Goal: Task Accomplishment & Management: Manage account settings

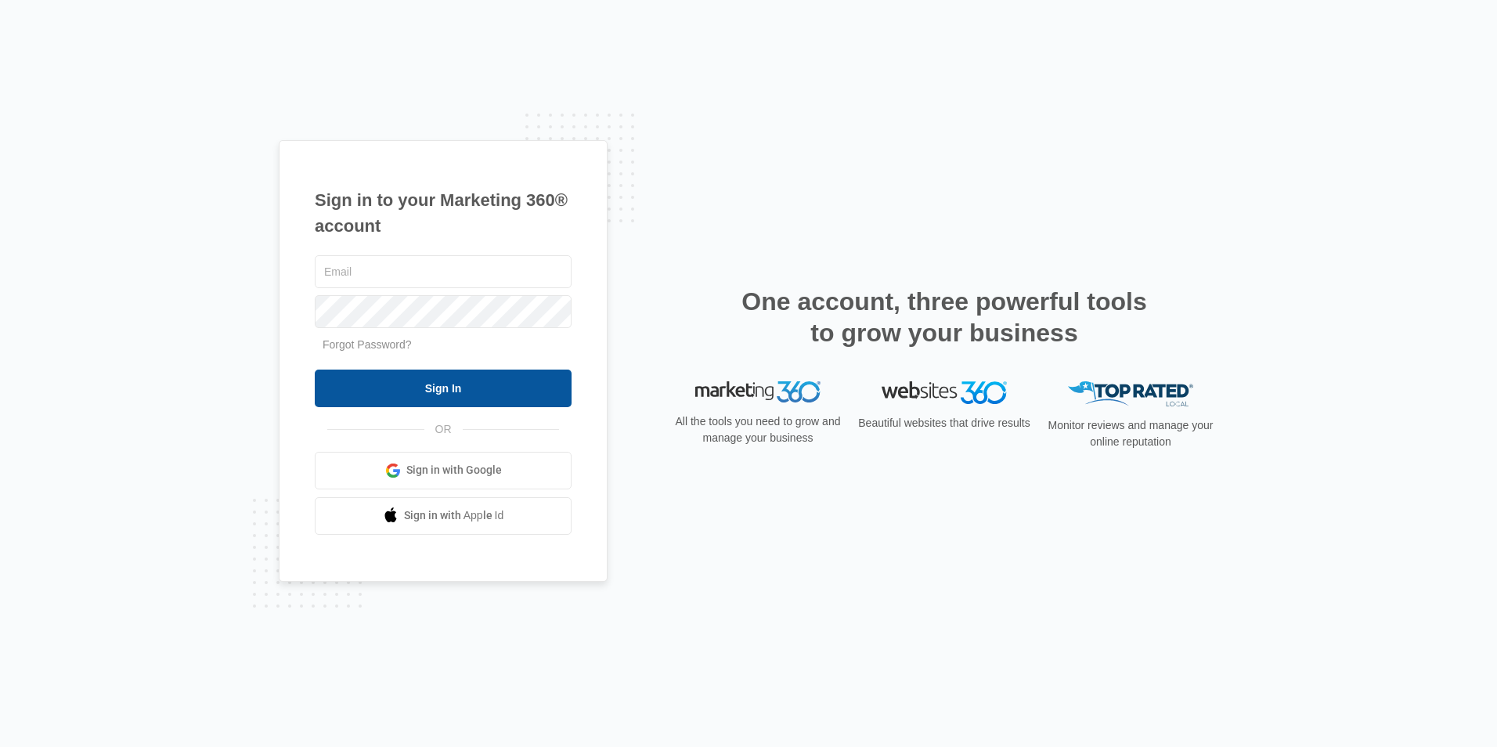
type input "[EMAIL_ADDRESS][DOMAIN_NAME]"
click at [490, 378] on input "Sign In" at bounding box center [443, 388] width 257 height 38
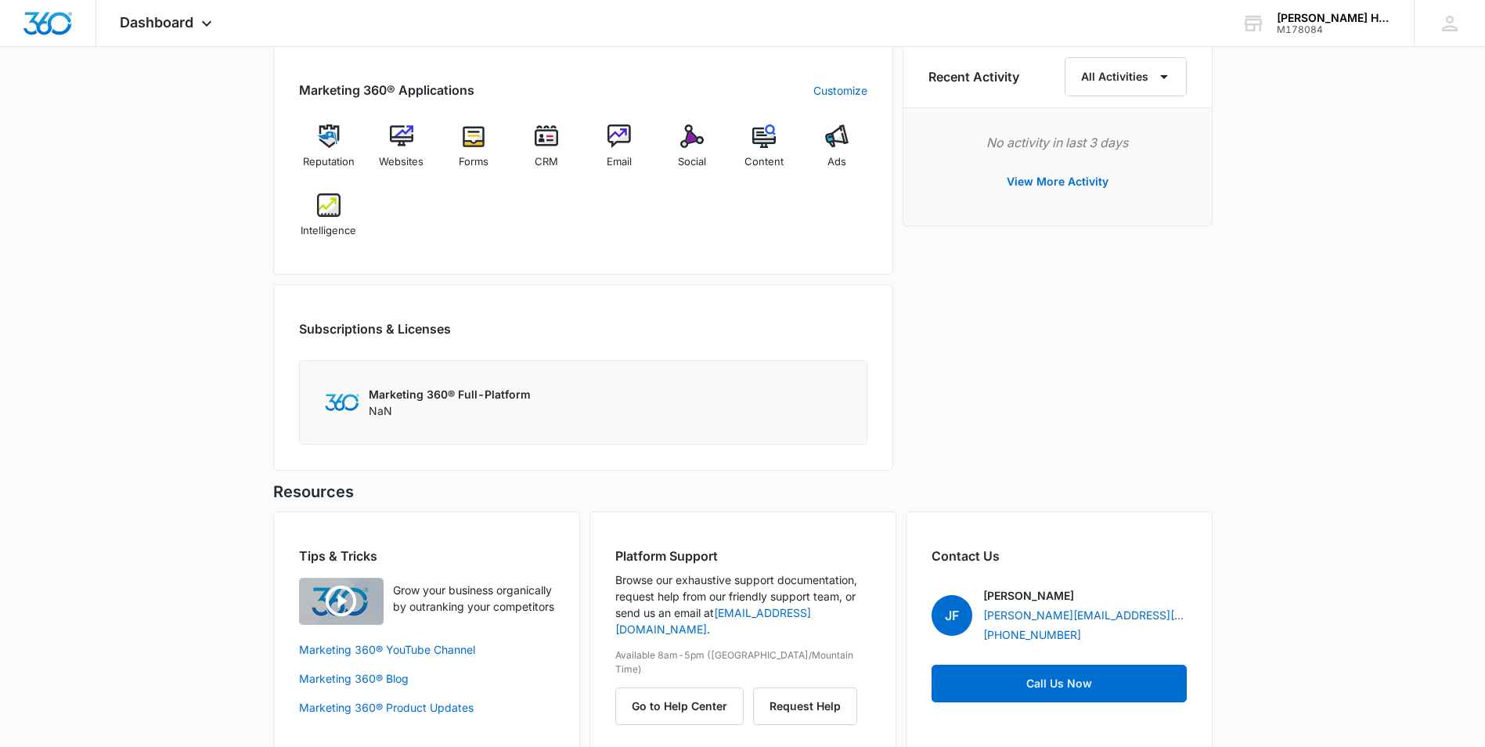
scroll to position [997, 0]
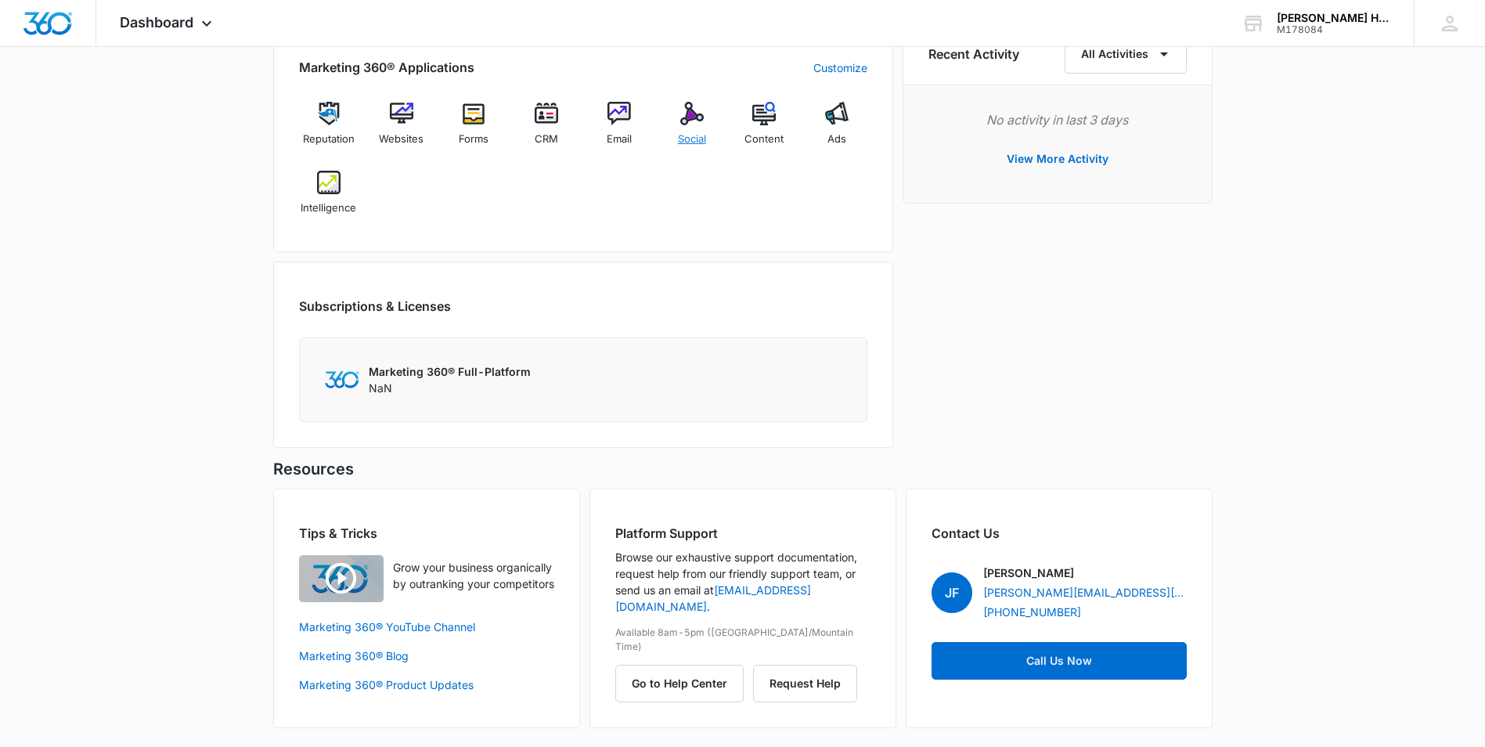
click at [687, 117] on img at bounding box center [691, 113] width 23 height 23
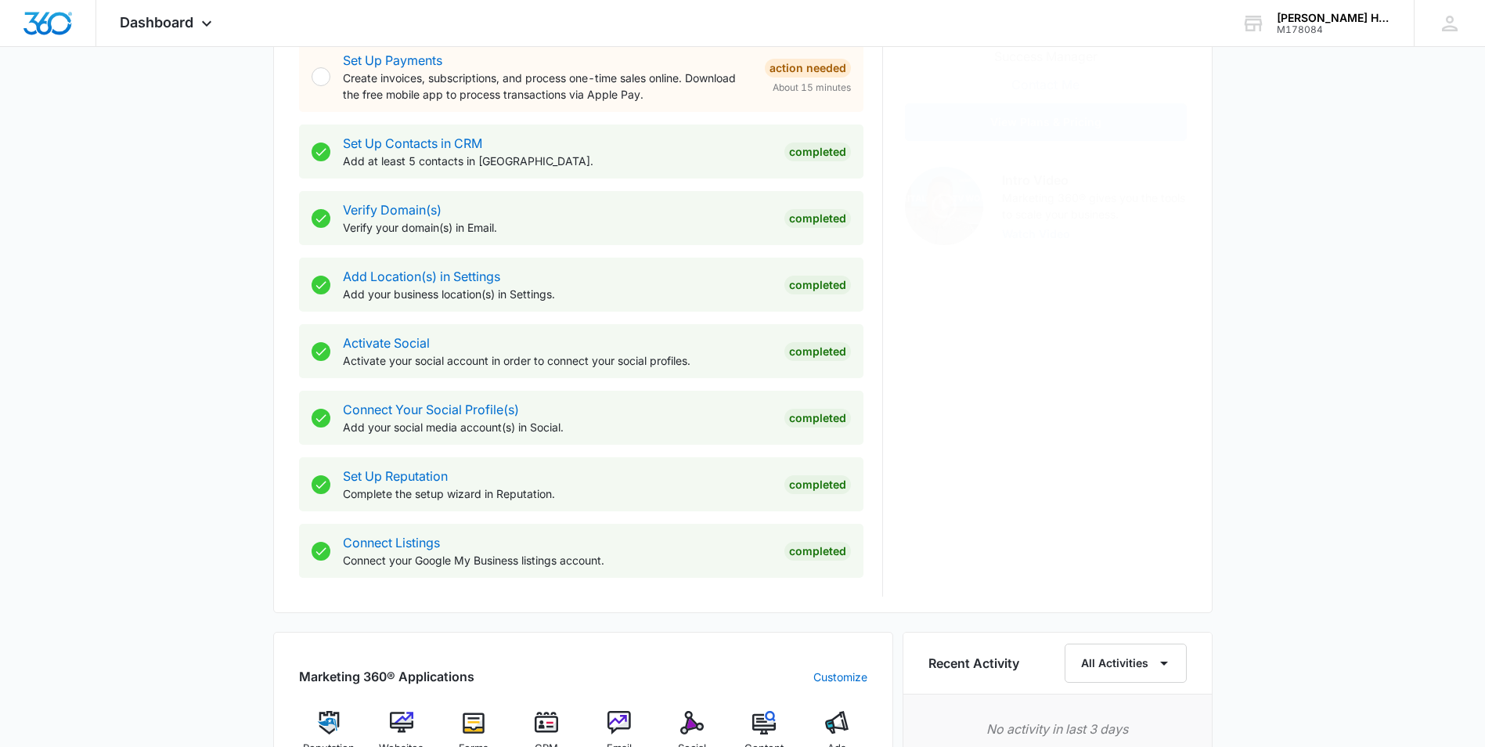
scroll to position [626, 0]
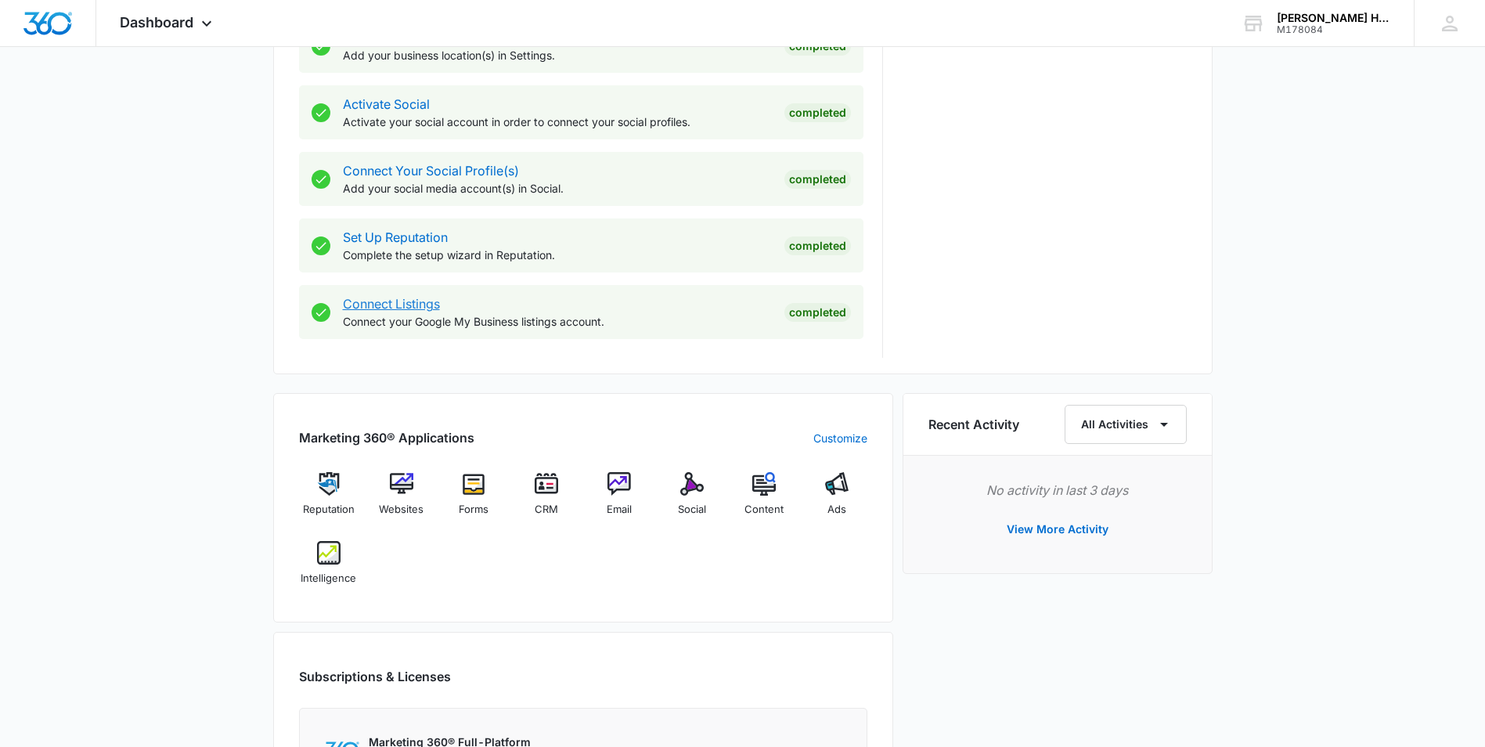
click at [390, 308] on link "Connect Listings" at bounding box center [391, 304] width 97 height 16
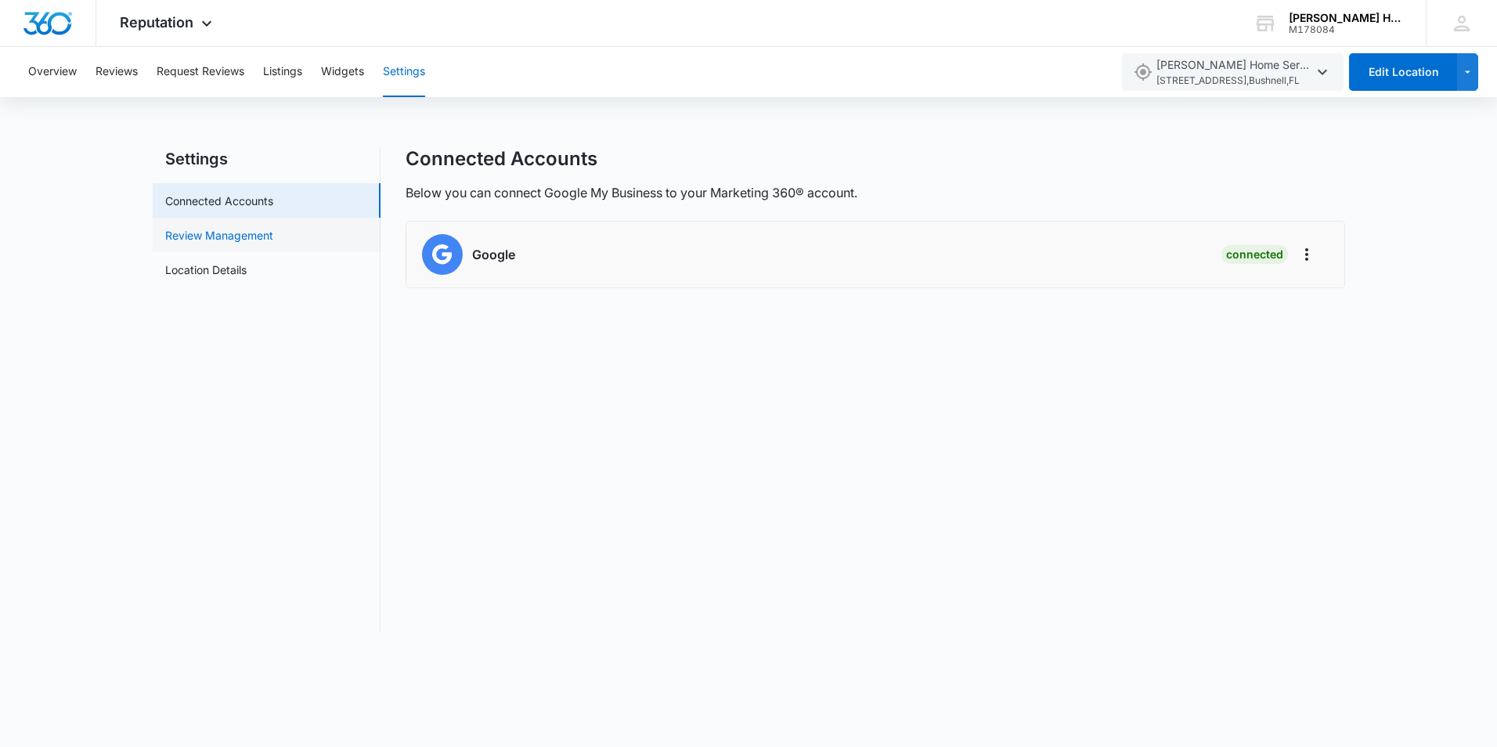
click at [254, 232] on link "Review Management" at bounding box center [219, 235] width 108 height 16
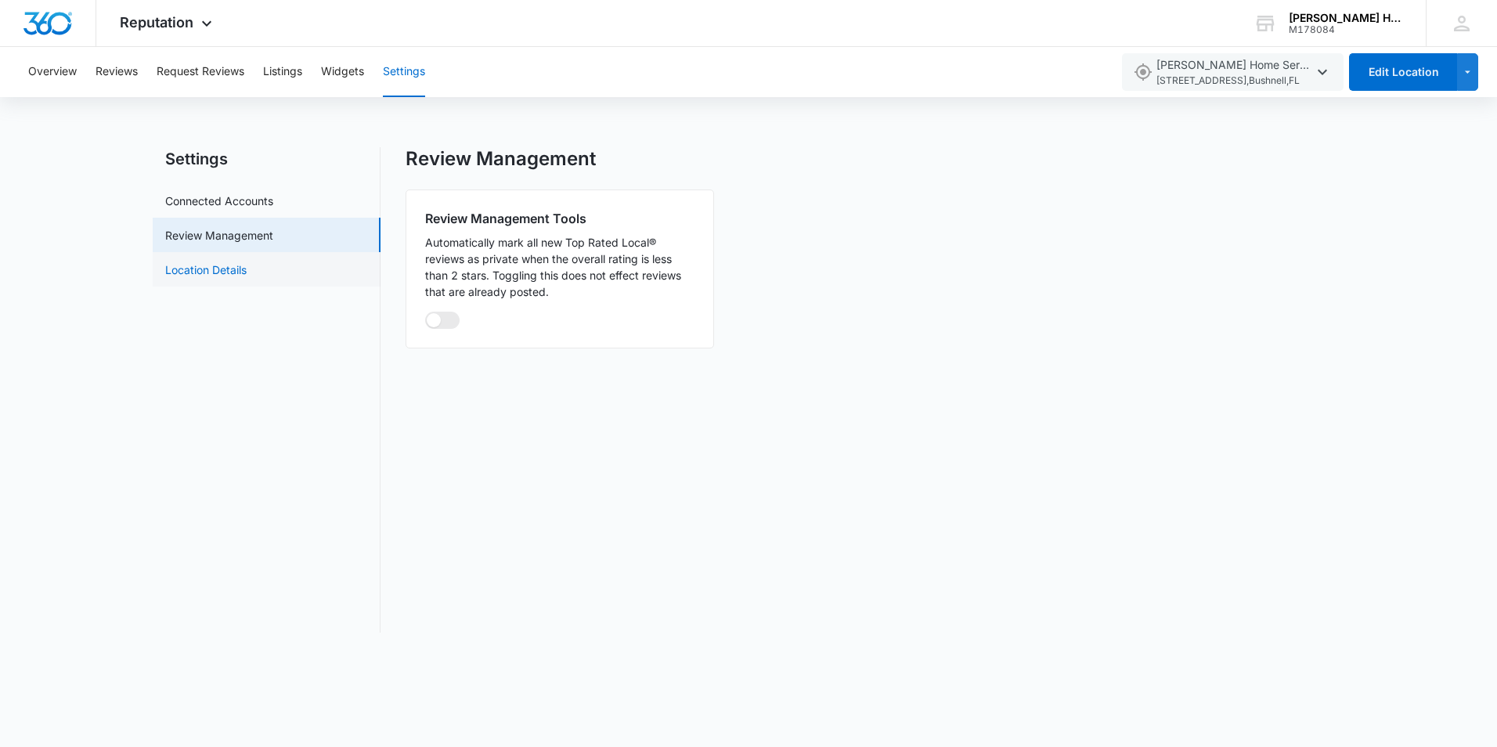
click at [211, 269] on link "Location Details" at bounding box center [205, 269] width 81 height 16
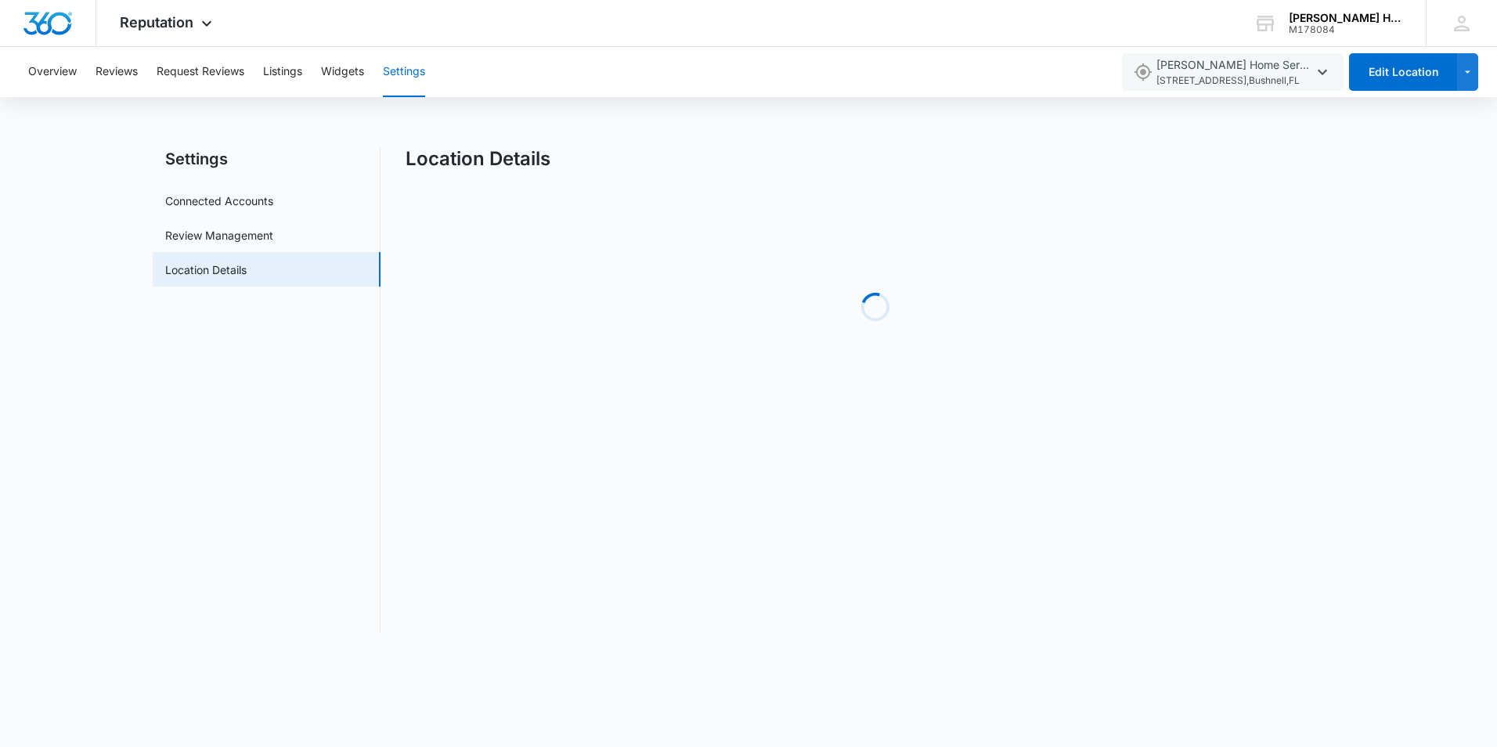
select select "[US_STATE]"
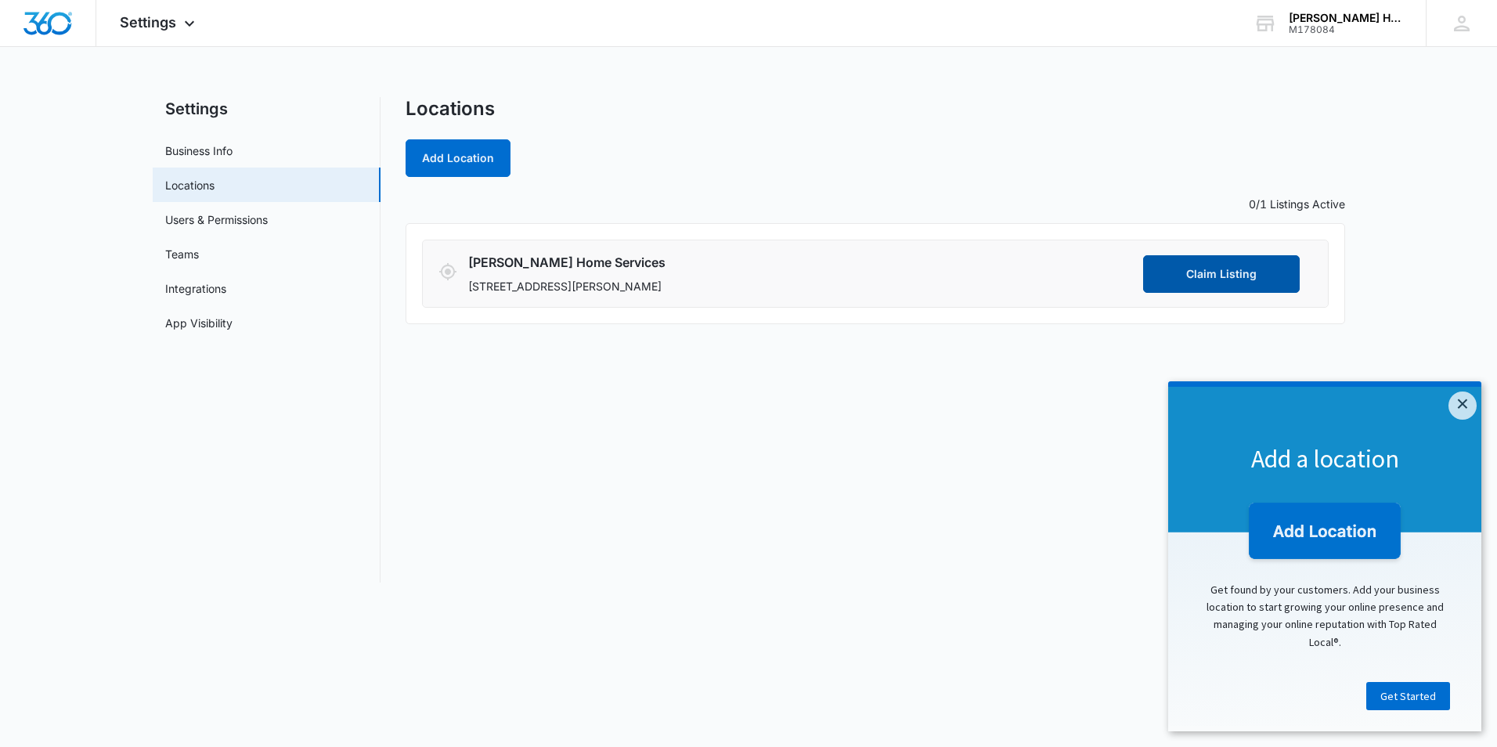
click at [1245, 264] on button "Claim Listing" at bounding box center [1221, 274] width 157 height 38
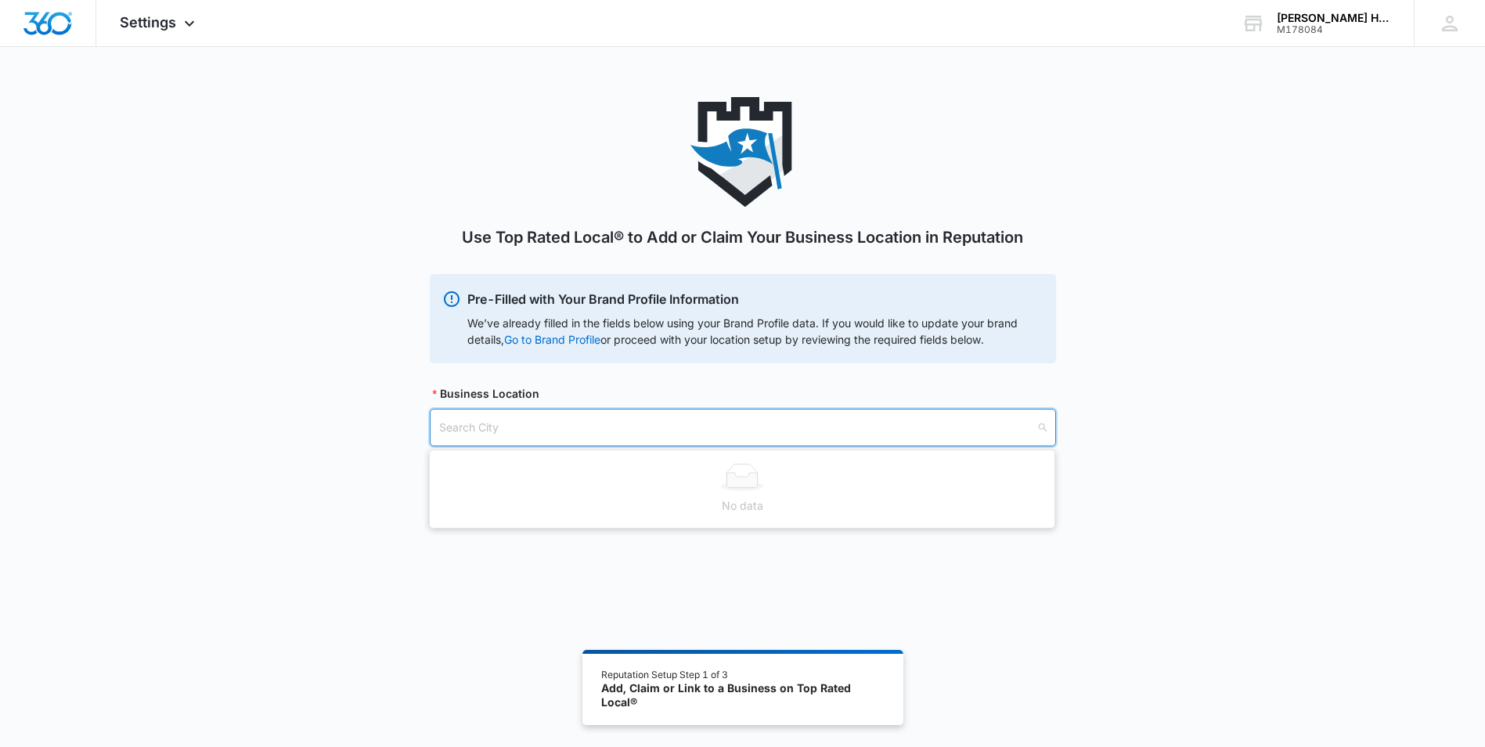
click at [482, 430] on input "search" at bounding box center [737, 427] width 597 height 36
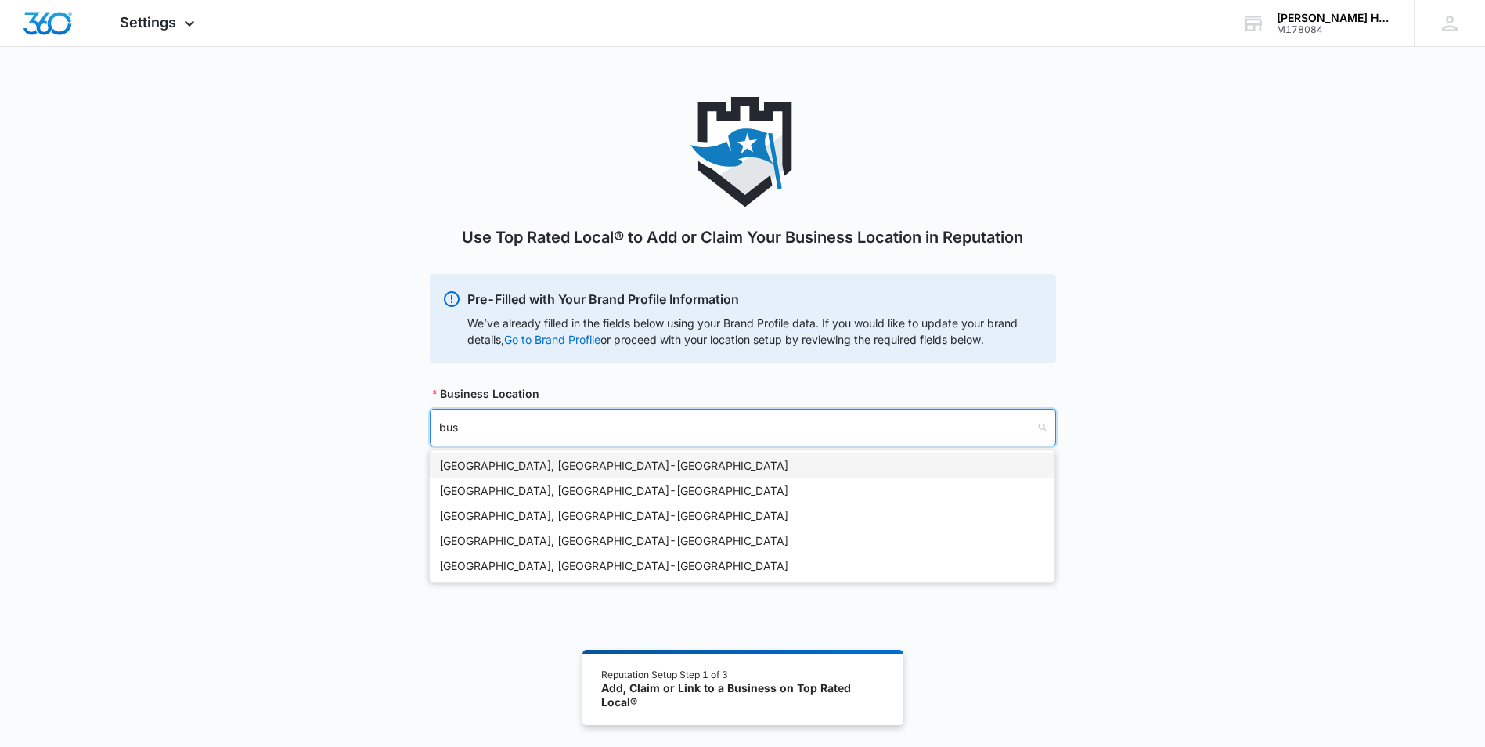
type input "bush"
click at [485, 466] on div "Bushnell, FL - USA" at bounding box center [742, 465] width 606 height 17
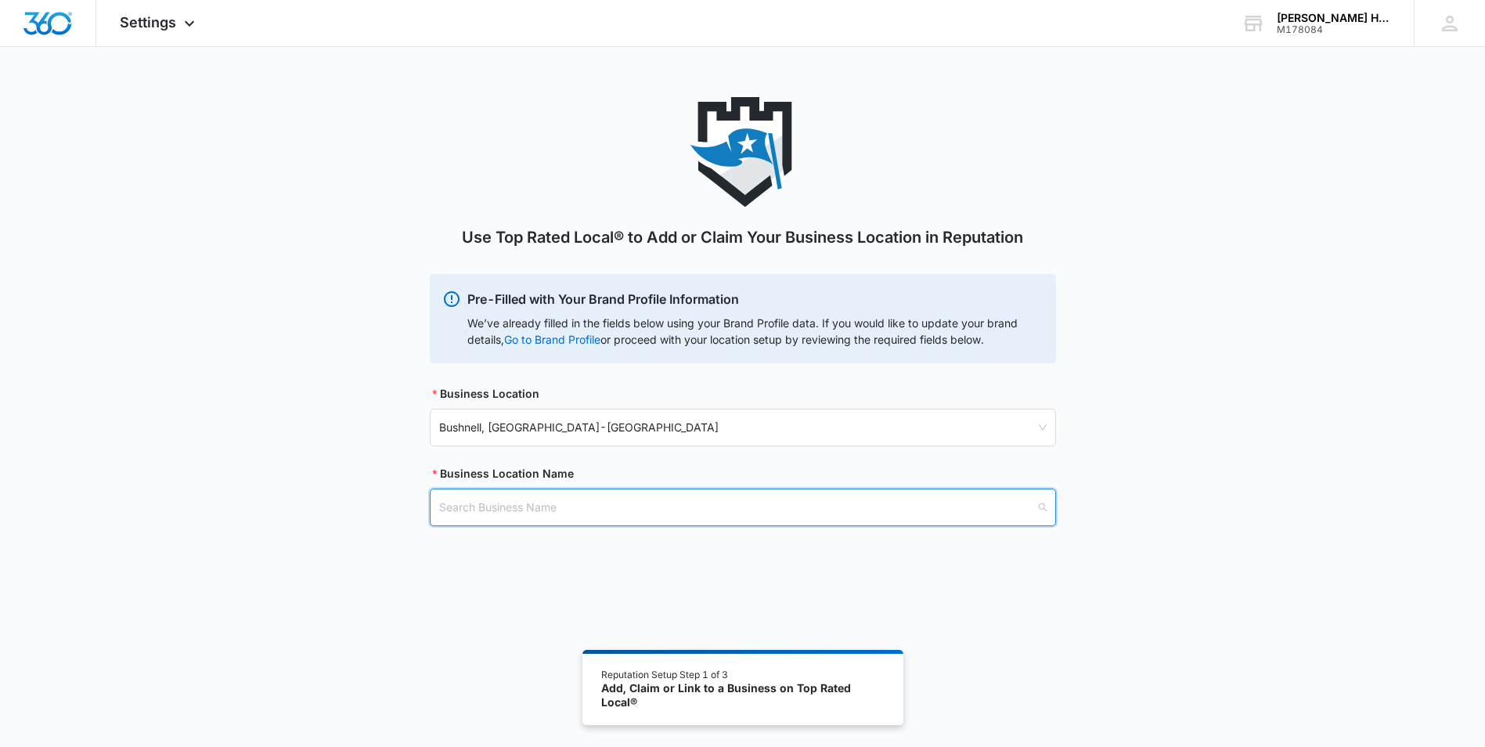
click at [645, 505] on input "search" at bounding box center [737, 507] width 597 height 36
type input "morgan hom"
click at [563, 550] on div "Morgan Home Services 319 W Seminole Ave - Bushnell , FL" at bounding box center [524, 554] width 170 height 34
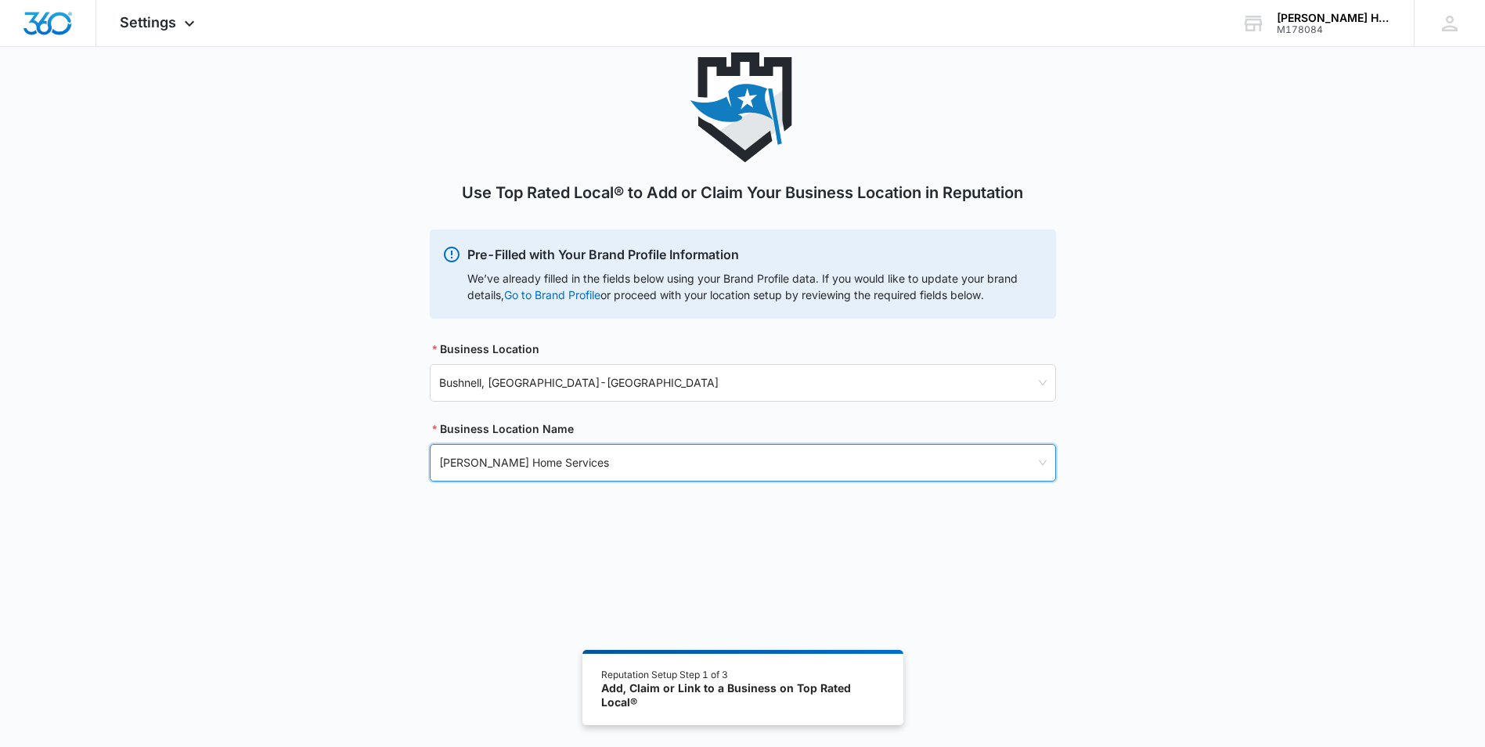
scroll to position [86, 0]
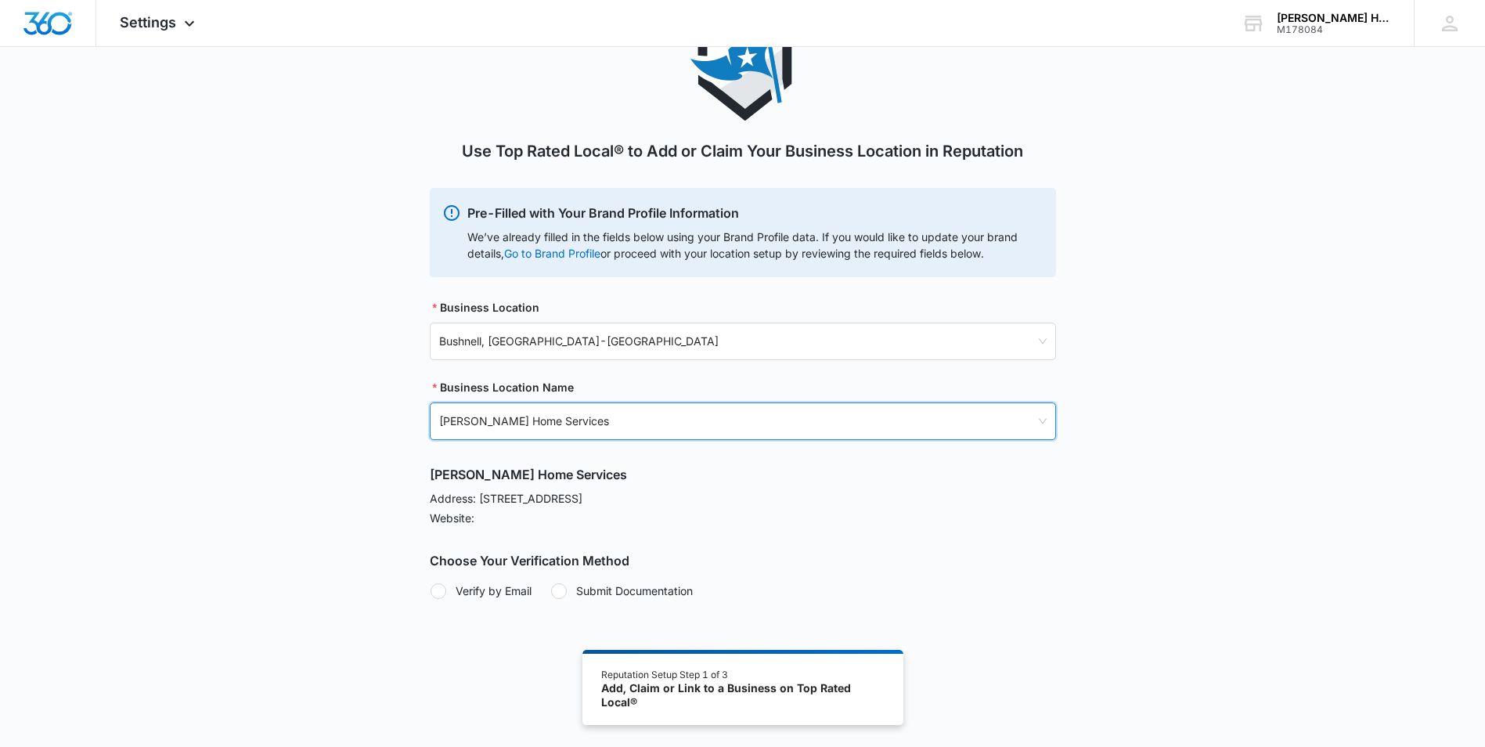
click at [437, 591] on div at bounding box center [439, 591] width 16 height 16
click at [431, 591] on input "Verify by Email" at bounding box center [430, 590] width 1 height 1
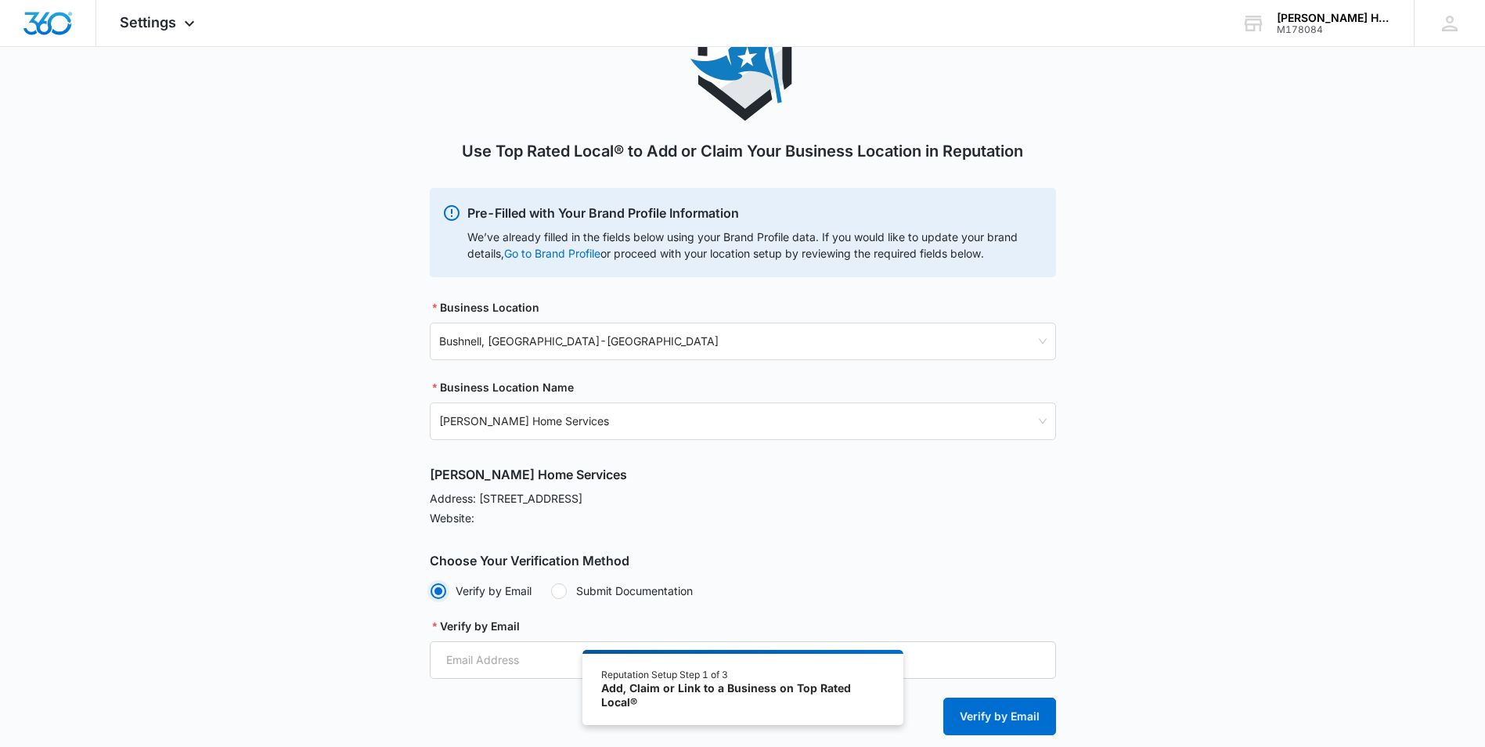
radio input "true"
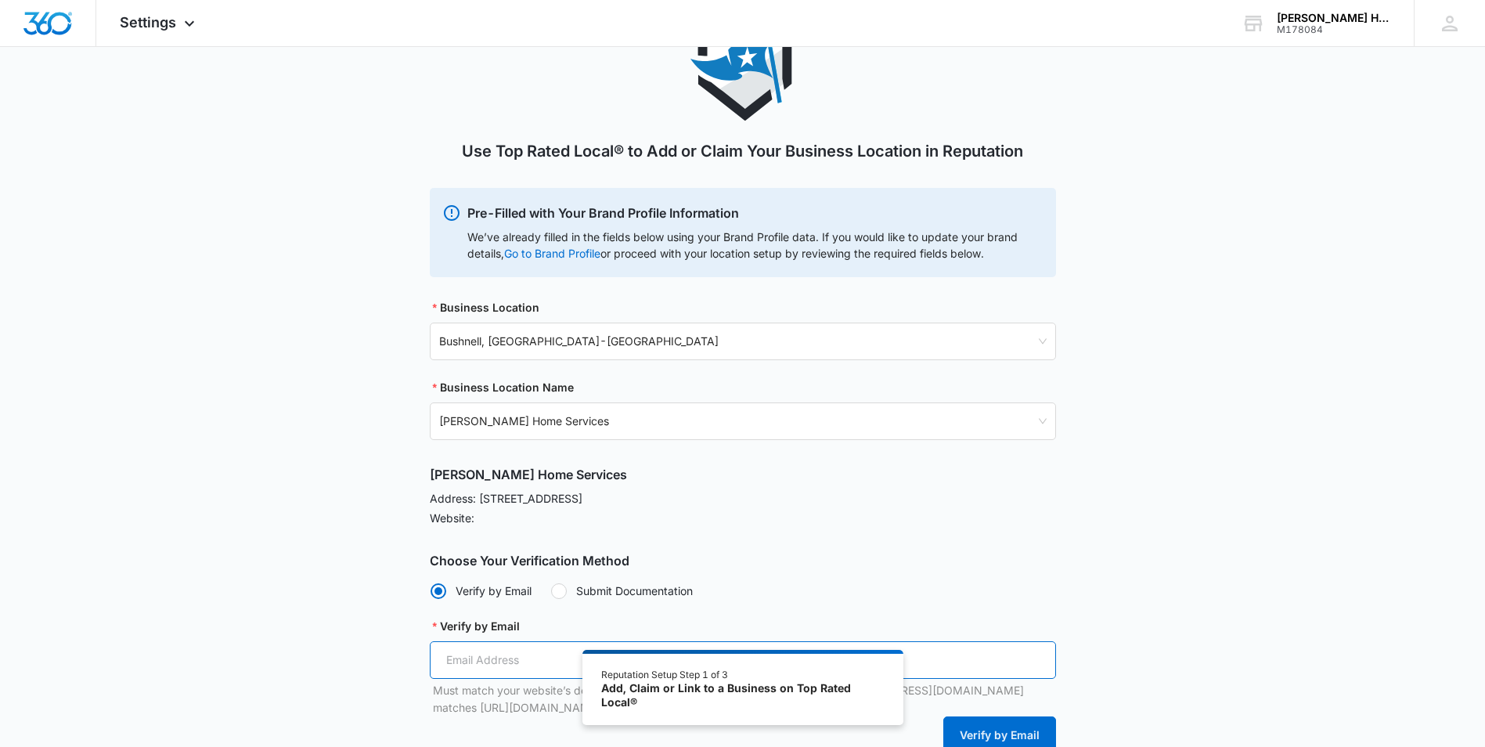
click at [486, 659] on input "Verify by Email" at bounding box center [743, 660] width 626 height 38
type input "[EMAIL_ADDRESS][DOMAIN_NAME]"
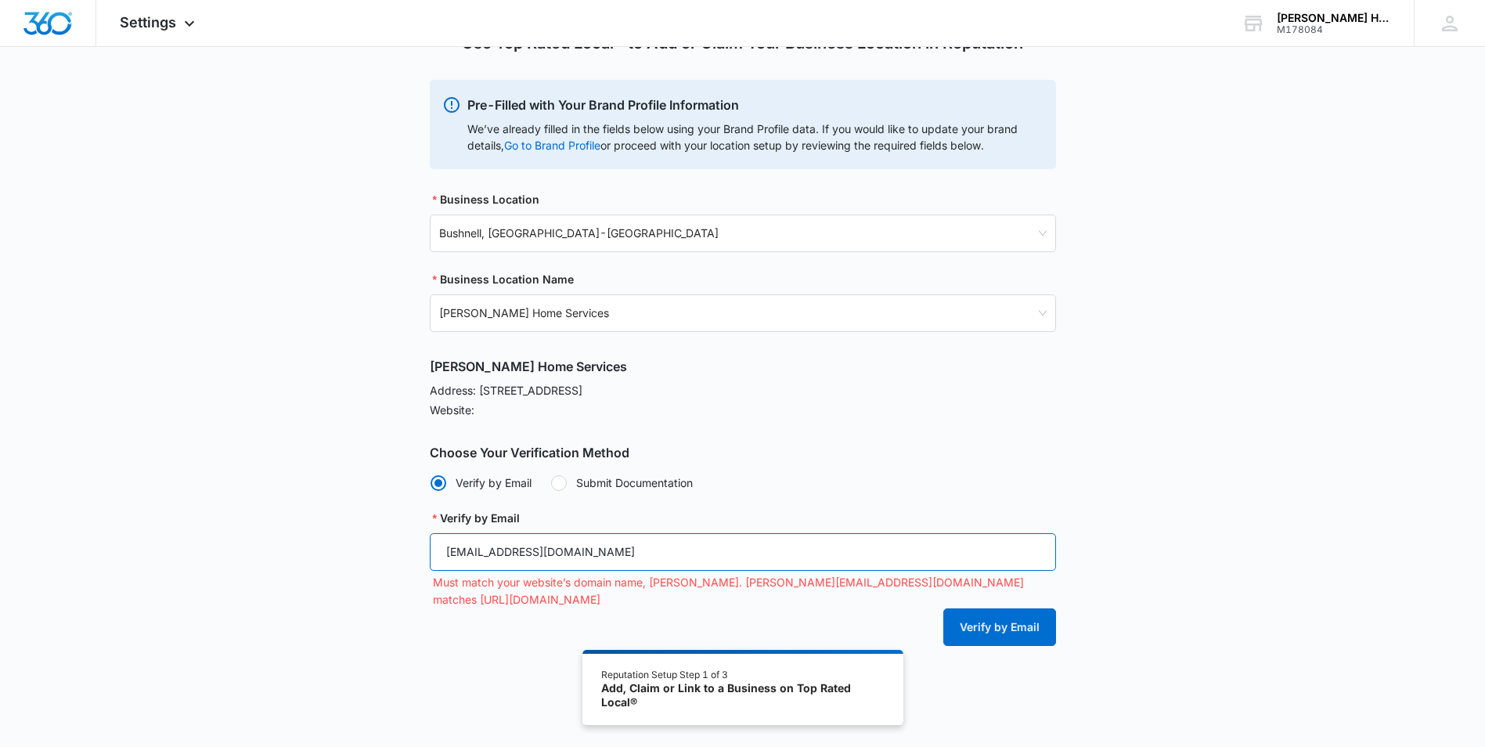
scroll to position [200, 0]
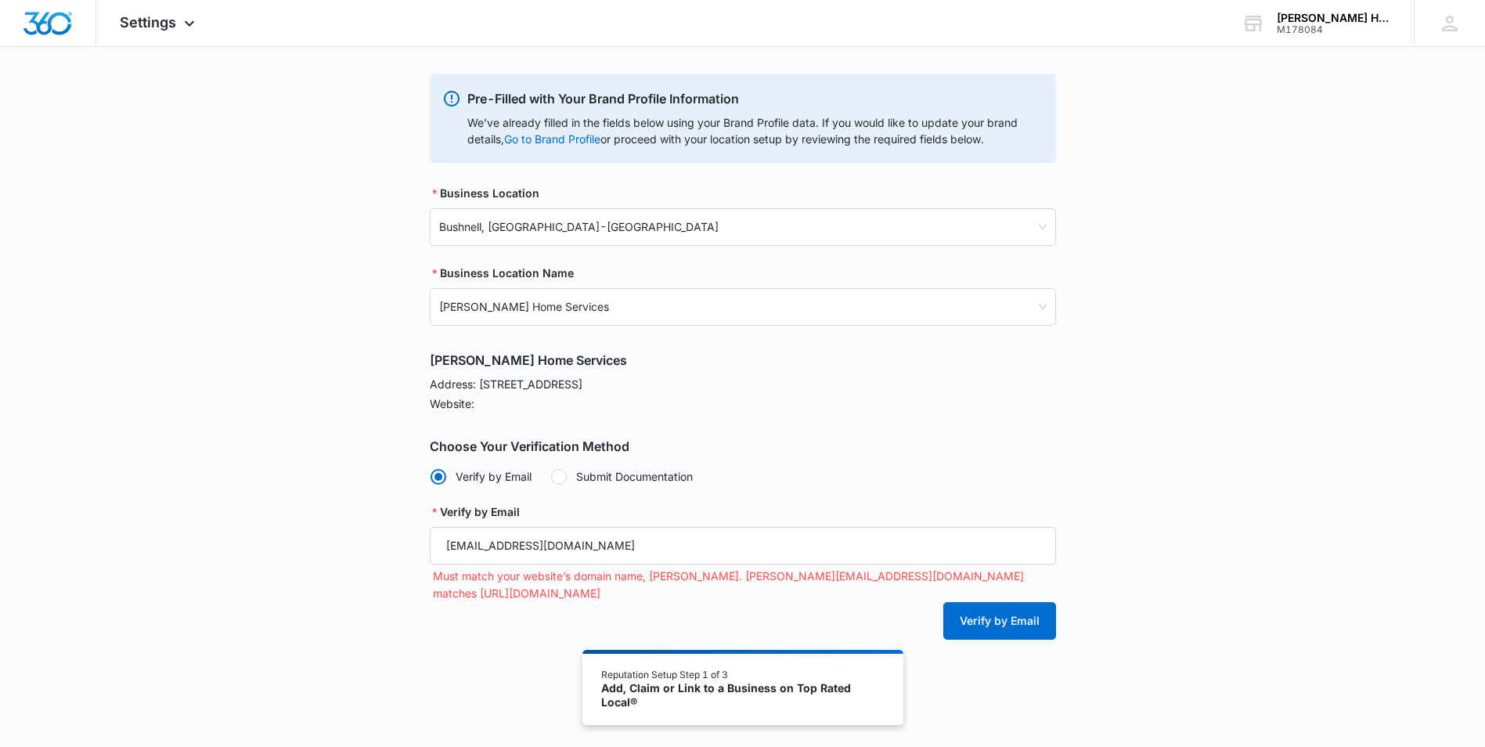
click at [560, 471] on div at bounding box center [559, 477] width 16 height 16
click at [551, 476] on input "Submit Documentation" at bounding box center [550, 476] width 1 height 1
radio input "false"
radio input "true"
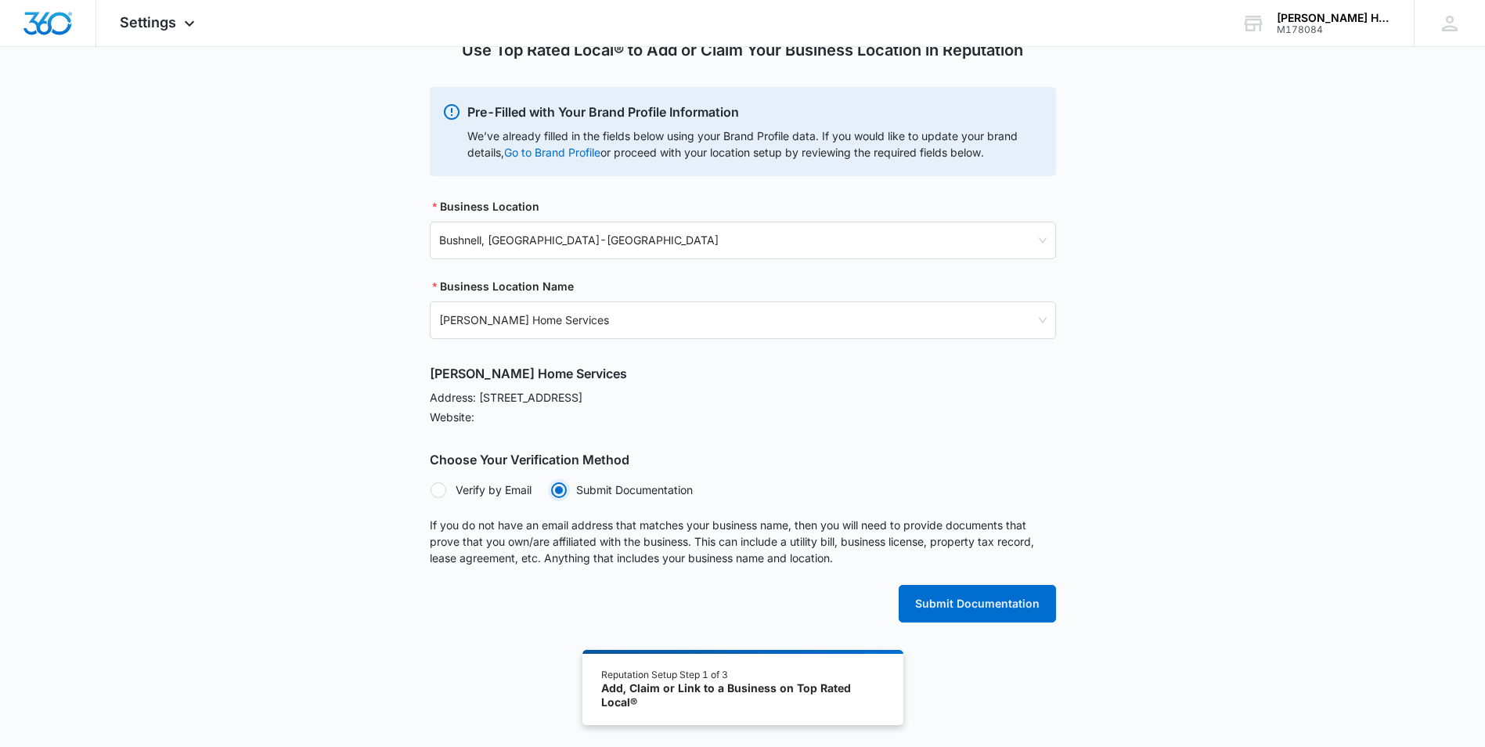
scroll to position [187, 0]
click at [956, 597] on button "Submit Documentation" at bounding box center [977, 604] width 157 height 38
click at [982, 601] on button "Submit Documentation" at bounding box center [977, 604] width 157 height 38
click at [561, 492] on div at bounding box center [559, 490] width 8 height 8
click at [551, 490] on input "Submit Documentation" at bounding box center [550, 489] width 1 height 1
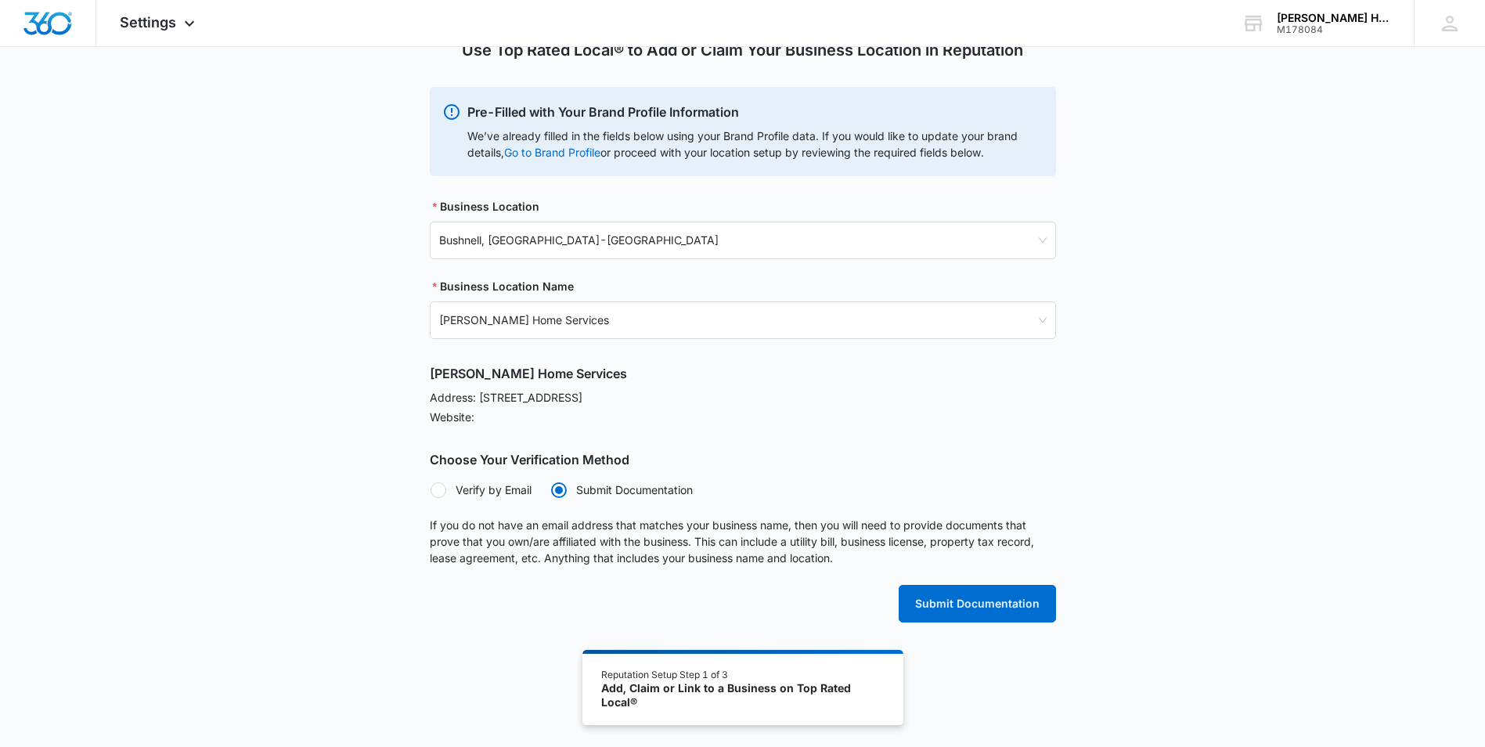
click at [438, 488] on div at bounding box center [439, 490] width 16 height 16
click at [431, 489] on input "Verify by Email" at bounding box center [430, 489] width 1 height 1
radio input "true"
radio input "false"
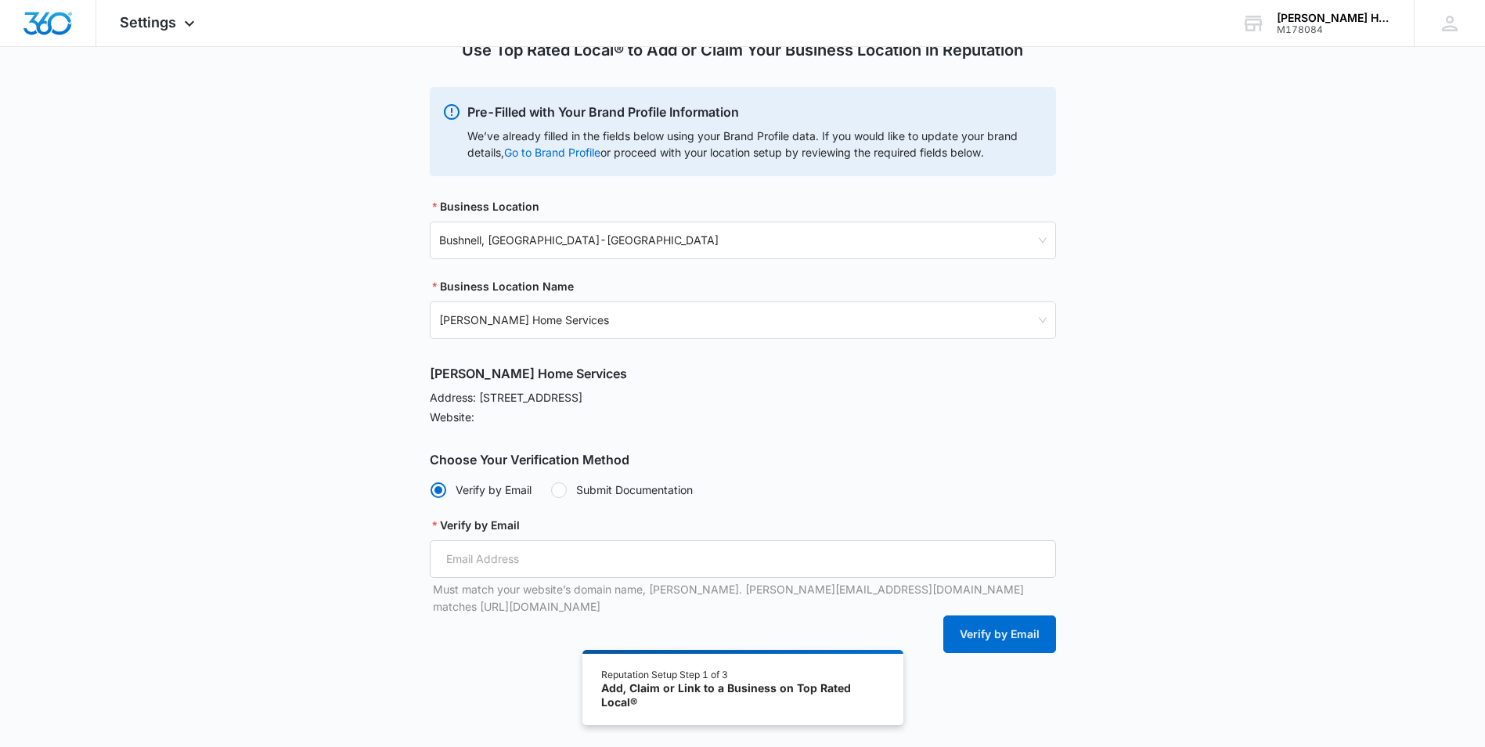
click at [562, 493] on div at bounding box center [559, 490] width 16 height 16
click at [551, 490] on input "Submit Documentation" at bounding box center [550, 489] width 1 height 1
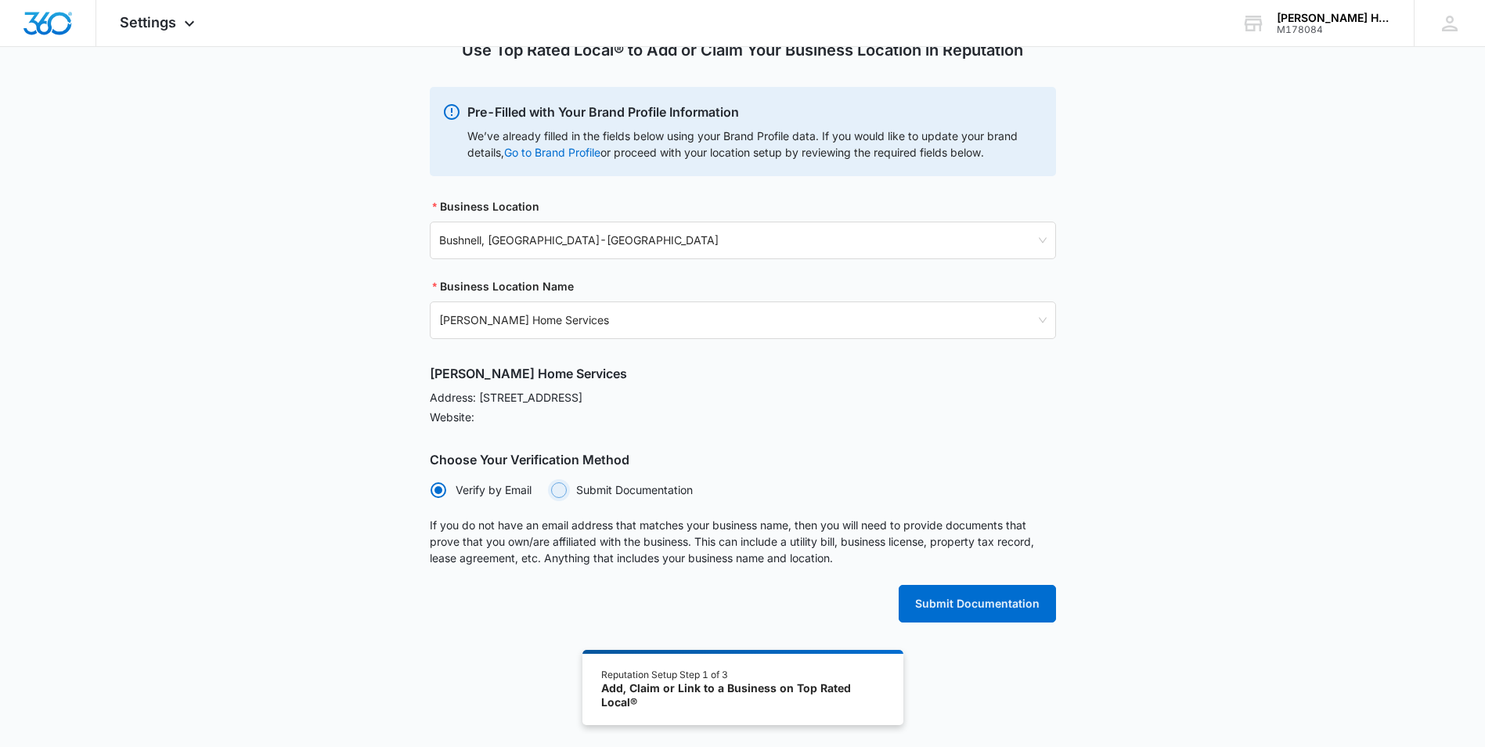
radio input "false"
radio input "true"
click at [973, 600] on button "Submit Documentation" at bounding box center [977, 604] width 157 height 38
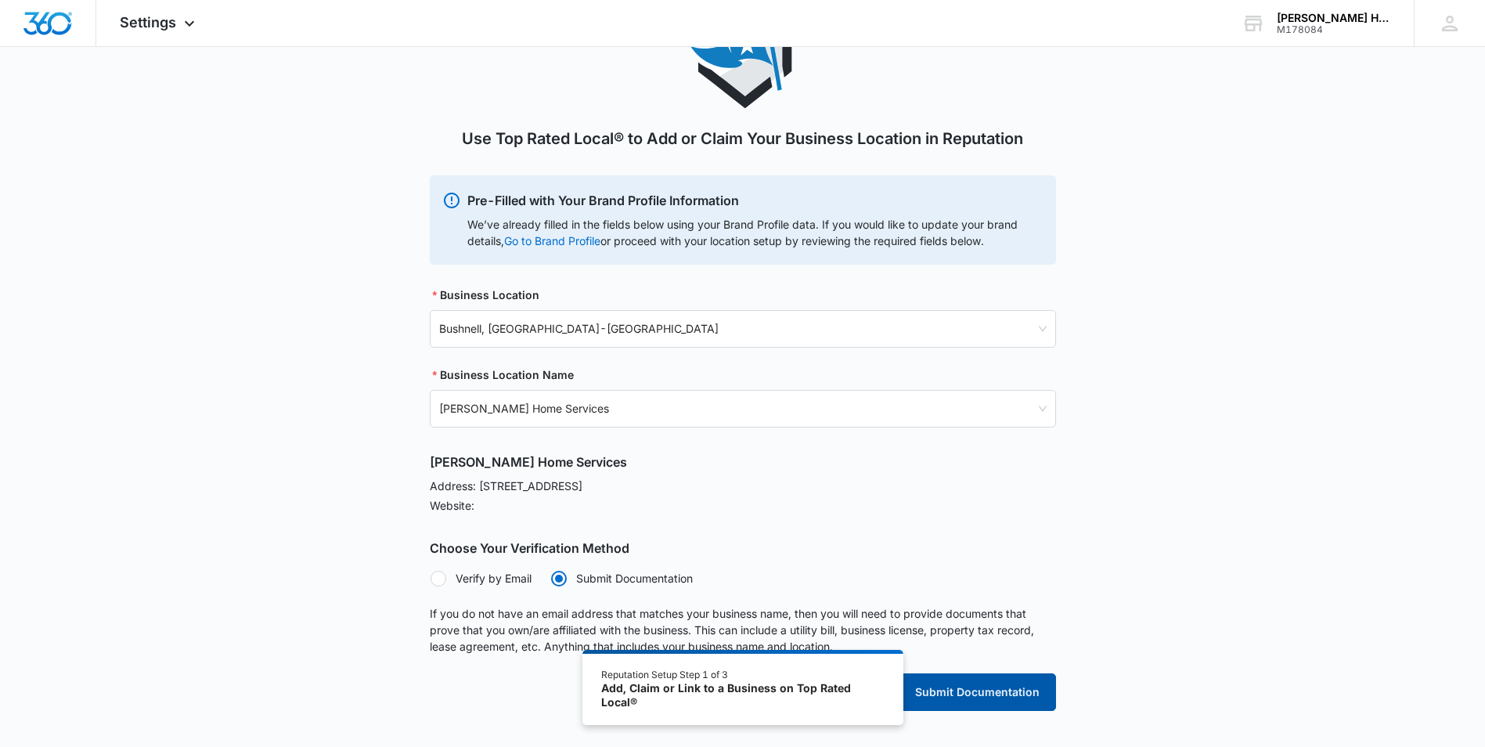
scroll to position [0, 0]
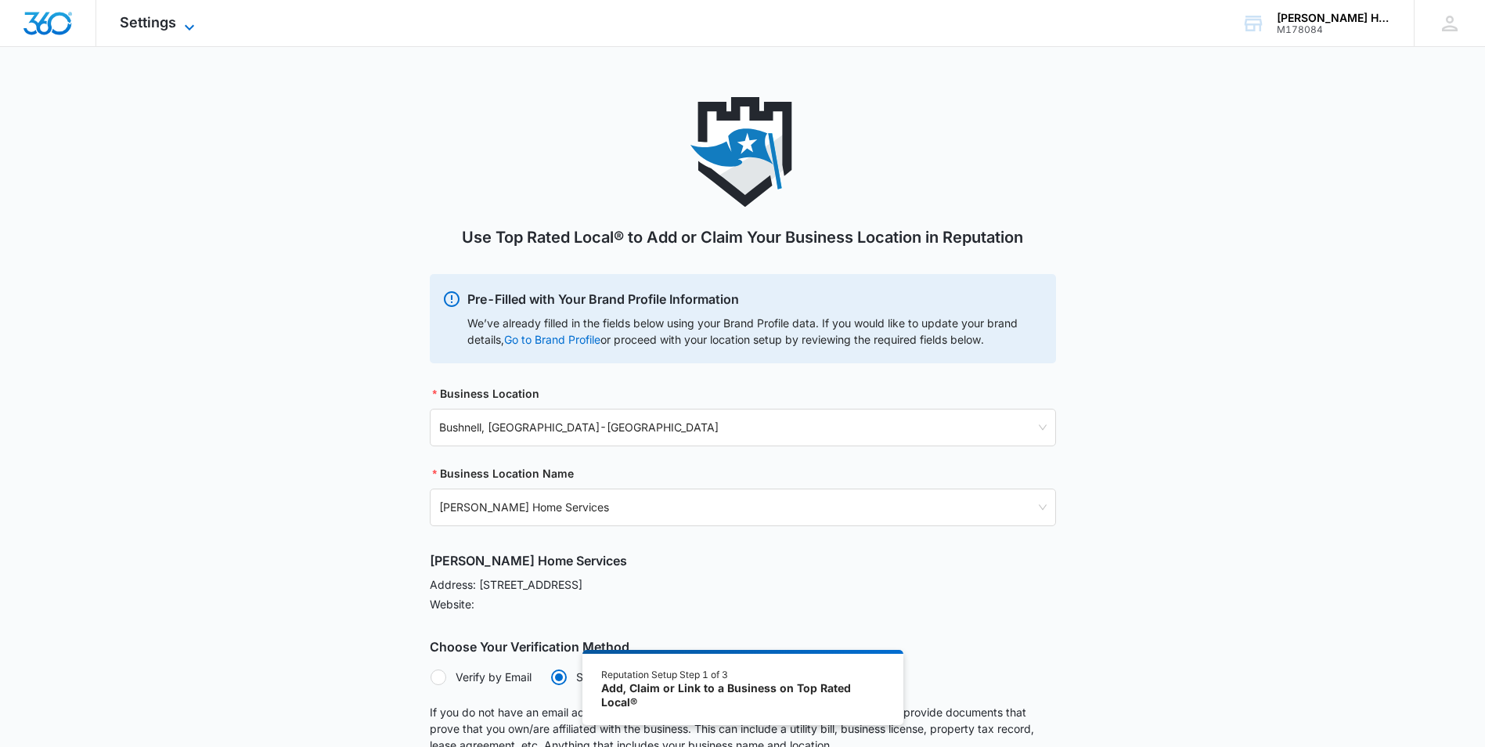
click at [194, 23] on icon at bounding box center [189, 27] width 19 height 19
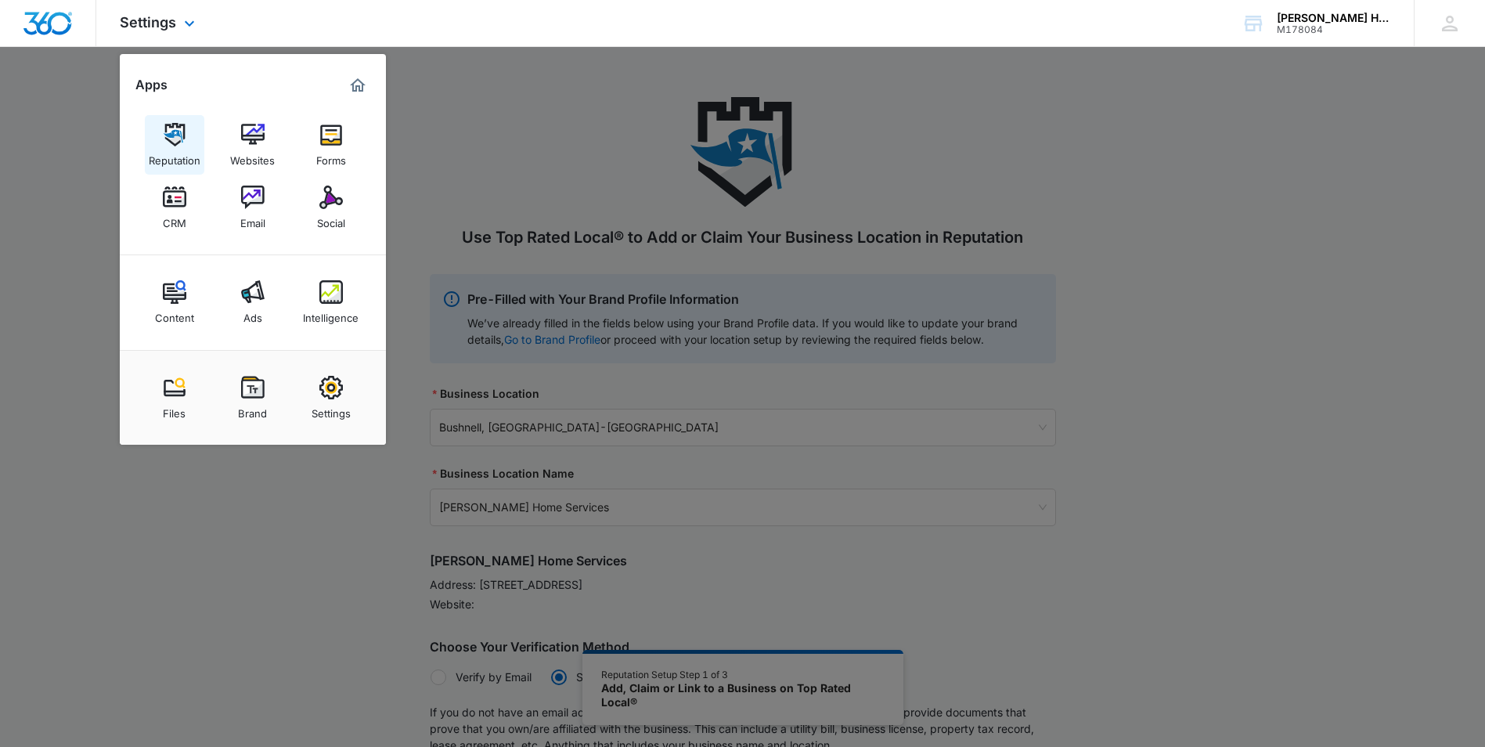
click at [175, 132] on img at bounding box center [174, 134] width 23 height 23
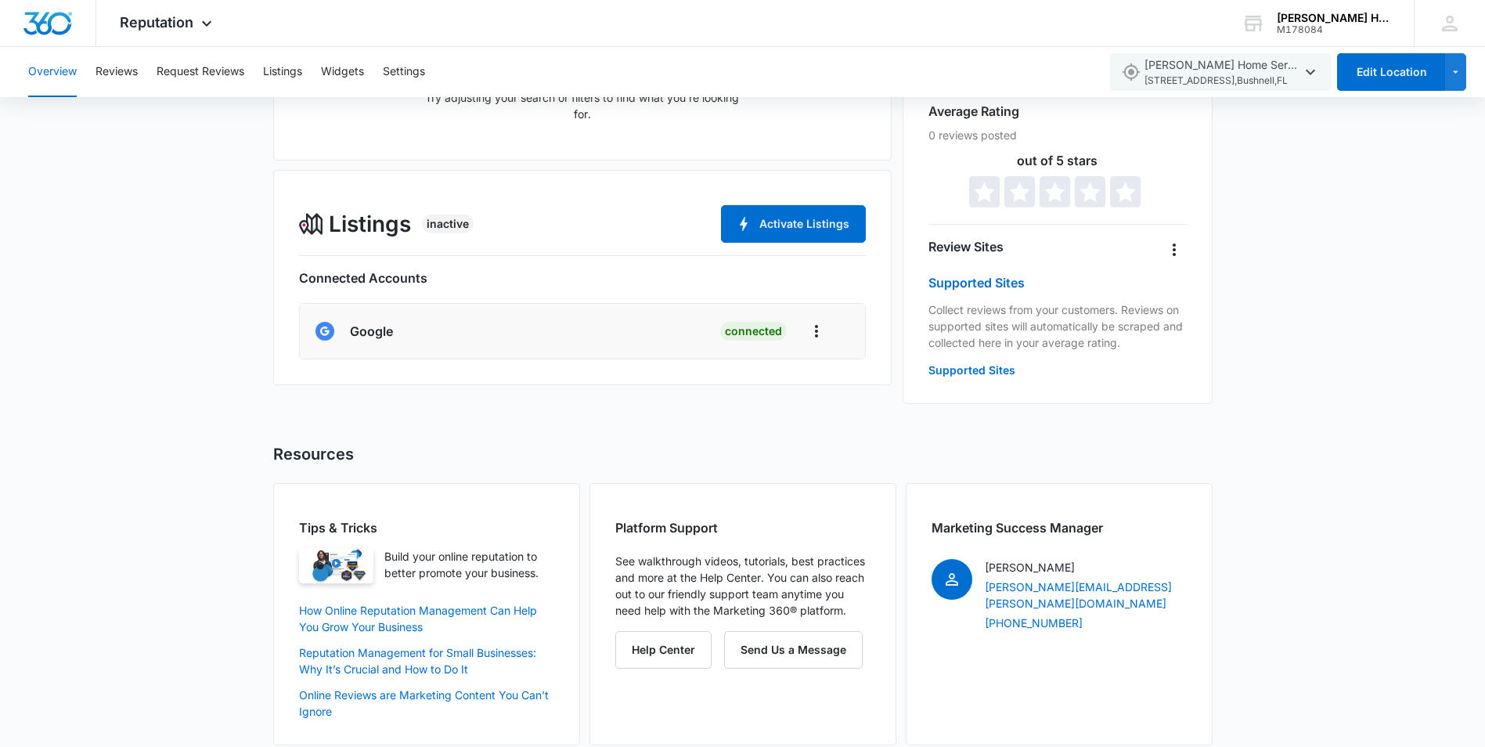
scroll to position [367, 0]
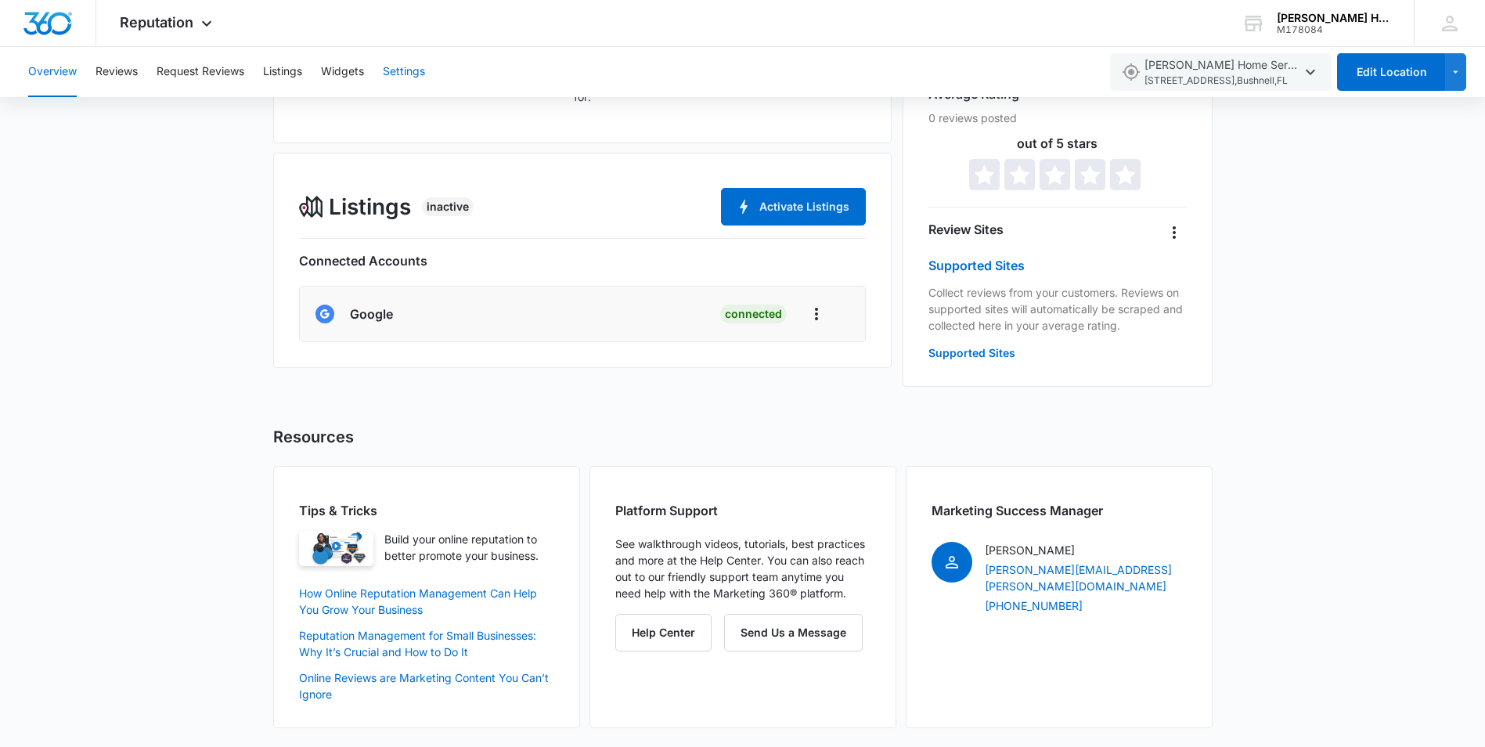
click at [394, 67] on button "Settings" at bounding box center [404, 72] width 42 height 50
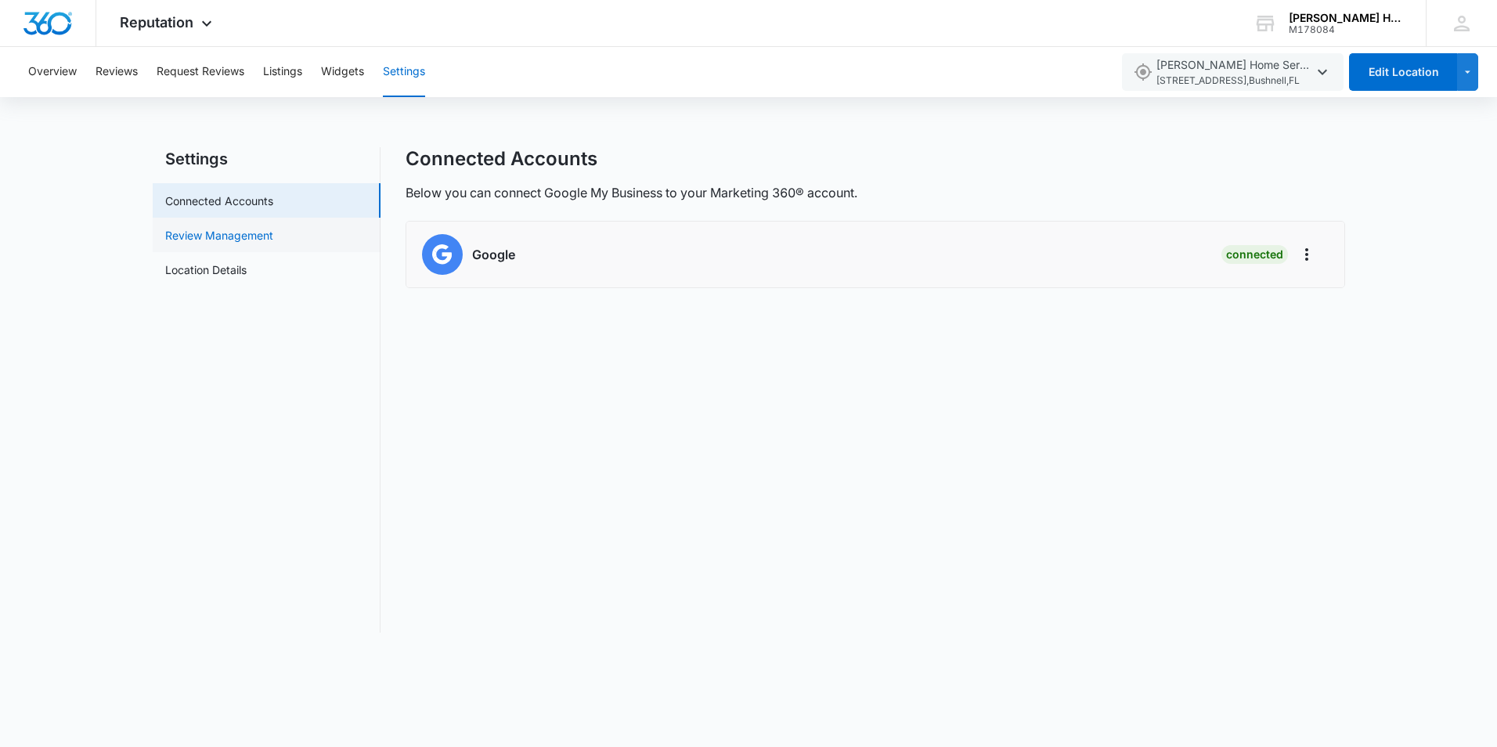
click at [218, 232] on link "Review Management" at bounding box center [219, 235] width 108 height 16
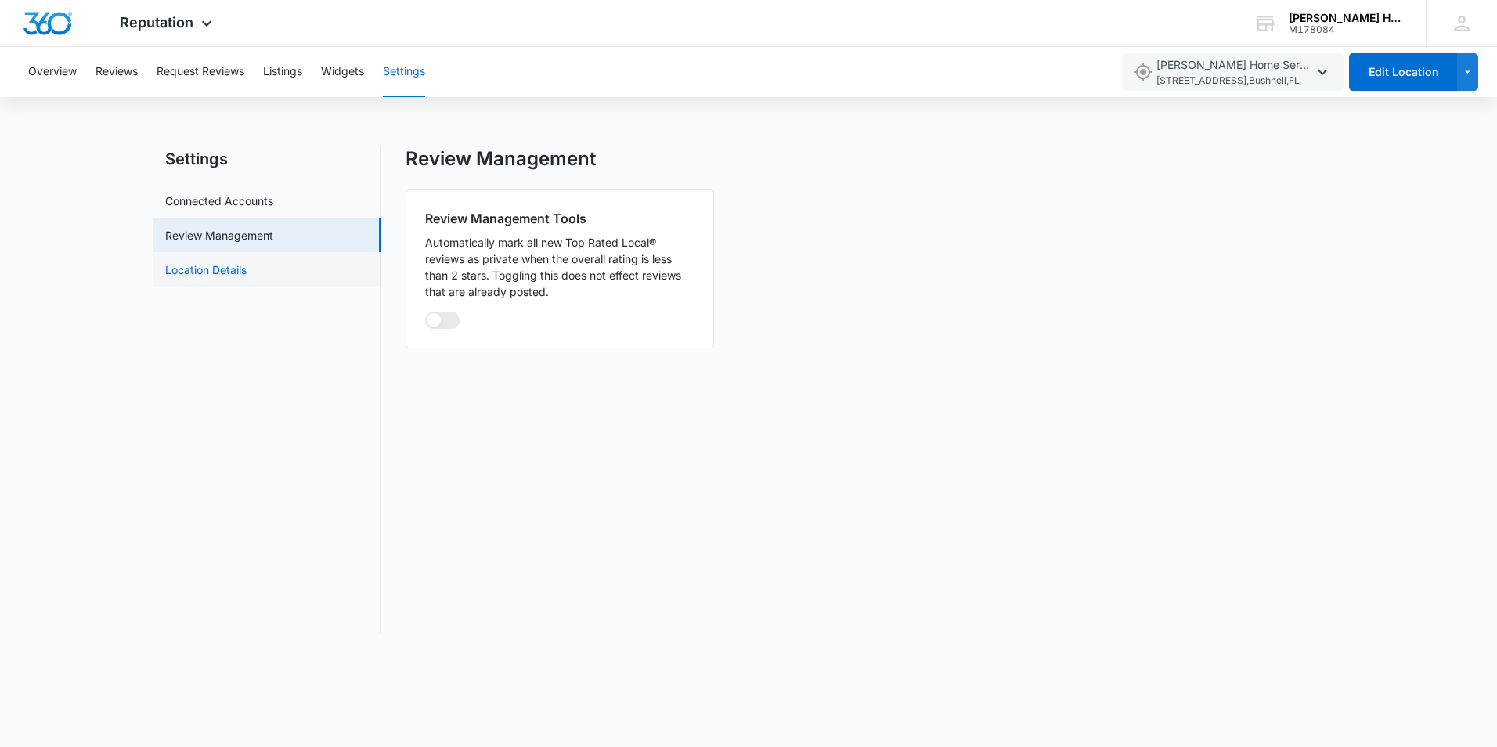
click at [218, 269] on link "Location Details" at bounding box center [205, 269] width 81 height 16
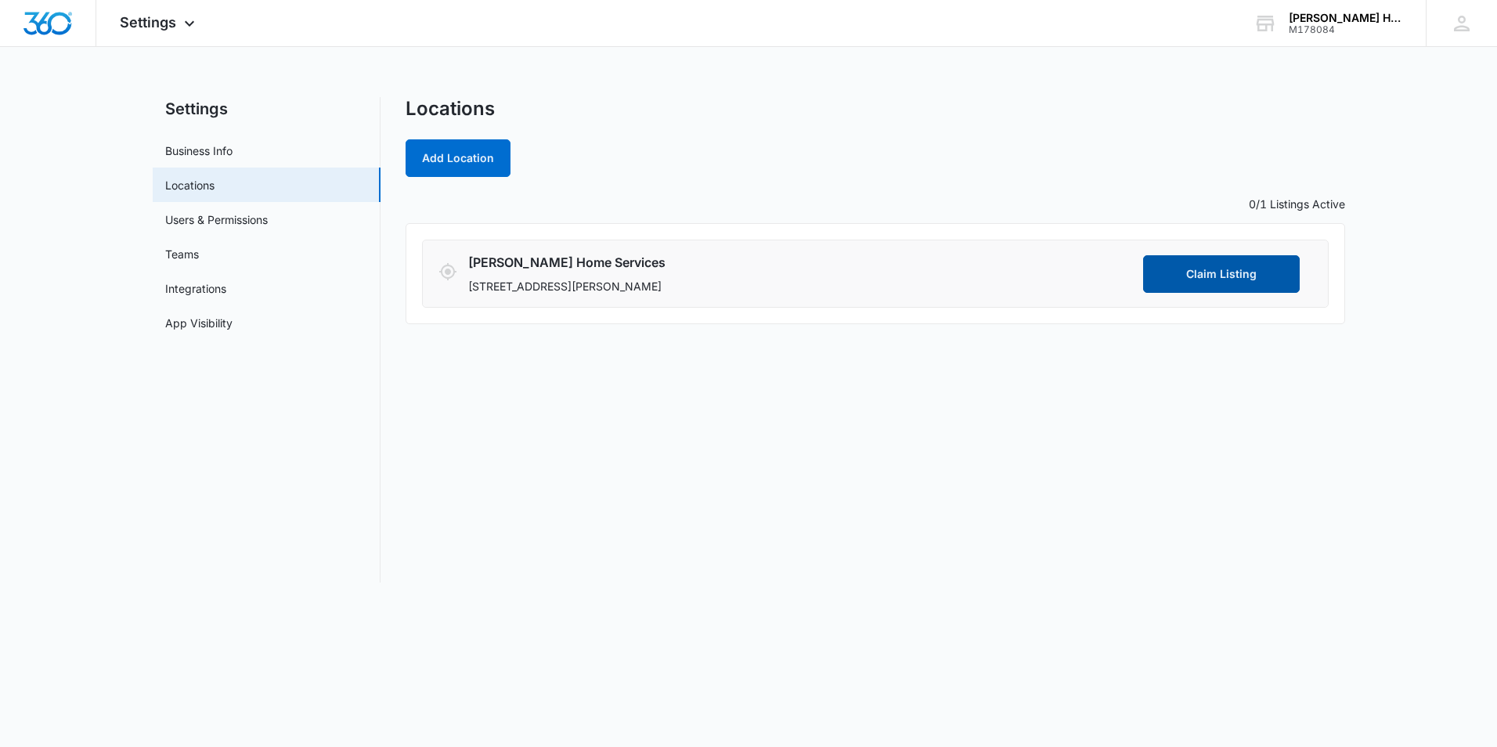
click at [1171, 271] on button "Claim Listing" at bounding box center [1221, 274] width 157 height 38
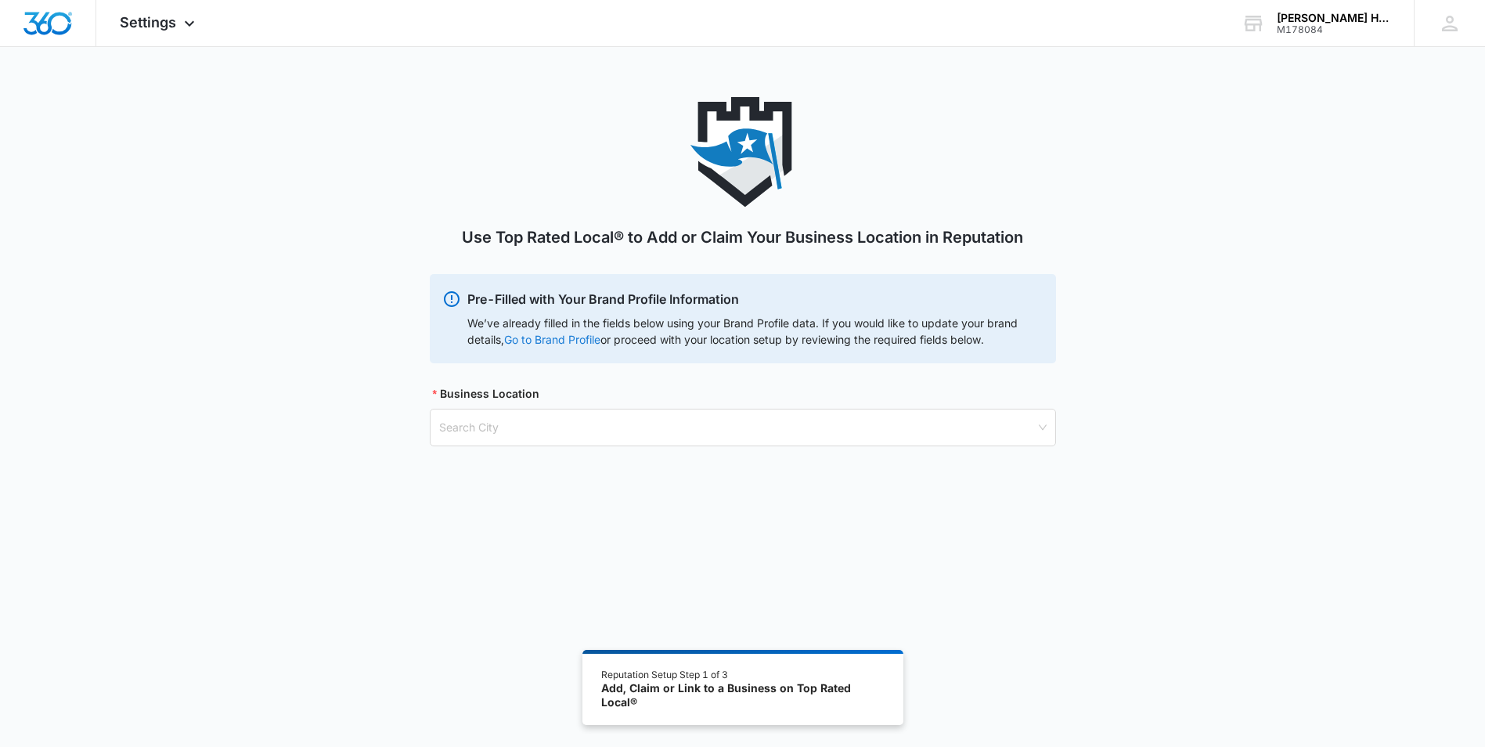
click at [0, 0] on link "Go to Brand Profile" at bounding box center [0, 0] width 0 height 0
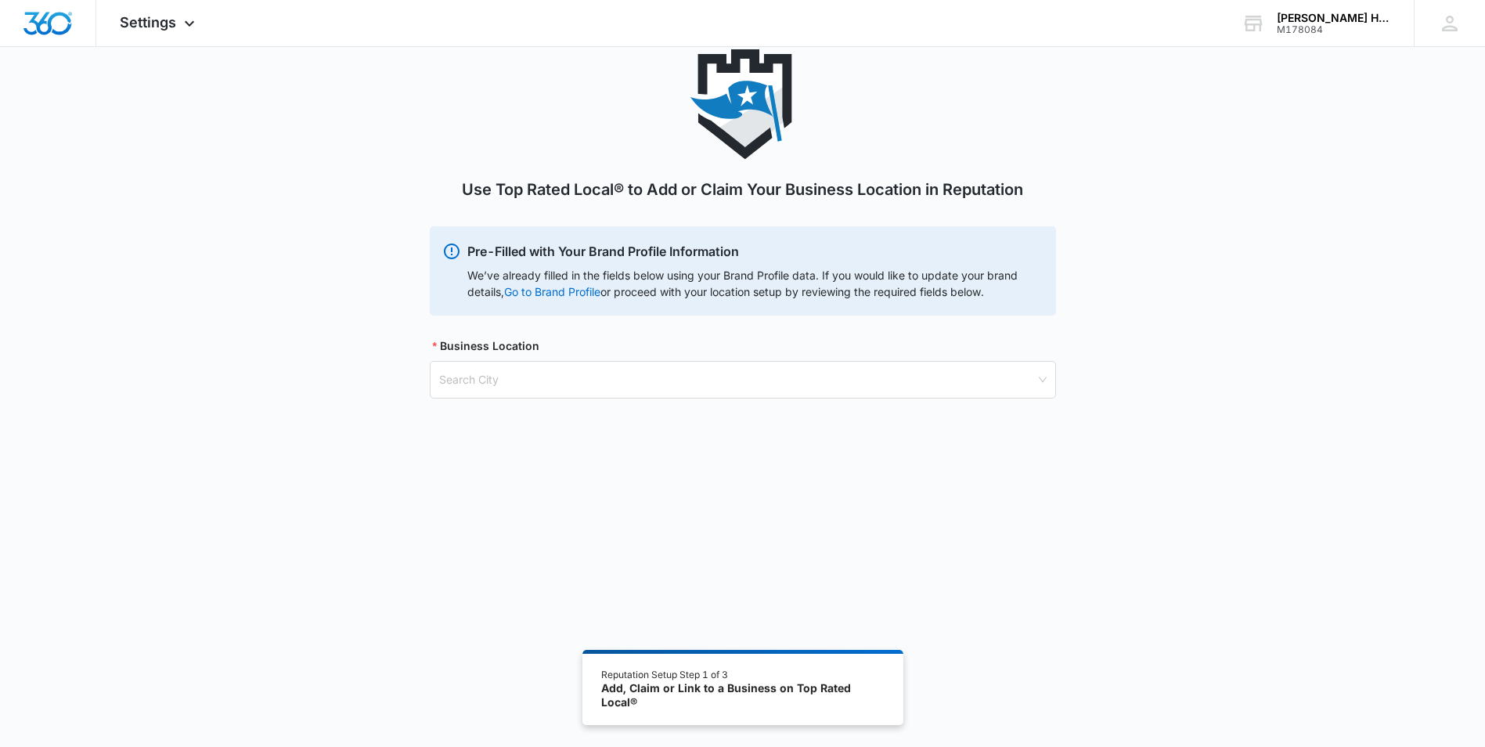
scroll to position [86, 0]
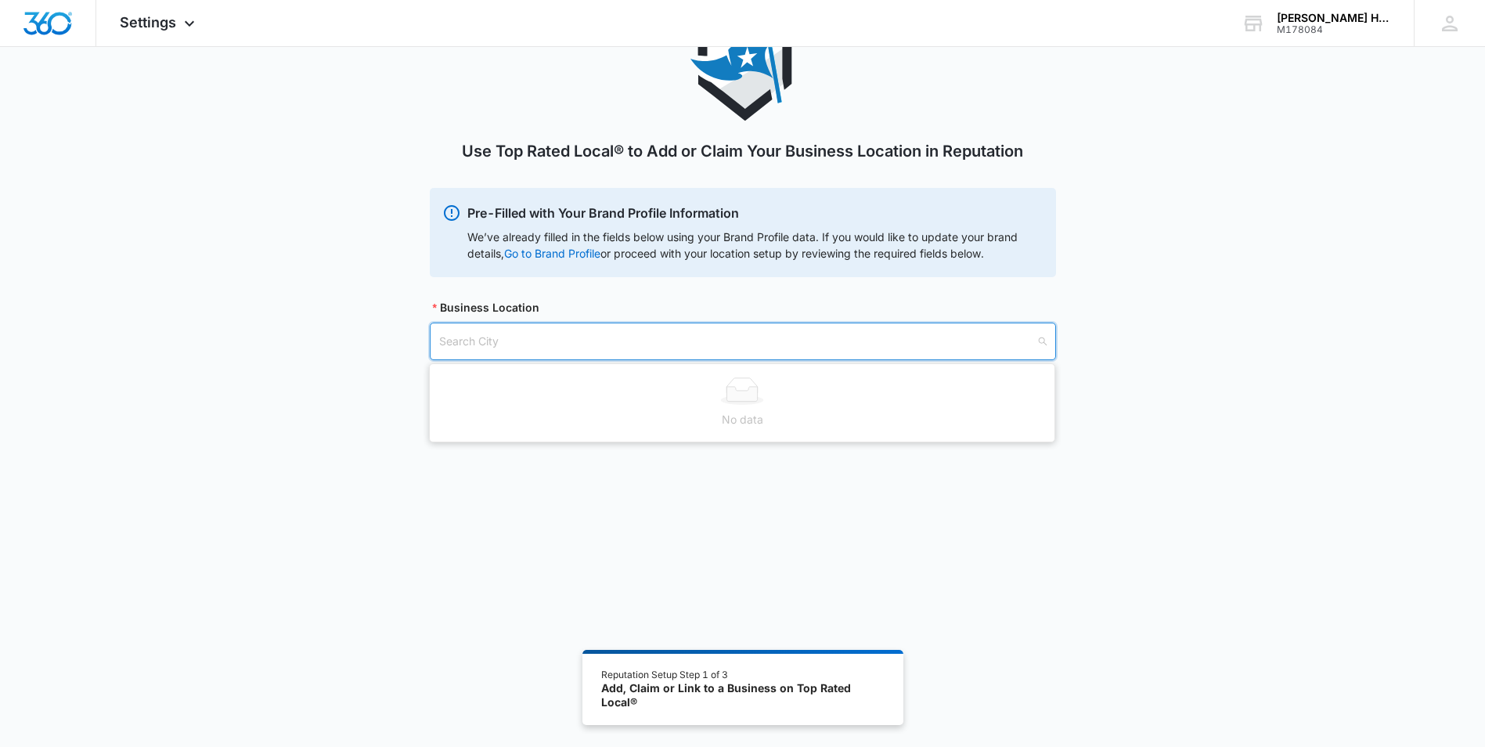
click at [622, 355] on input "search" at bounding box center [737, 341] width 597 height 36
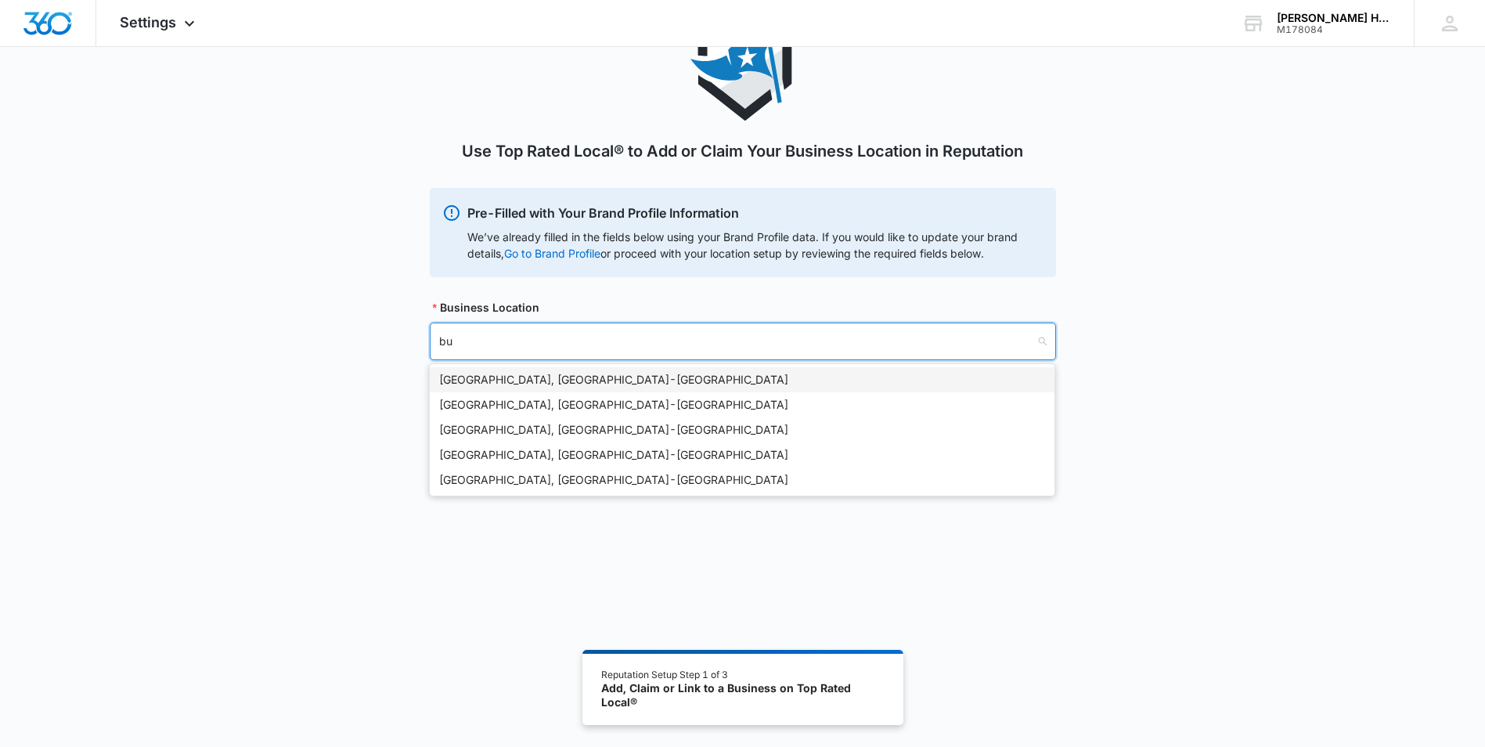
type input "bus"
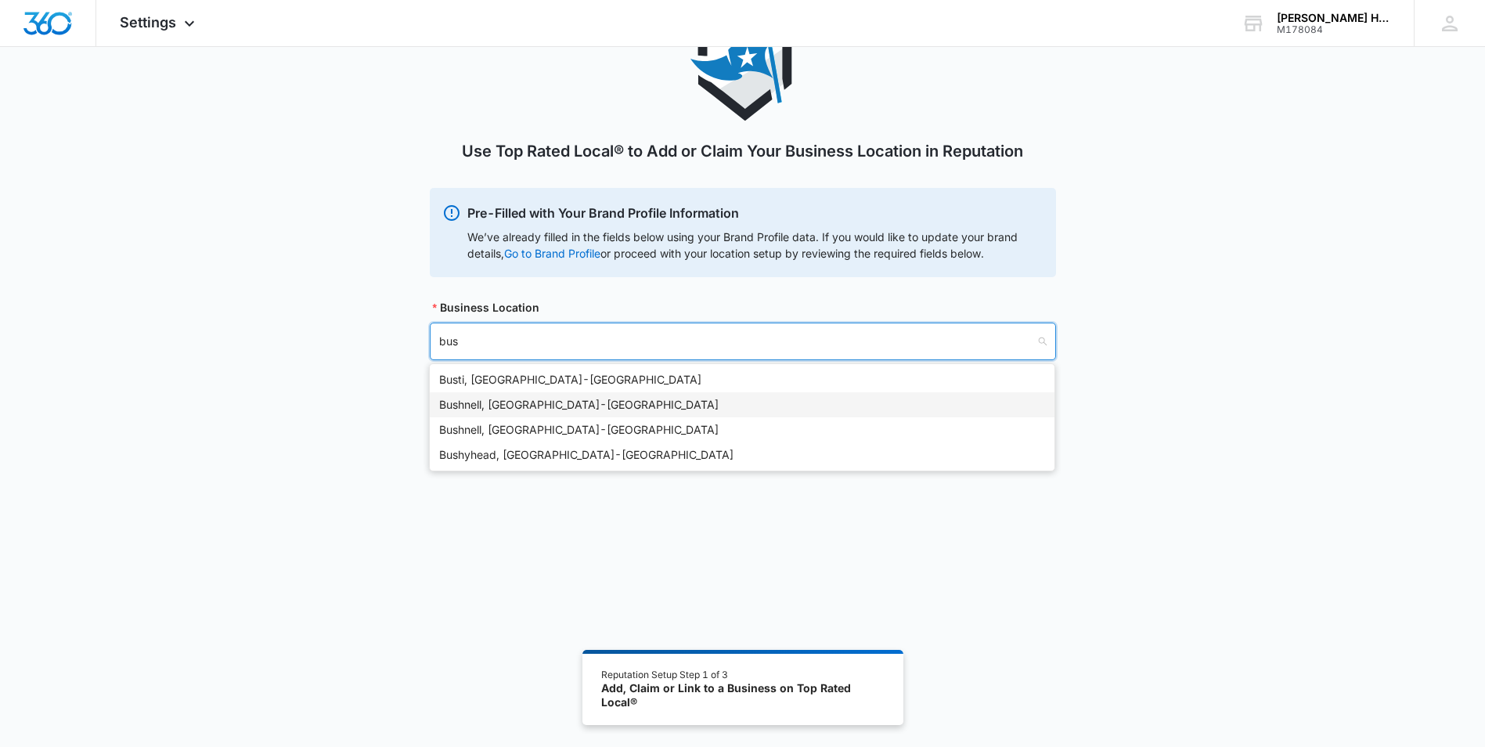
click at [560, 398] on div "Bushnell, FL - USA" at bounding box center [742, 404] width 606 height 17
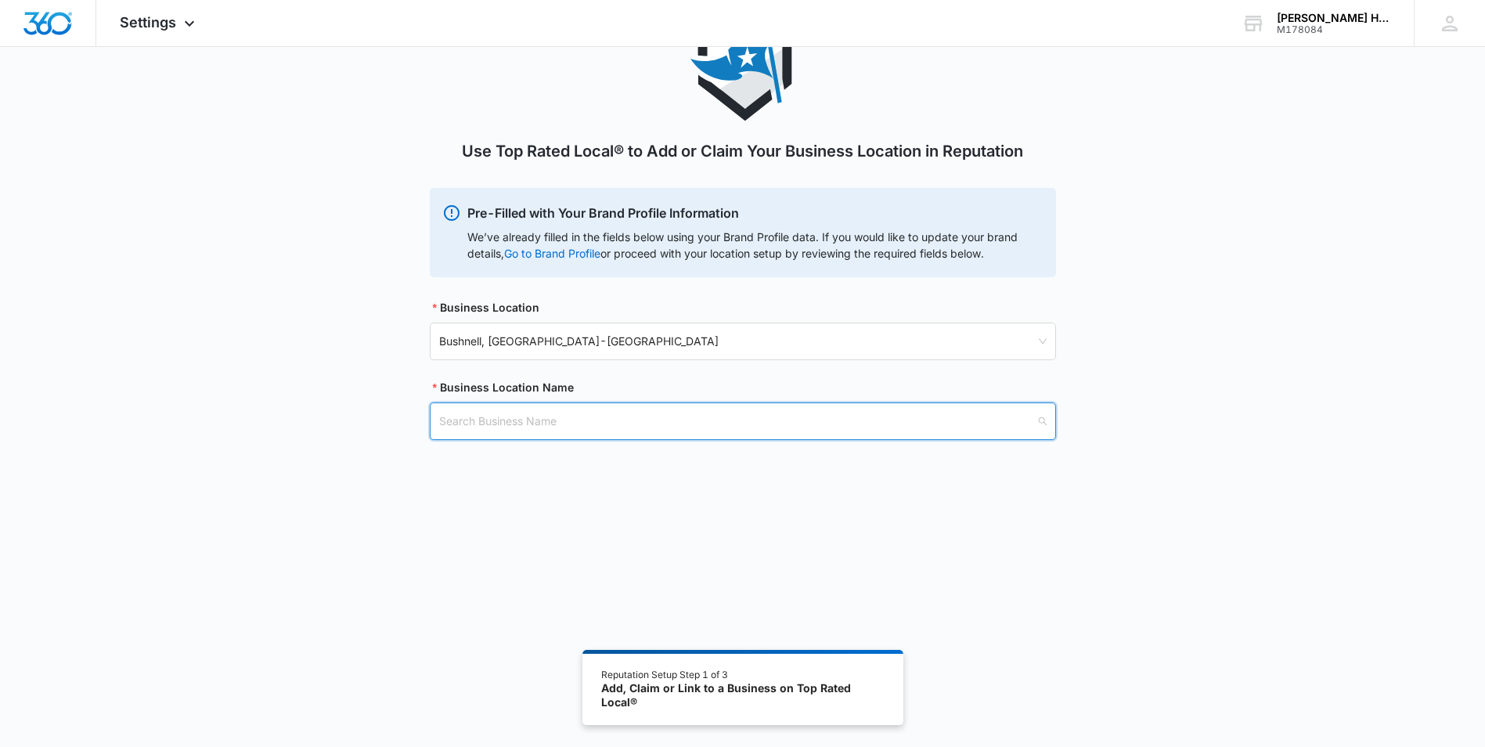
click at [579, 418] on input "search" at bounding box center [737, 421] width 597 height 36
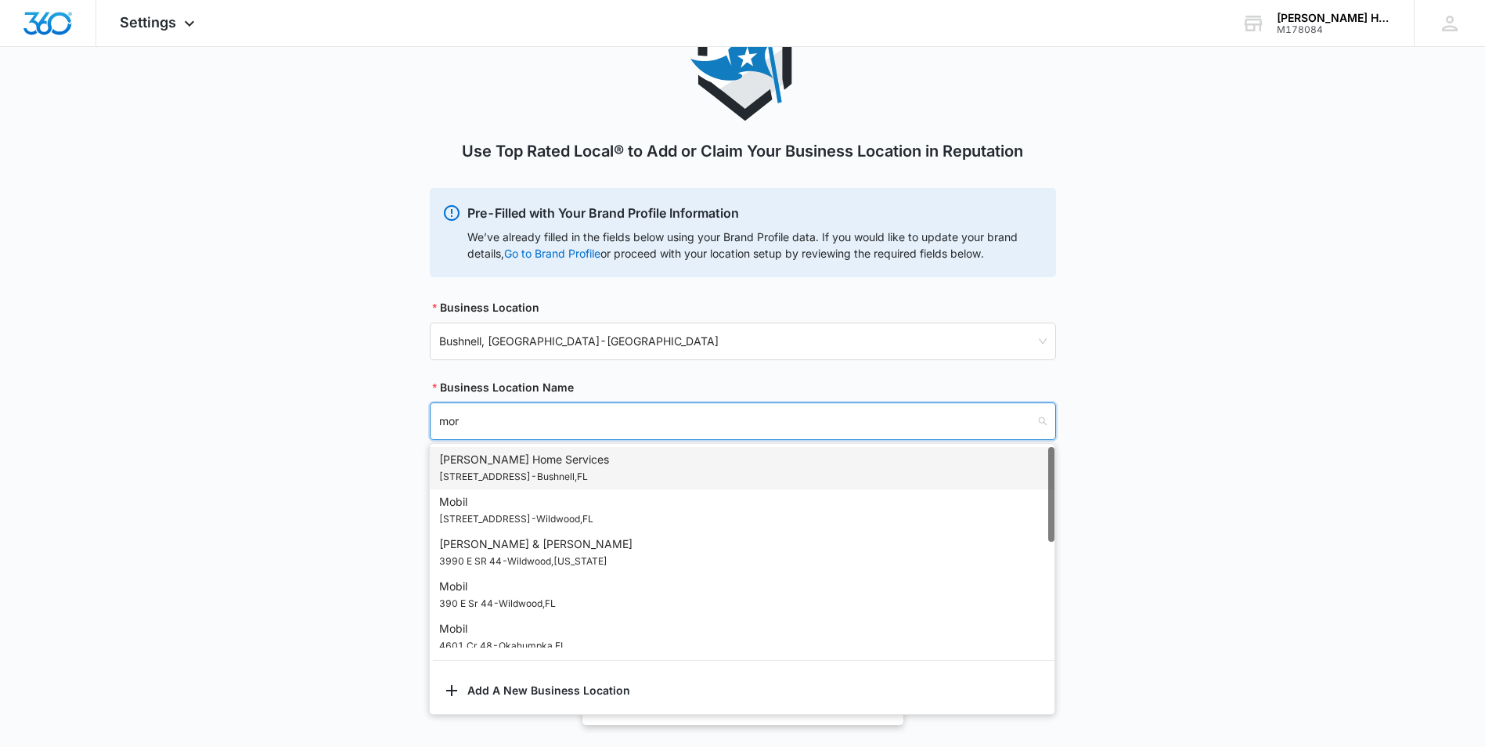
type input "morg"
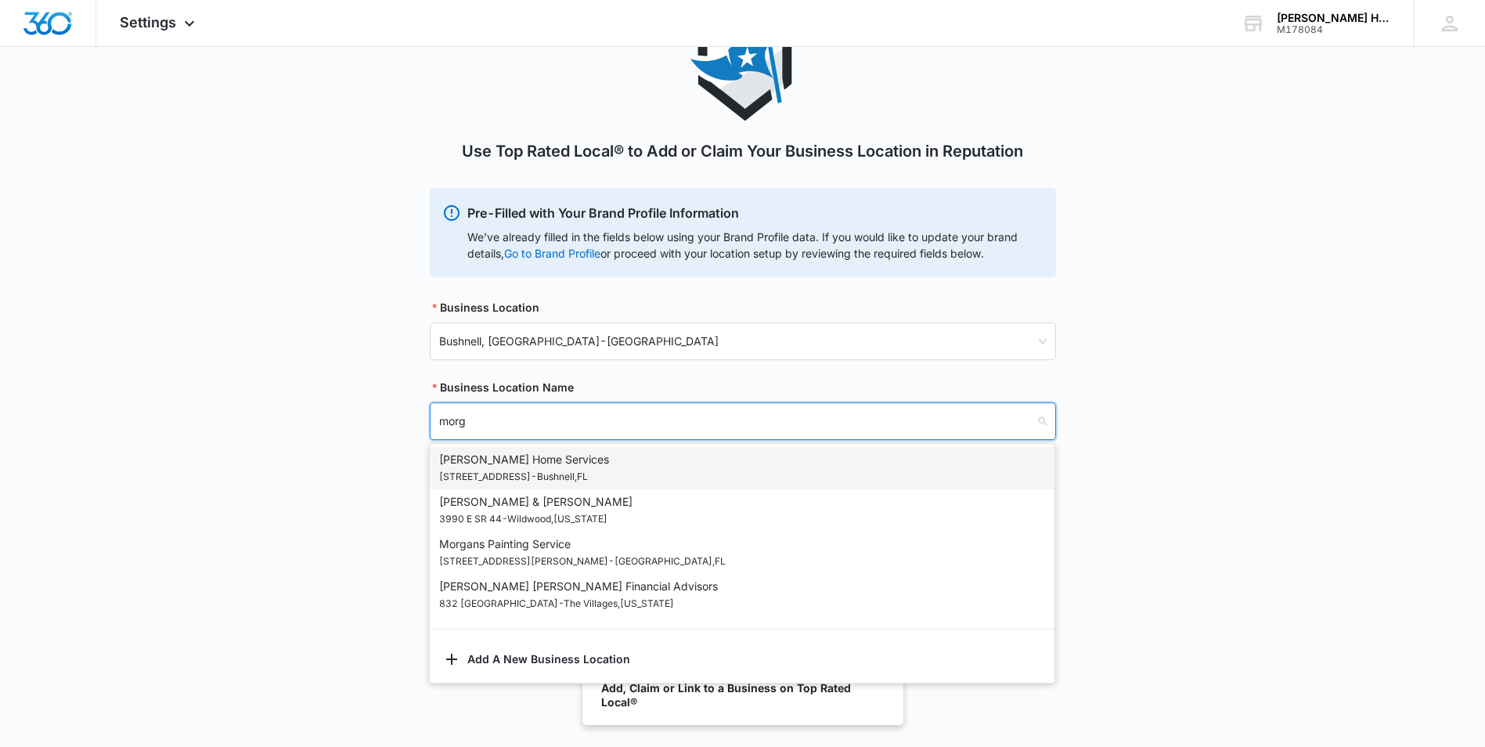
click at [569, 471] on p "319 W Seminole Ave - Bushnell , FL" at bounding box center [524, 476] width 170 height 17
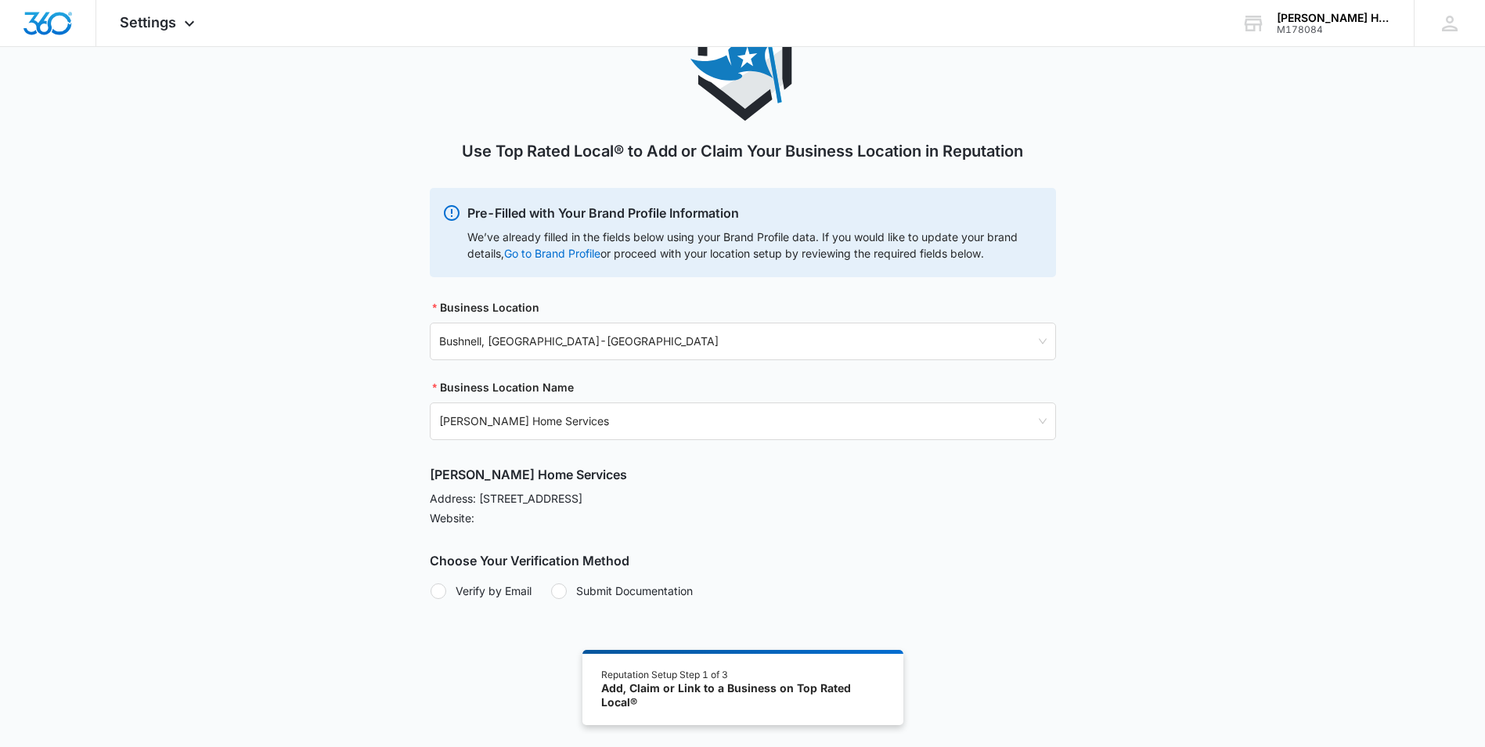
click at [442, 592] on div at bounding box center [439, 591] width 16 height 16
click at [431, 591] on input "Verify by Email" at bounding box center [430, 590] width 1 height 1
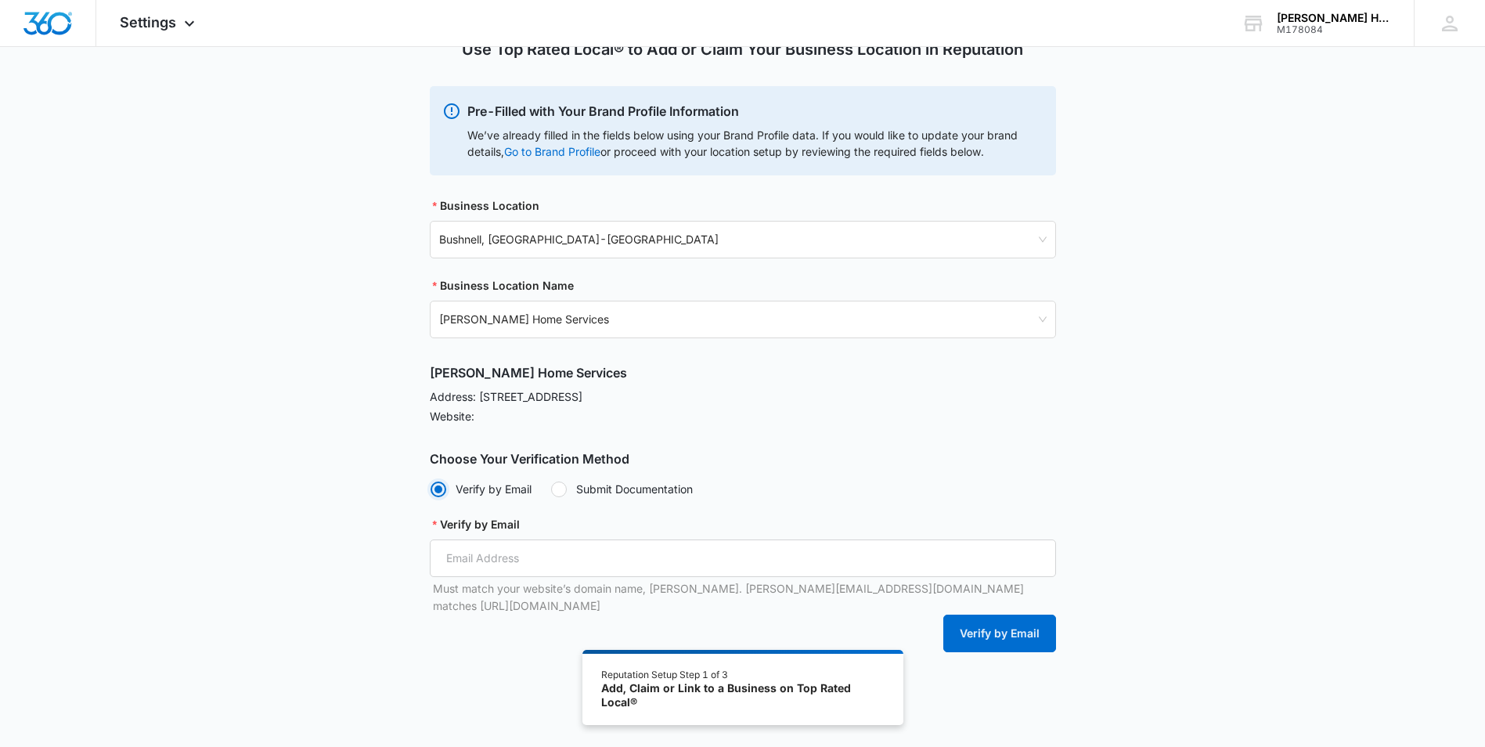
scroll to position [200, 0]
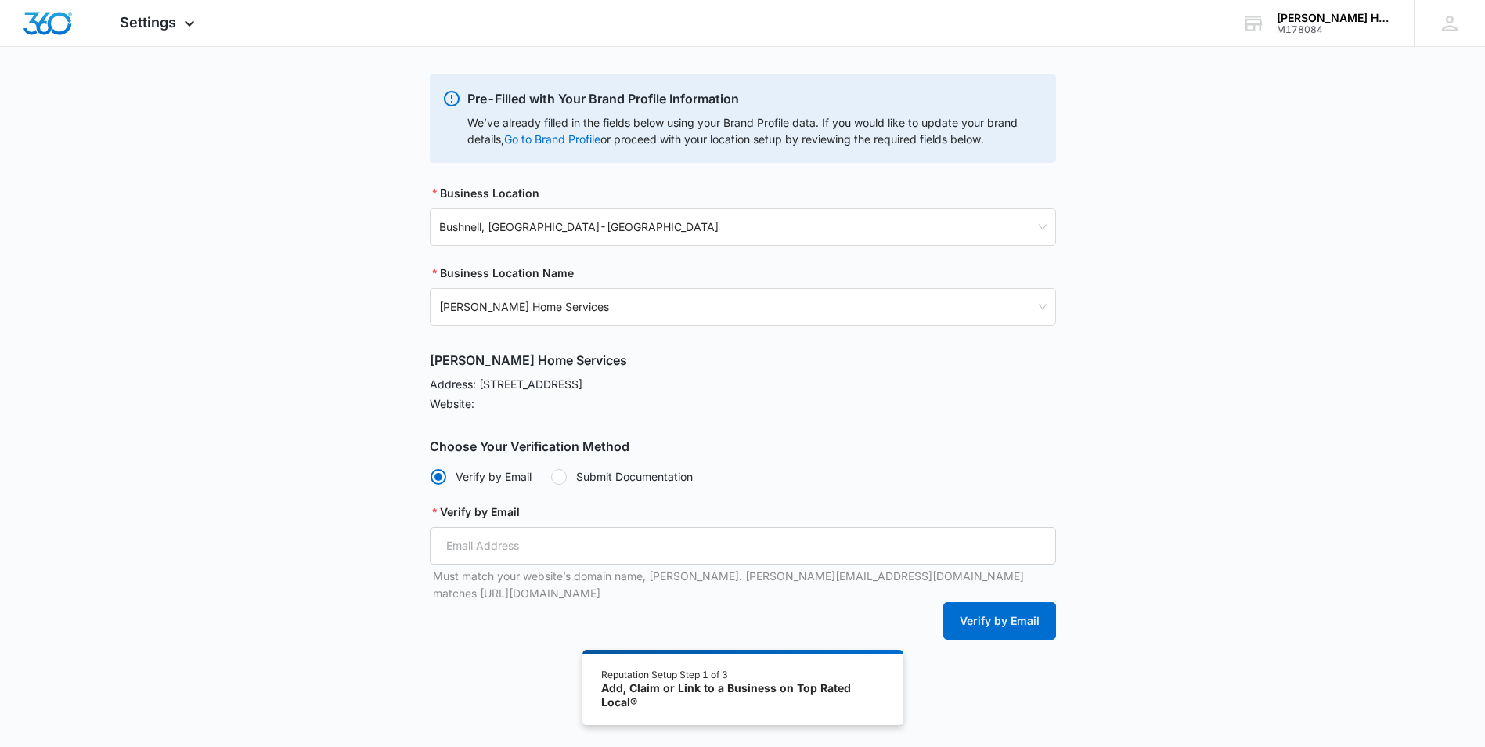
click at [560, 479] on div at bounding box center [559, 477] width 16 height 16
click at [551, 477] on input "Submit Documentation" at bounding box center [550, 476] width 1 height 1
radio input "false"
radio input "true"
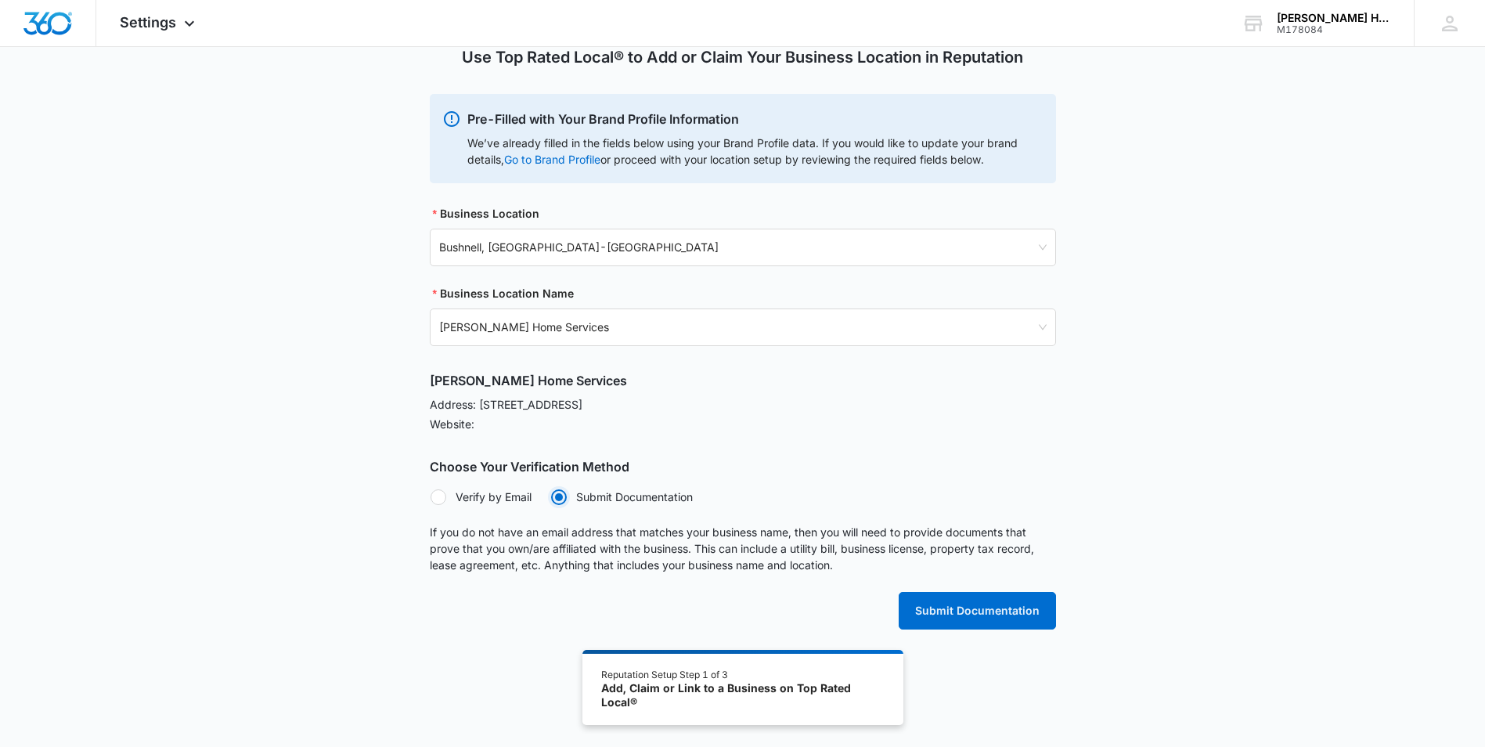
scroll to position [187, 0]
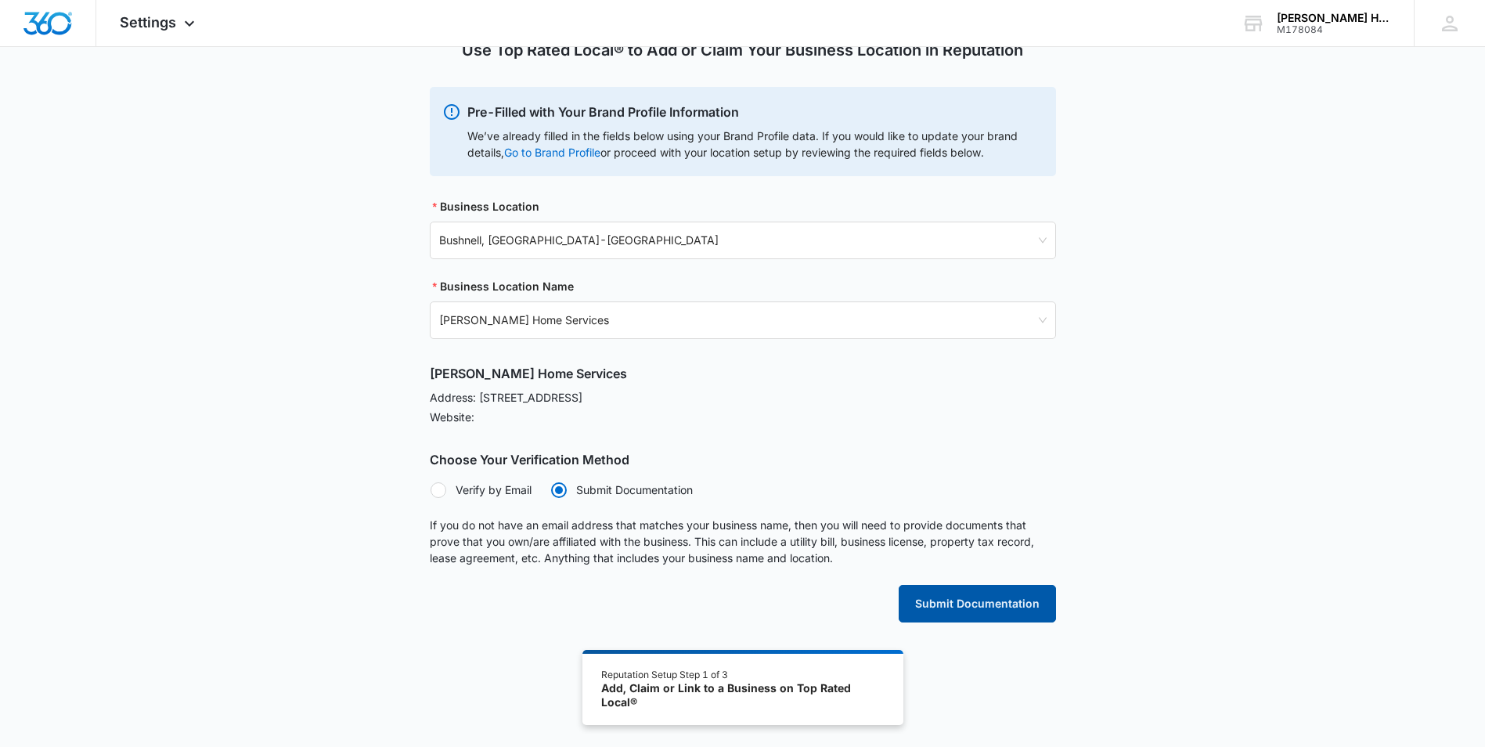
click at [979, 606] on button "Submit Documentation" at bounding box center [977, 604] width 157 height 38
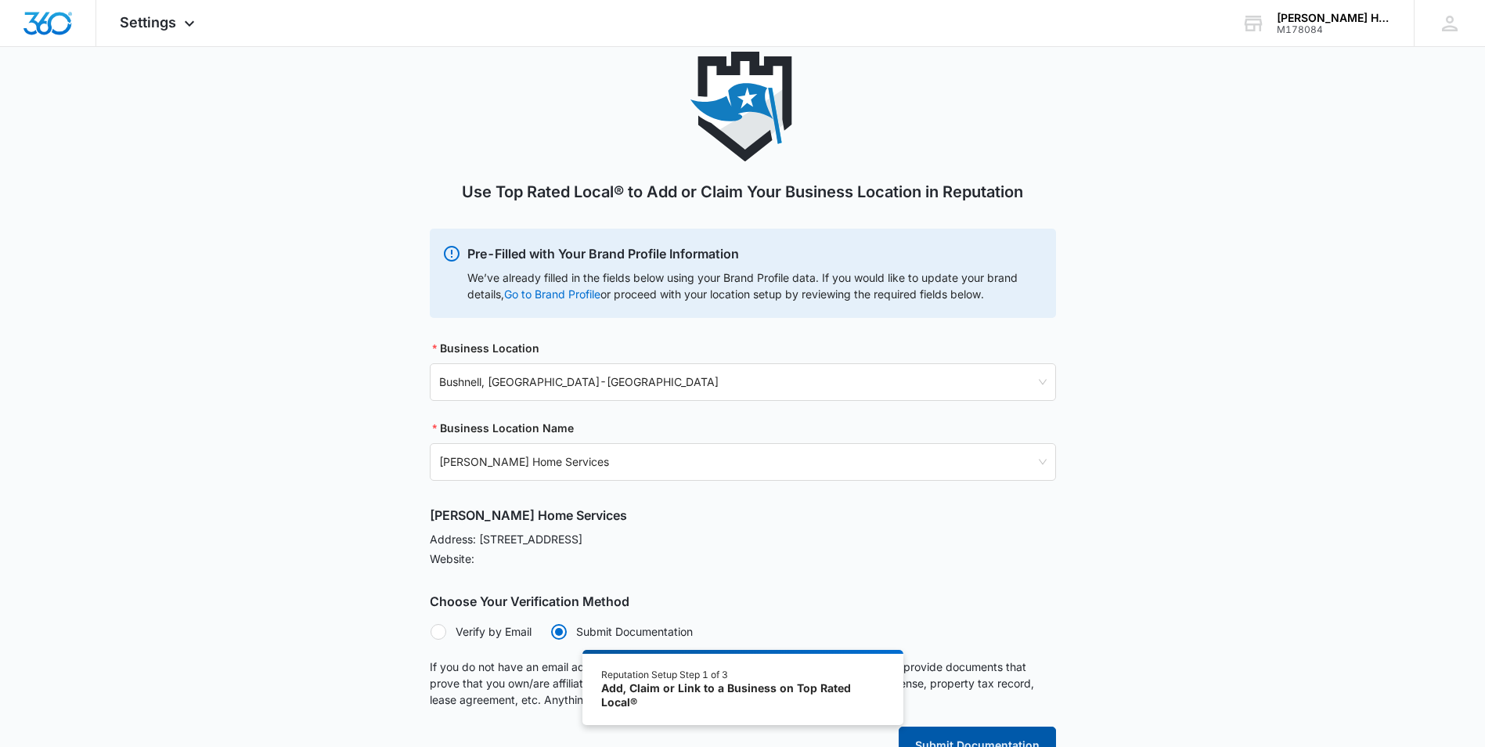
scroll to position [0, 0]
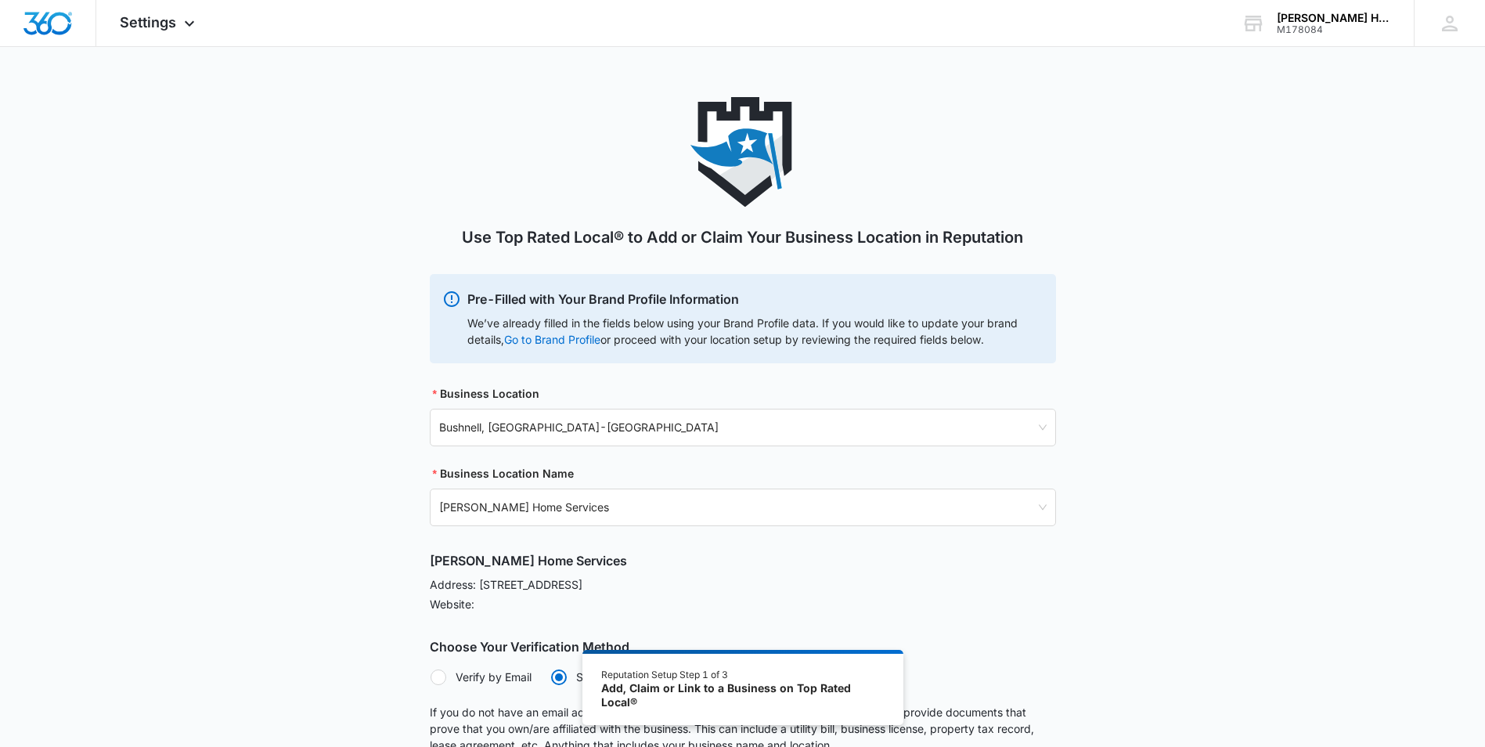
click at [824, 604] on p "Website:" at bounding box center [743, 604] width 626 height 16
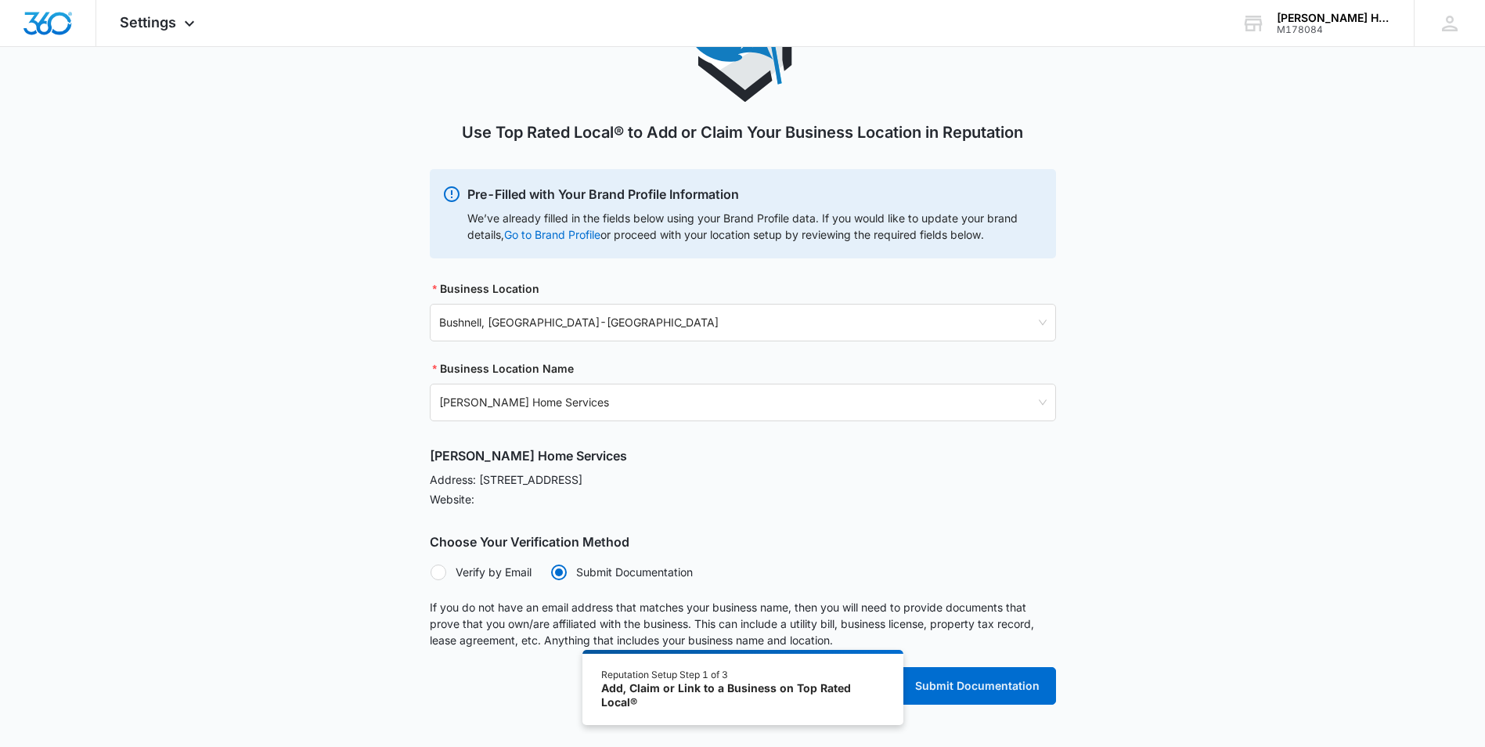
scroll to position [187, 0]
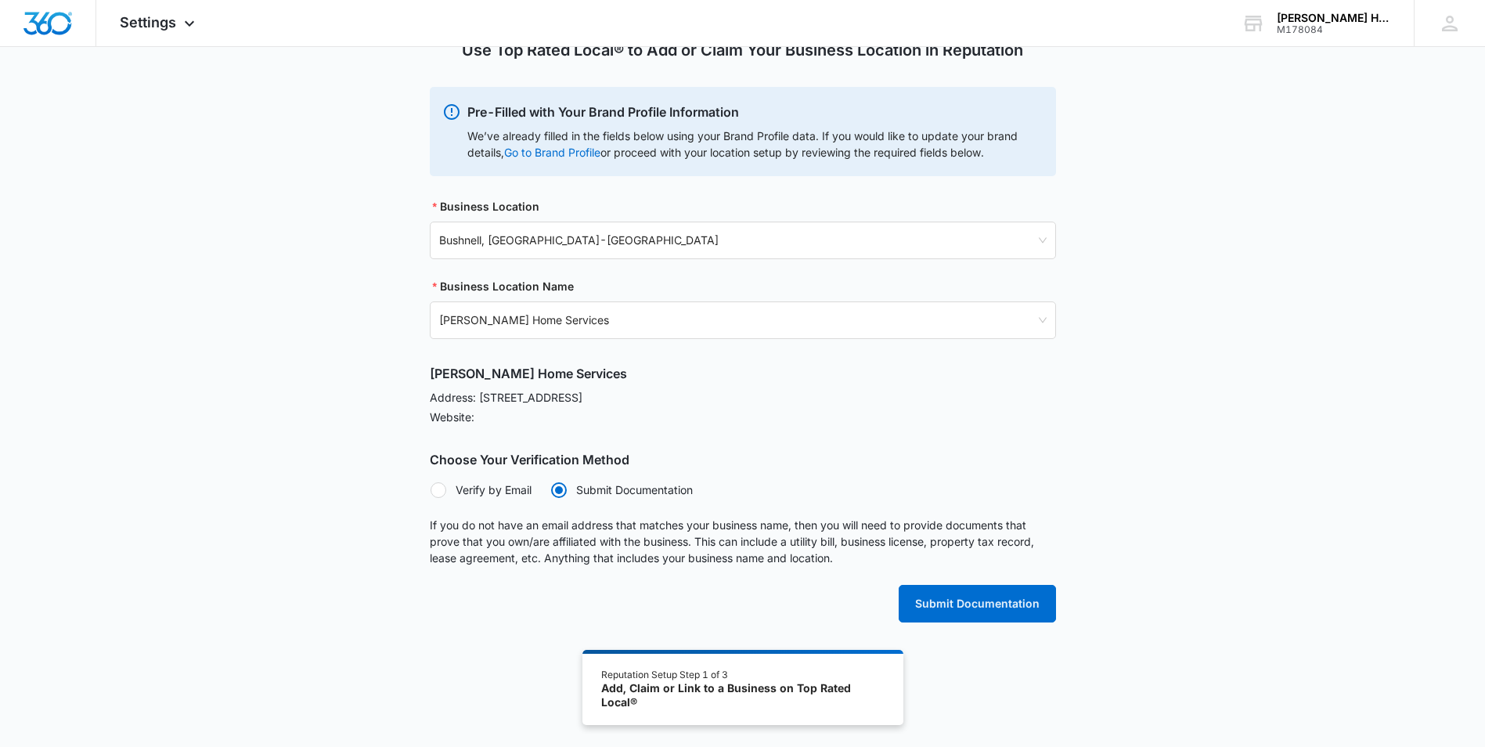
click at [443, 495] on div at bounding box center [439, 490] width 16 height 16
click at [431, 490] on input "Verify by Email" at bounding box center [430, 489] width 1 height 1
radio input "true"
radio input "false"
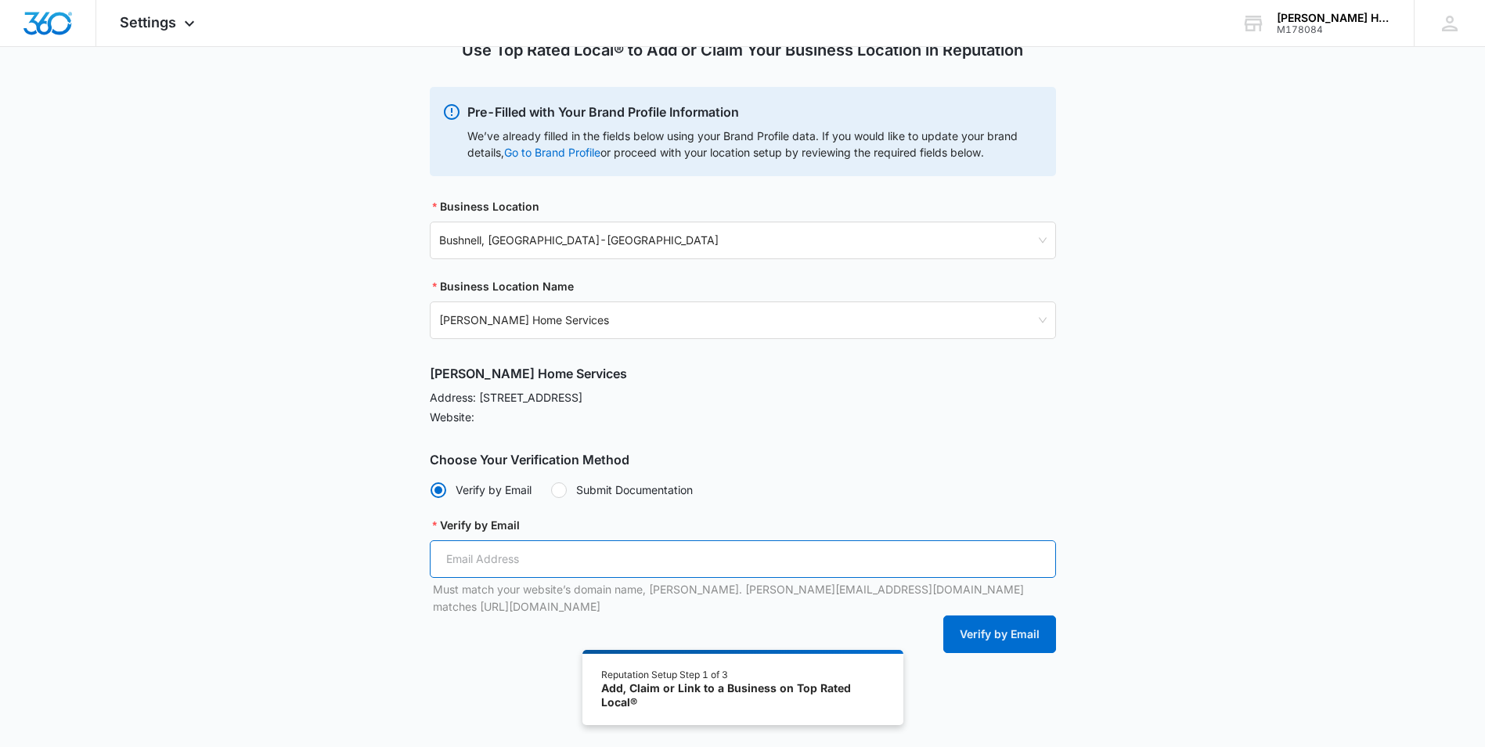
click at [521, 559] on input "Verify by Email" at bounding box center [743, 559] width 626 height 38
type input "[EMAIL_ADDRESS][DOMAIN_NAME]"
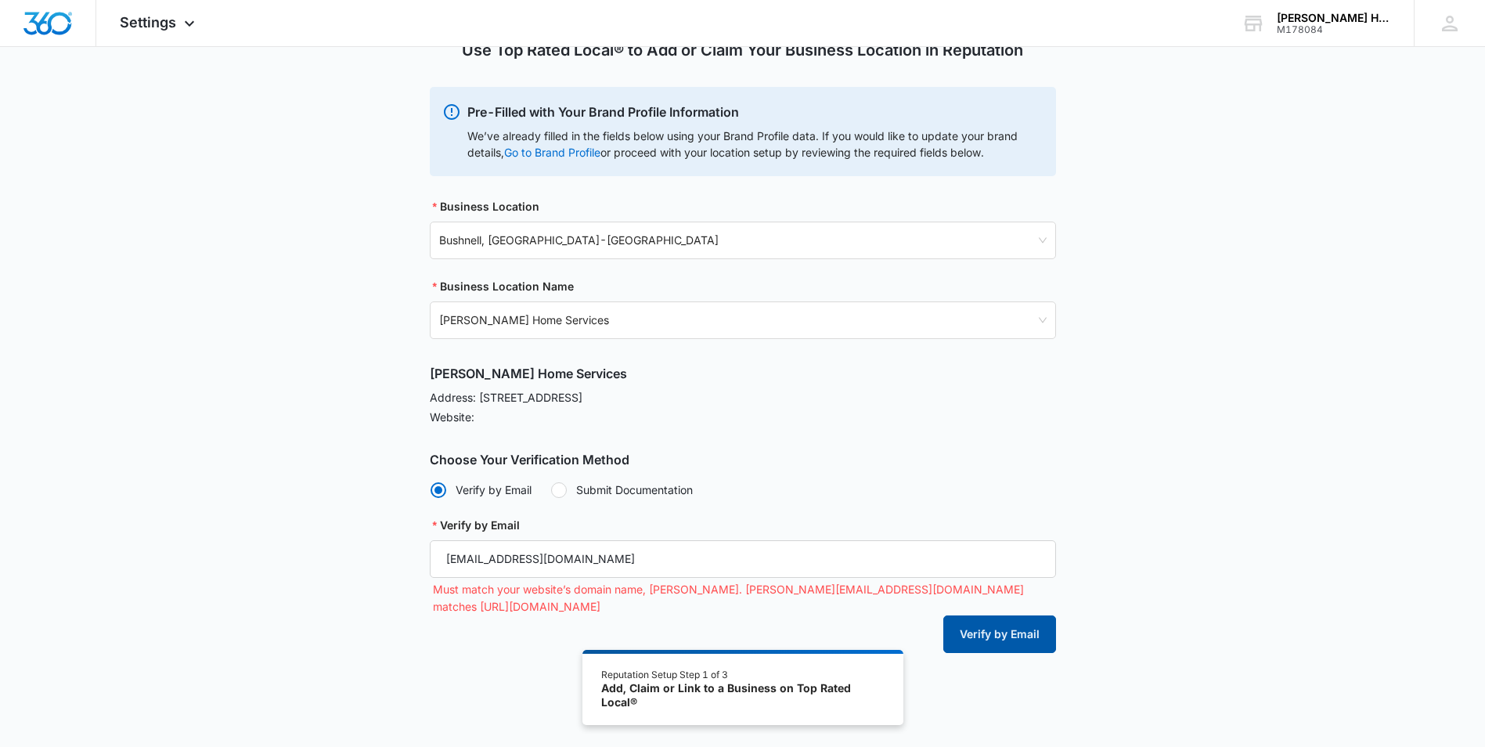
click at [1001, 615] on button "Verify by Email" at bounding box center [999, 634] width 113 height 38
drag, startPoint x: 641, startPoint y: 560, endPoint x: 341, endPoint y: 561, distance: 299.8
click at [341, 561] on div "Use Top Rated Local® to Add or Claim Your Business Location in Reputation Pre-F…" at bounding box center [742, 303] width 1485 height 787
click at [788, 513] on div "Morgan Home Services Address: 319 W Seminole Ave, Bushnell, FL 33513 Website: C…" at bounding box center [743, 508] width 626 height 289
drag, startPoint x: 643, startPoint y: 562, endPoint x: 339, endPoint y: 593, distance: 305.3
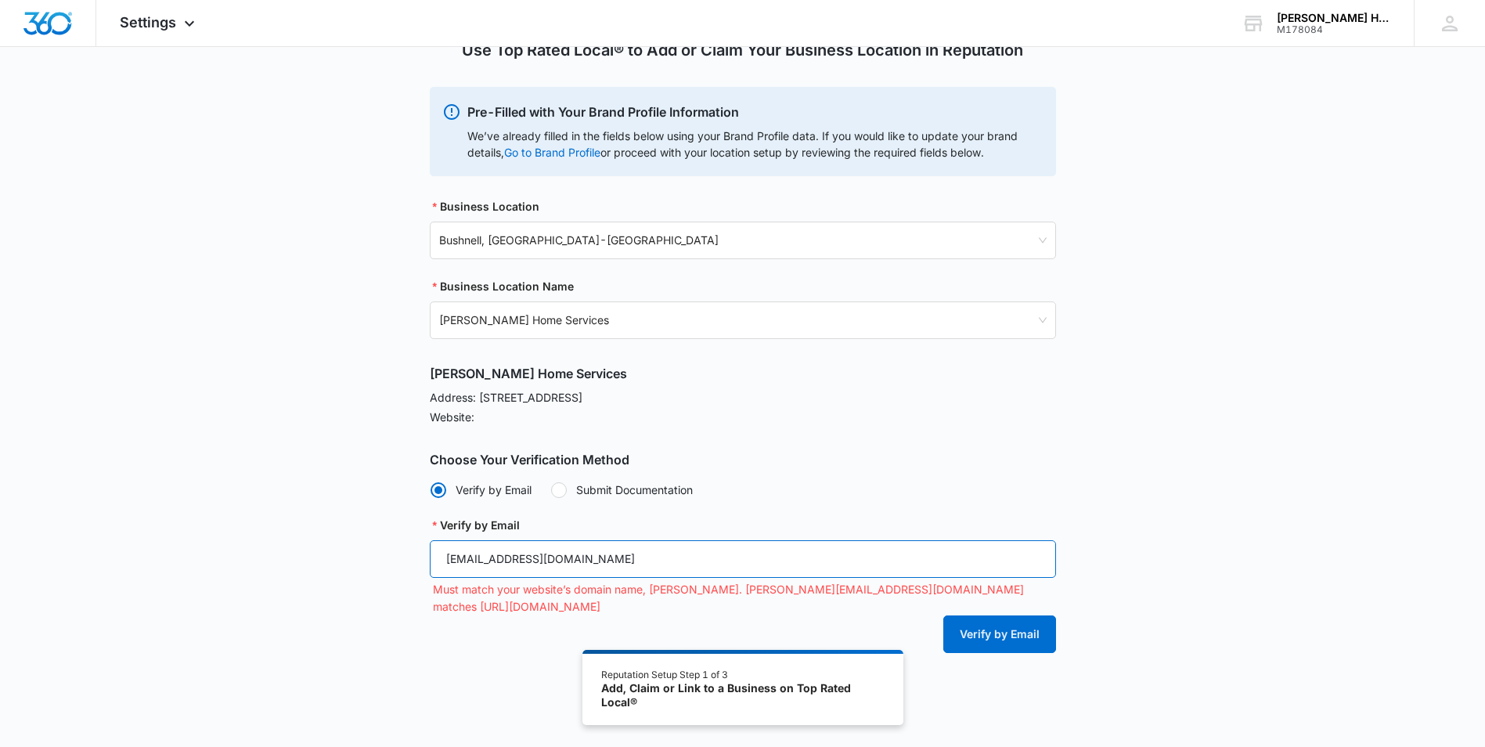
click at [339, 593] on div "Use Top Rated Local® to Add or Claim Your Business Location in Reputation Pre-F…" at bounding box center [742, 303] width 1485 height 787
click at [651, 478] on div "Morgan Home Services Address: 319 W Seminole Ave, Bushnell, FL 33513 Website: C…" at bounding box center [743, 508] width 626 height 289
click at [609, 496] on label "Submit Documentation" at bounding box center [621, 489] width 142 height 16
click at [551, 490] on input "Submit Documentation" at bounding box center [550, 489] width 1 height 1
radio input "false"
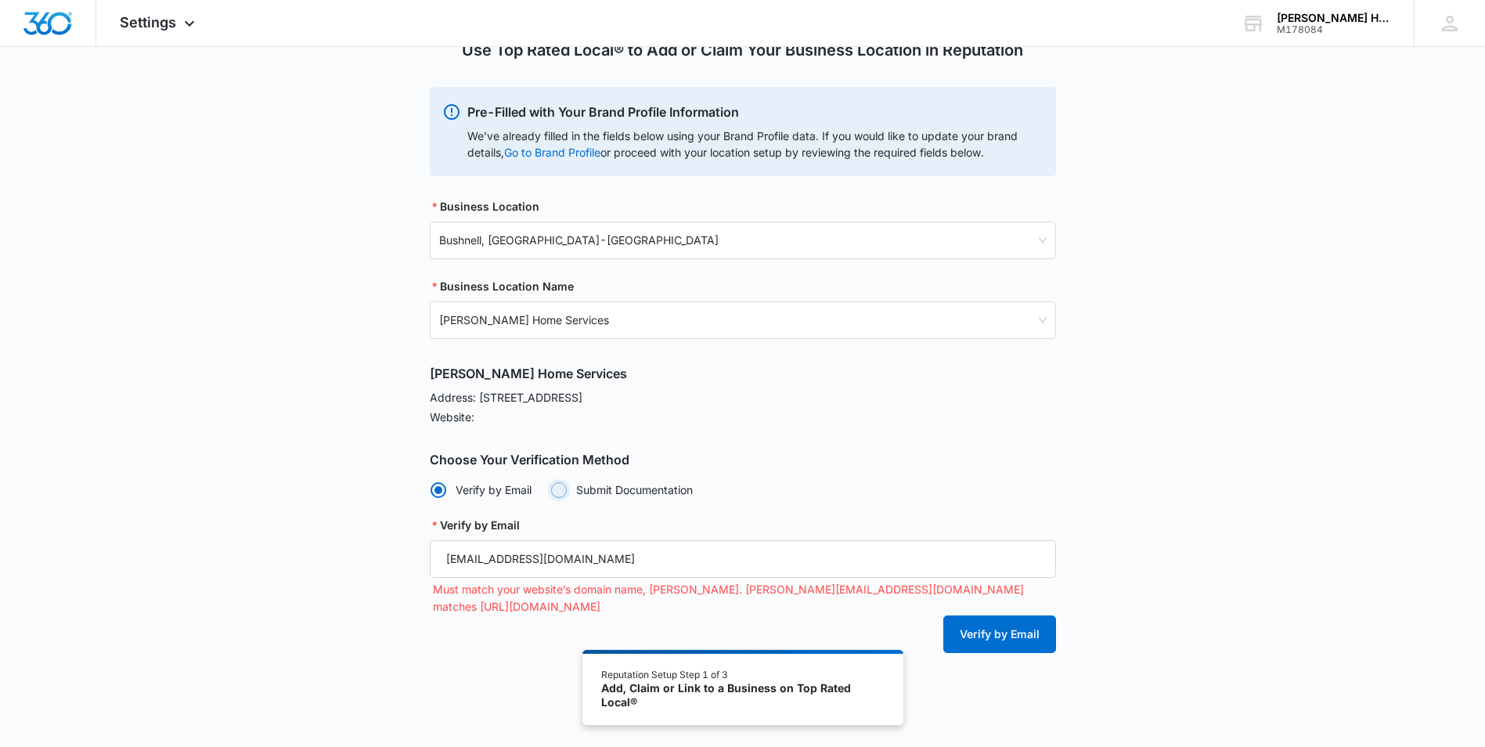
radio input "true"
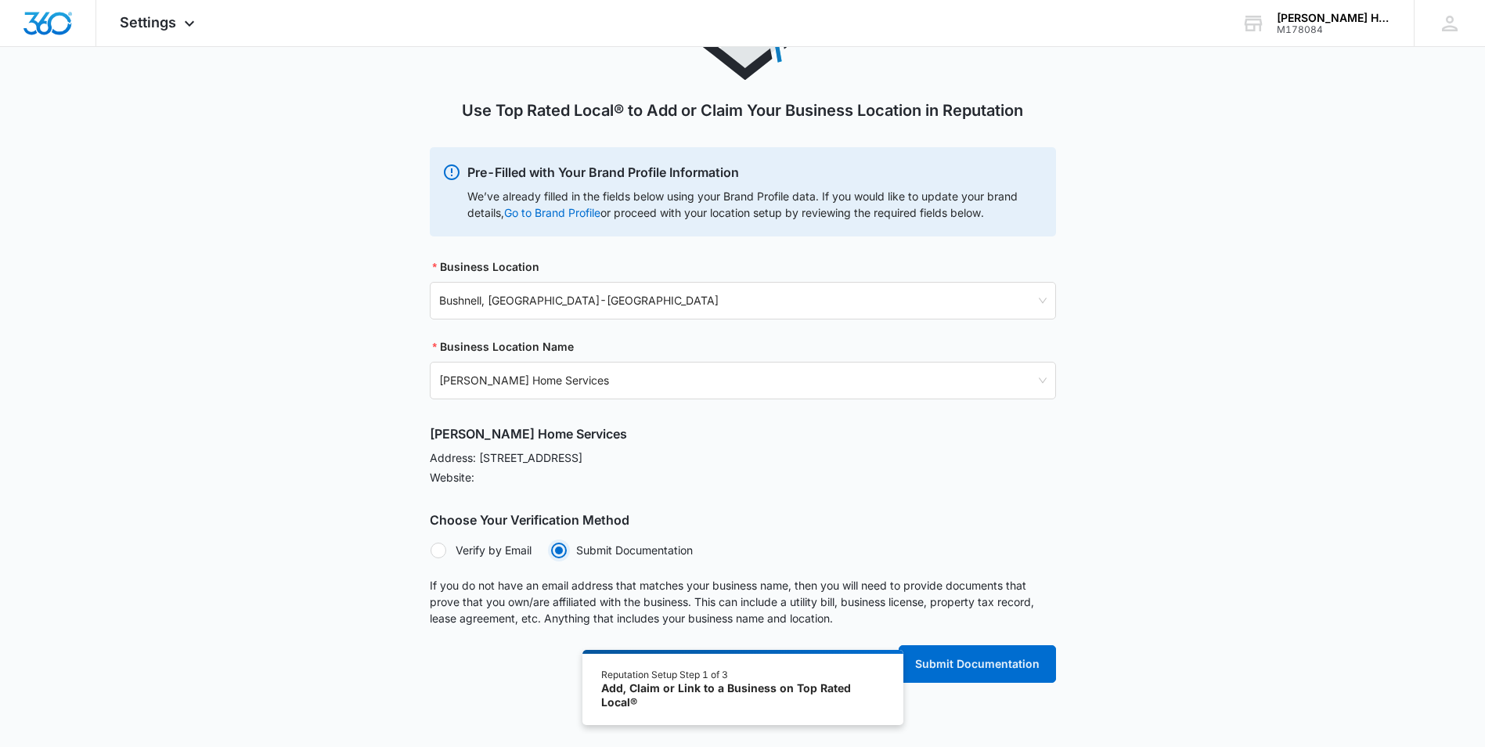
scroll to position [0, 0]
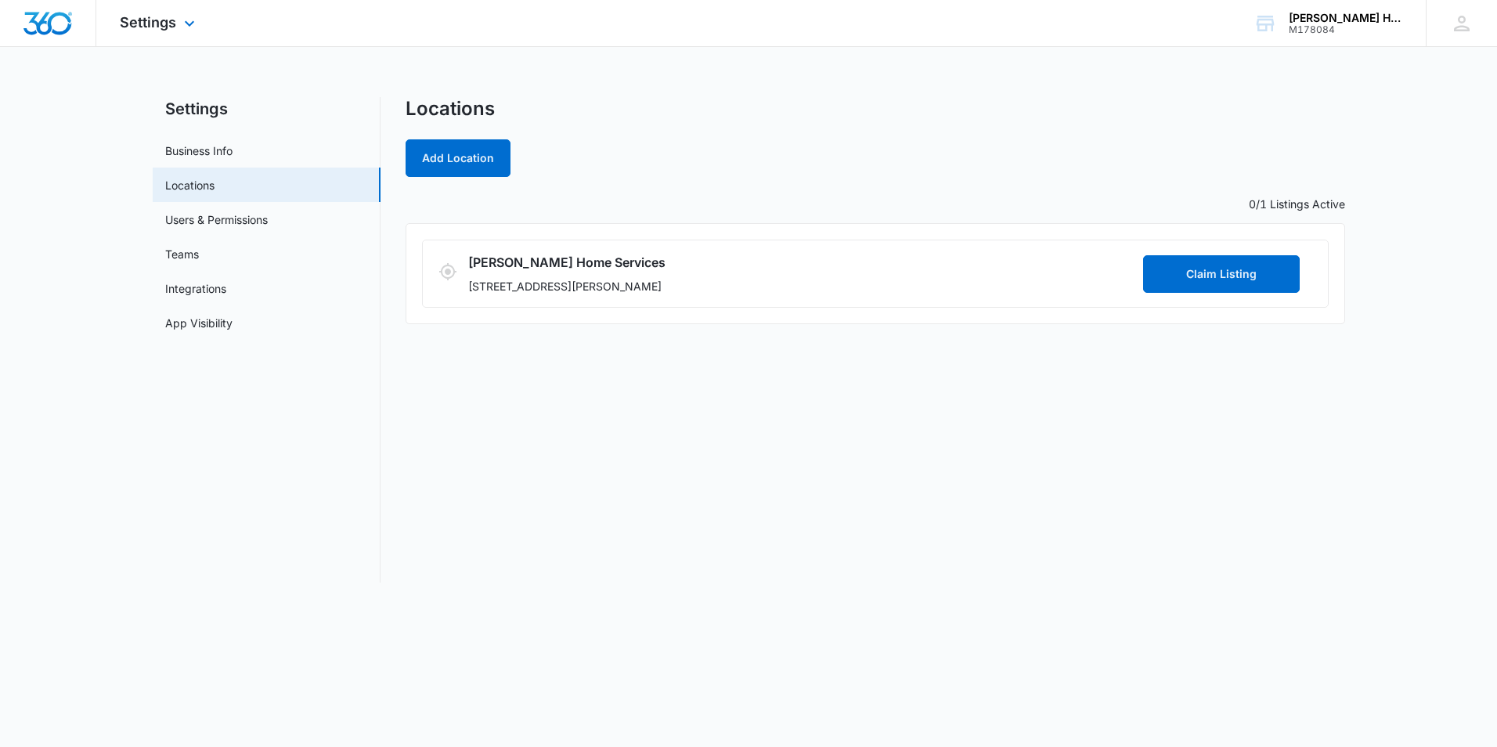
click at [45, 22] on img "Dashboard" at bounding box center [48, 23] width 50 height 23
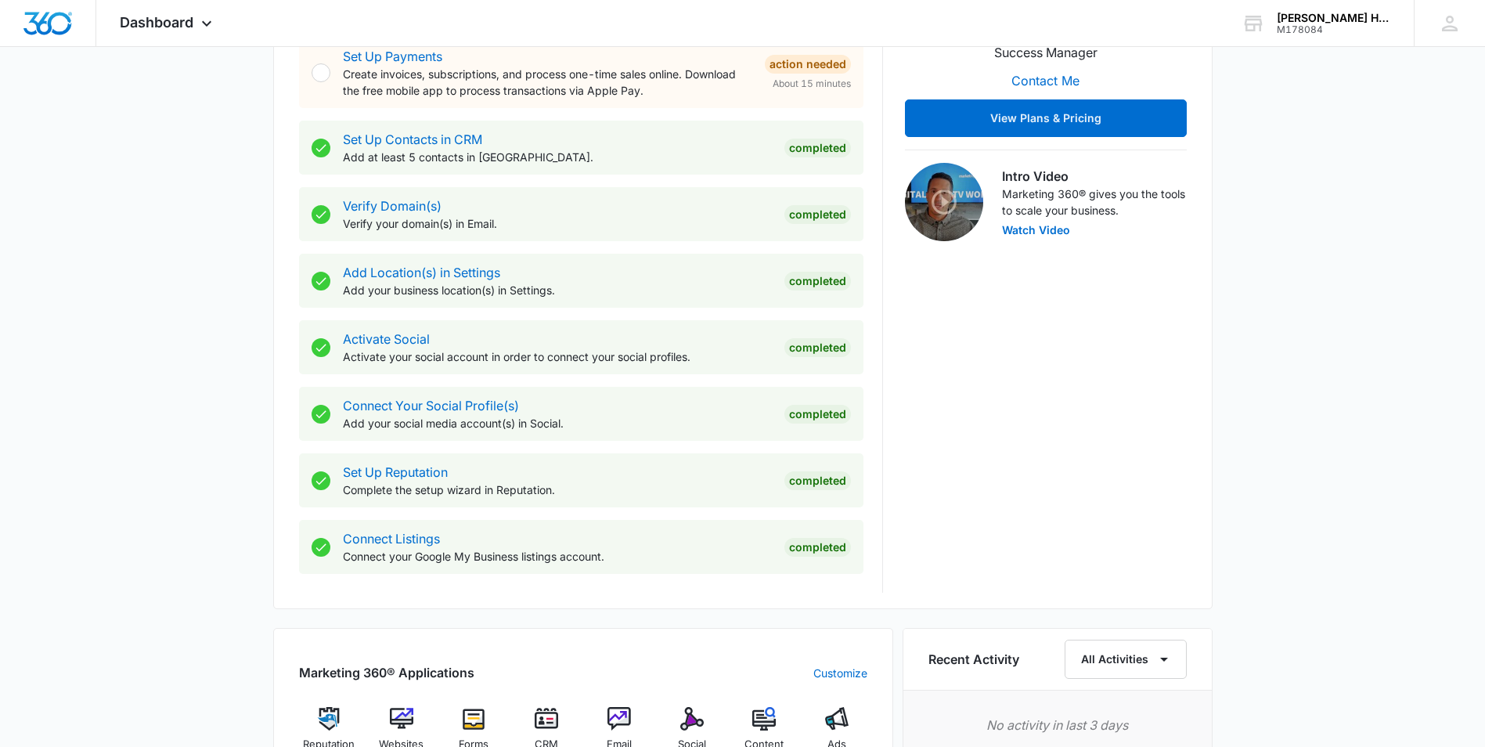
scroll to position [548, 0]
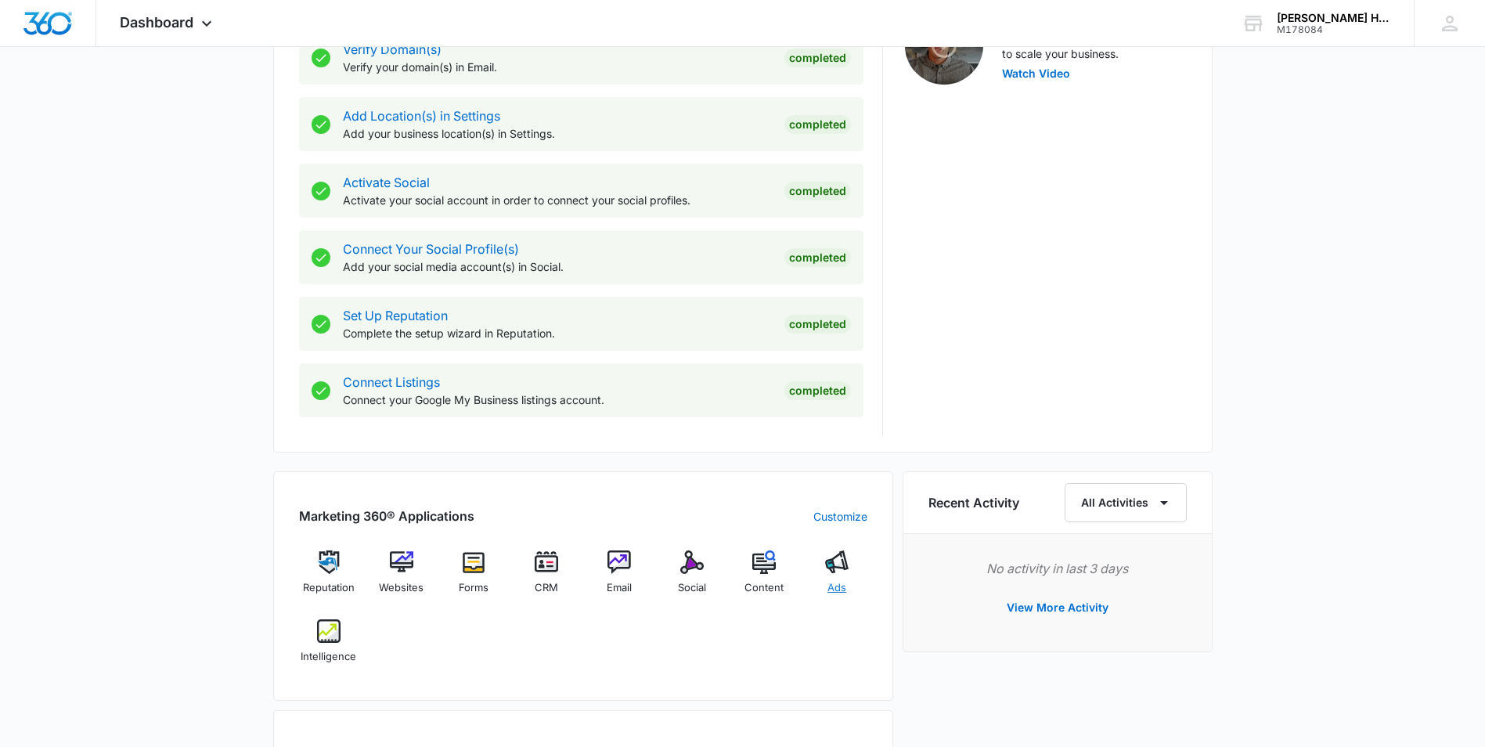
click at [834, 571] on img at bounding box center [836, 561] width 23 height 23
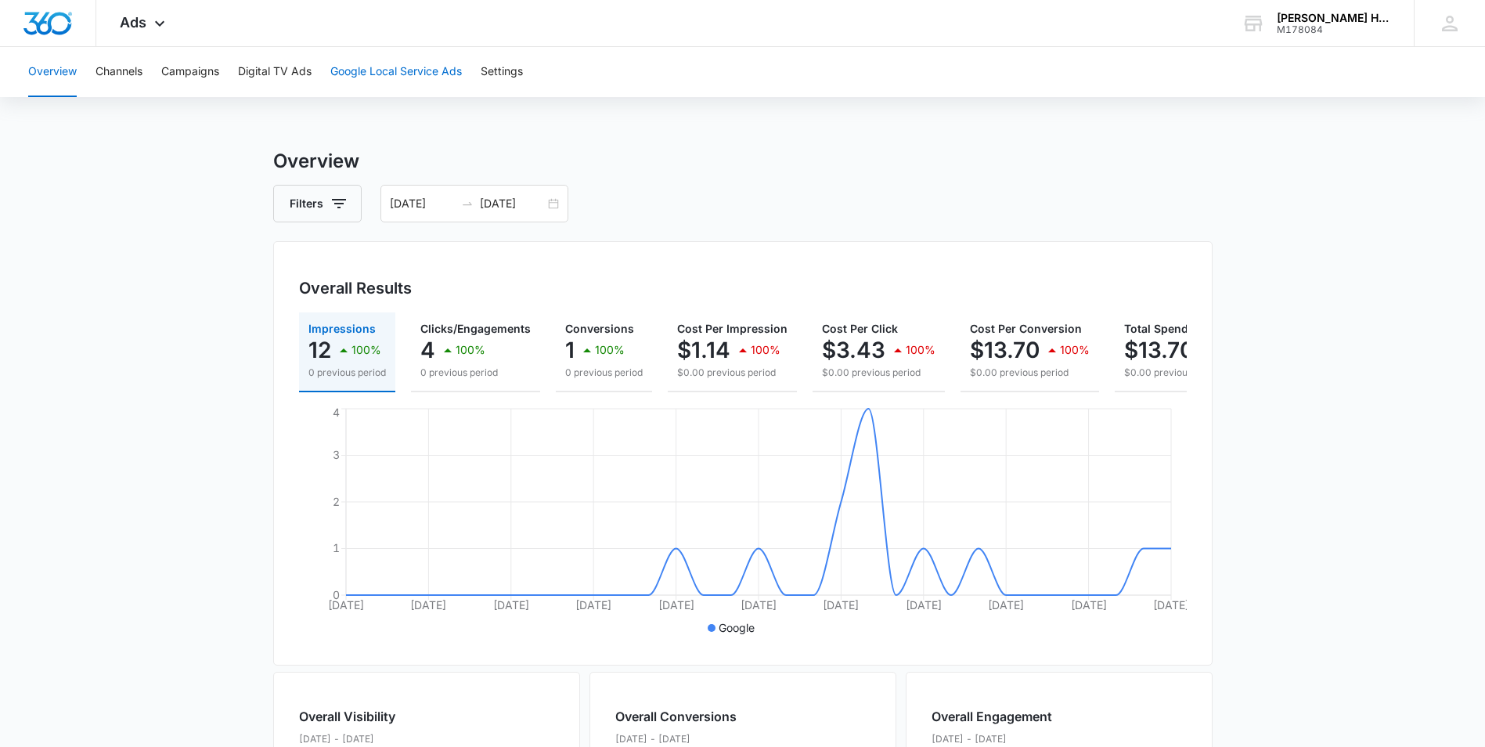
click at [434, 69] on button "Google Local Service Ads" at bounding box center [396, 72] width 132 height 50
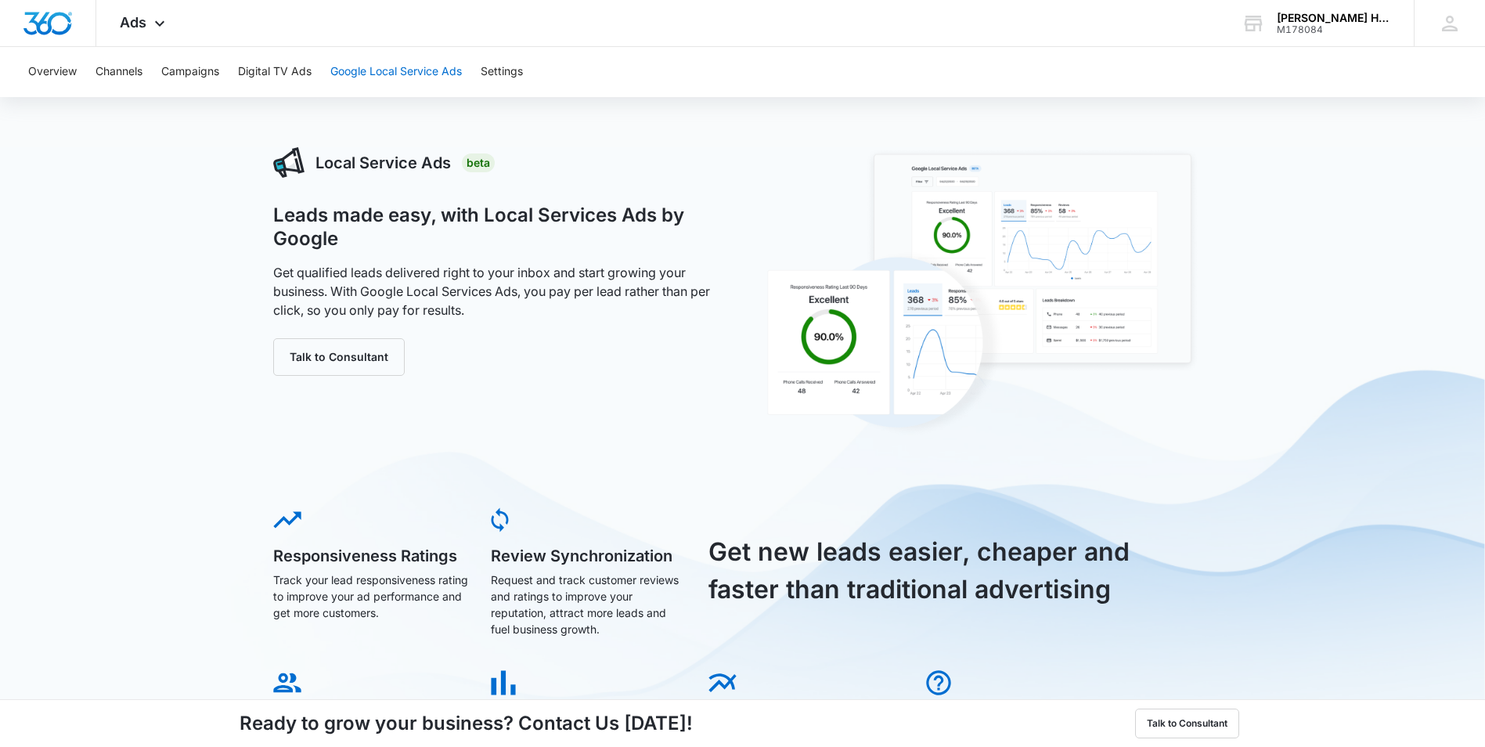
click at [397, 74] on button "Google Local Service Ads" at bounding box center [396, 72] width 132 height 50
click at [509, 67] on button "Settings" at bounding box center [502, 72] width 42 height 50
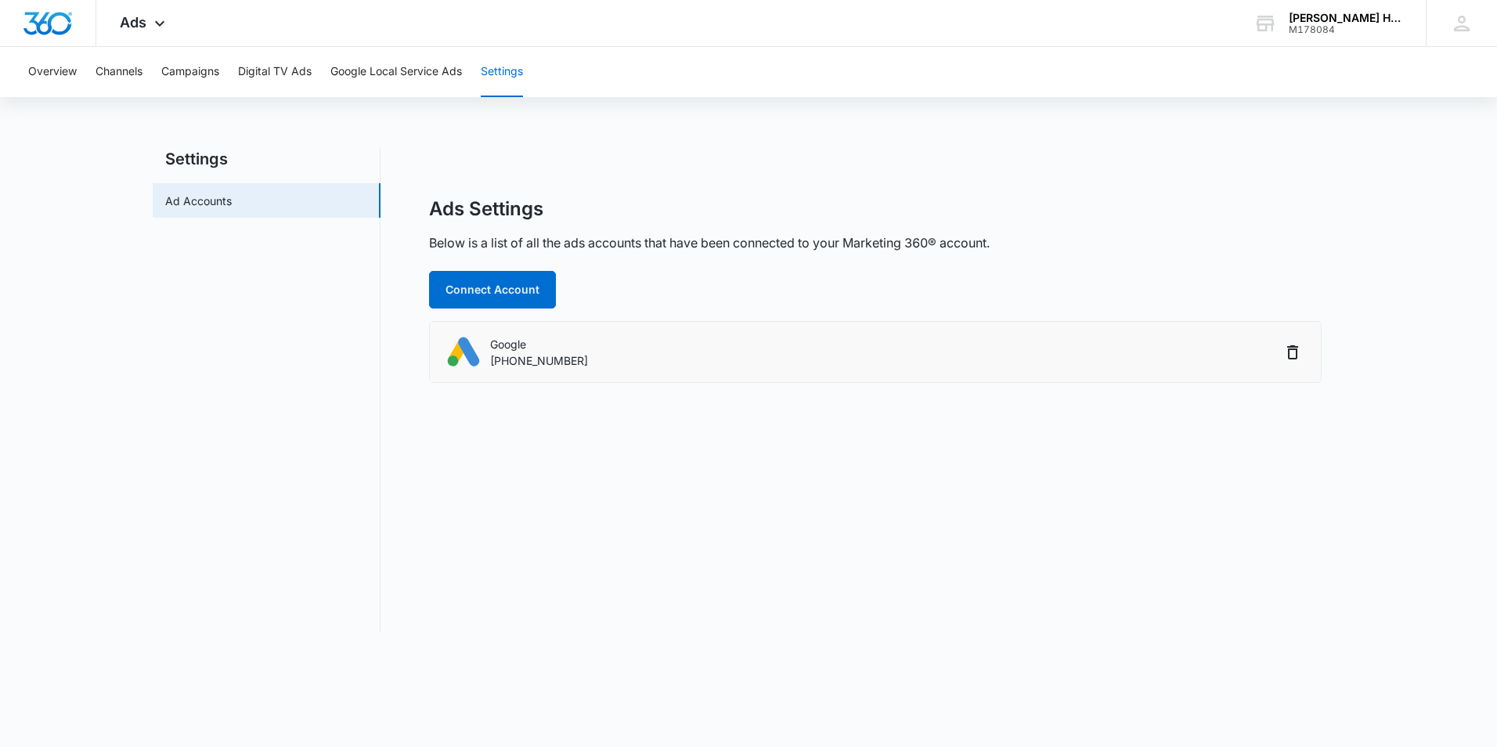
click at [514, 359] on p "999-325-5770" at bounding box center [539, 360] width 98 height 16
click at [514, 280] on button "Connect Account" at bounding box center [492, 290] width 127 height 38
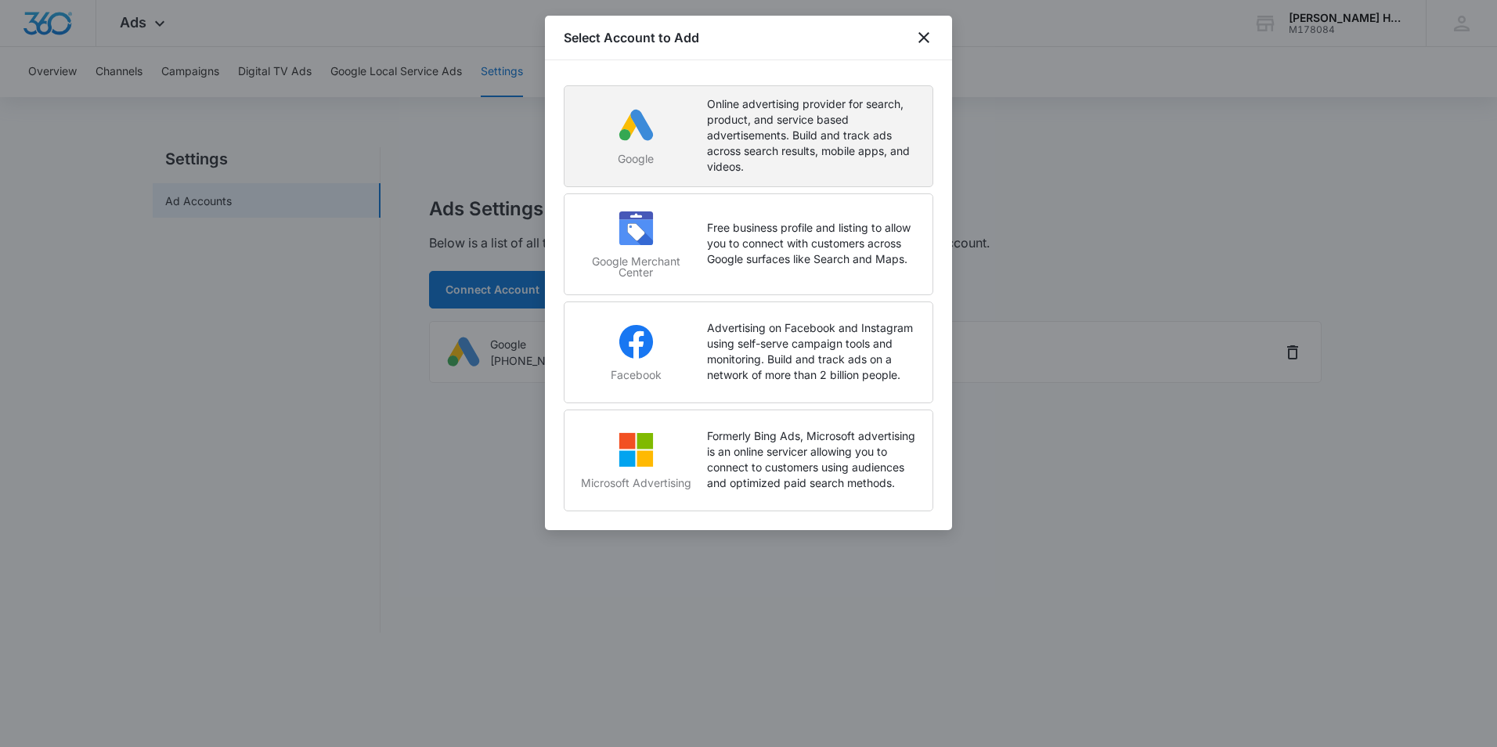
click at [729, 157] on p "Online advertising provider for search, product, and service based advertisemen…" at bounding box center [812, 135] width 210 height 78
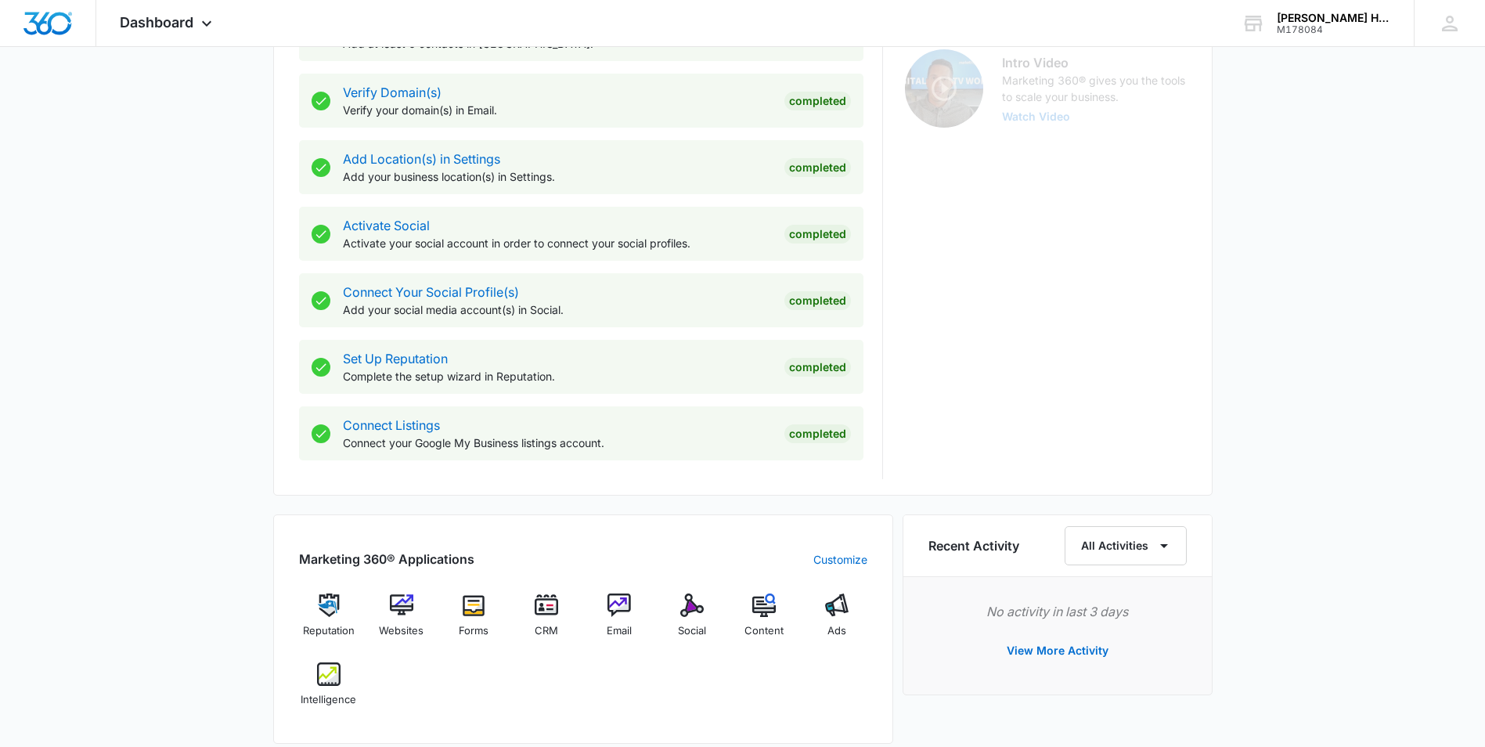
scroll to position [548, 0]
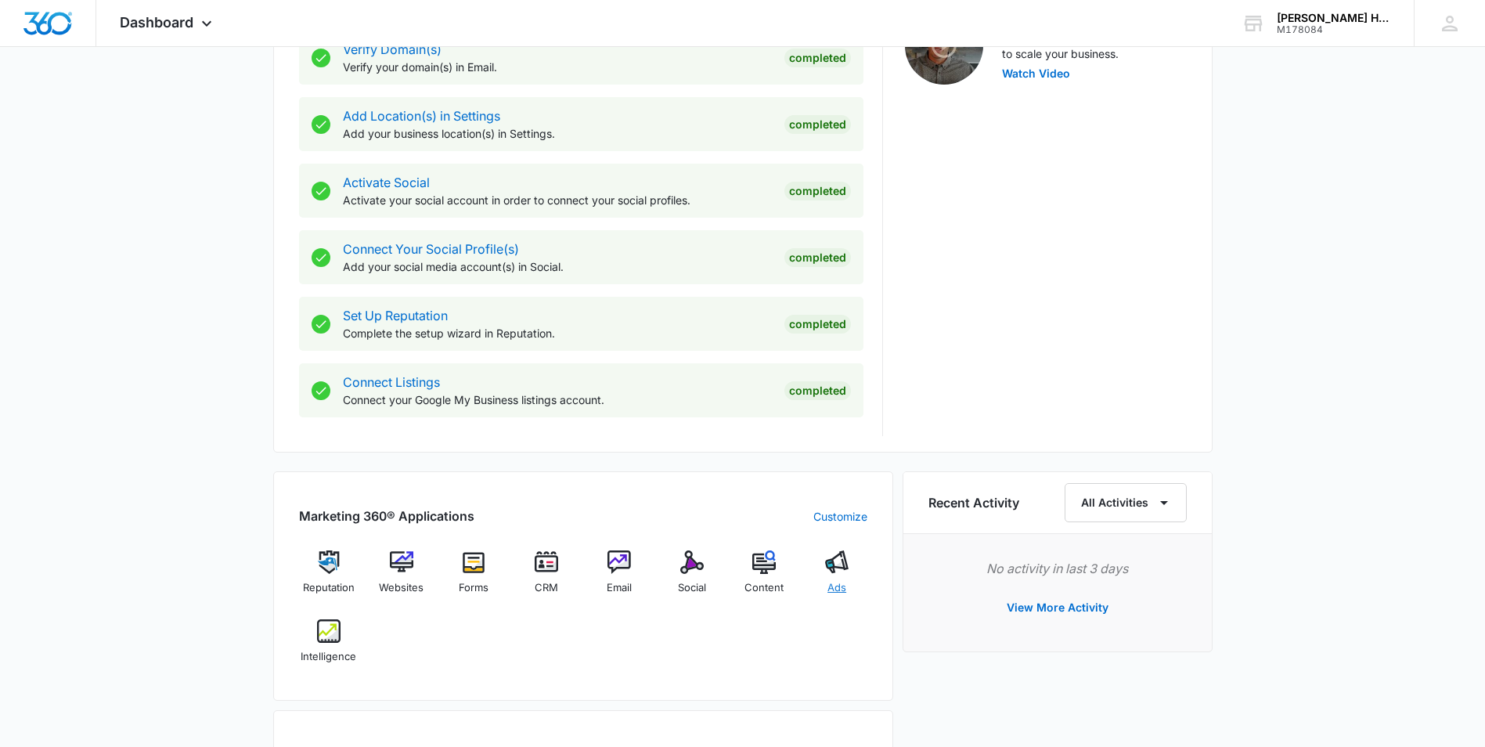
click at [834, 565] on img at bounding box center [836, 561] width 23 height 23
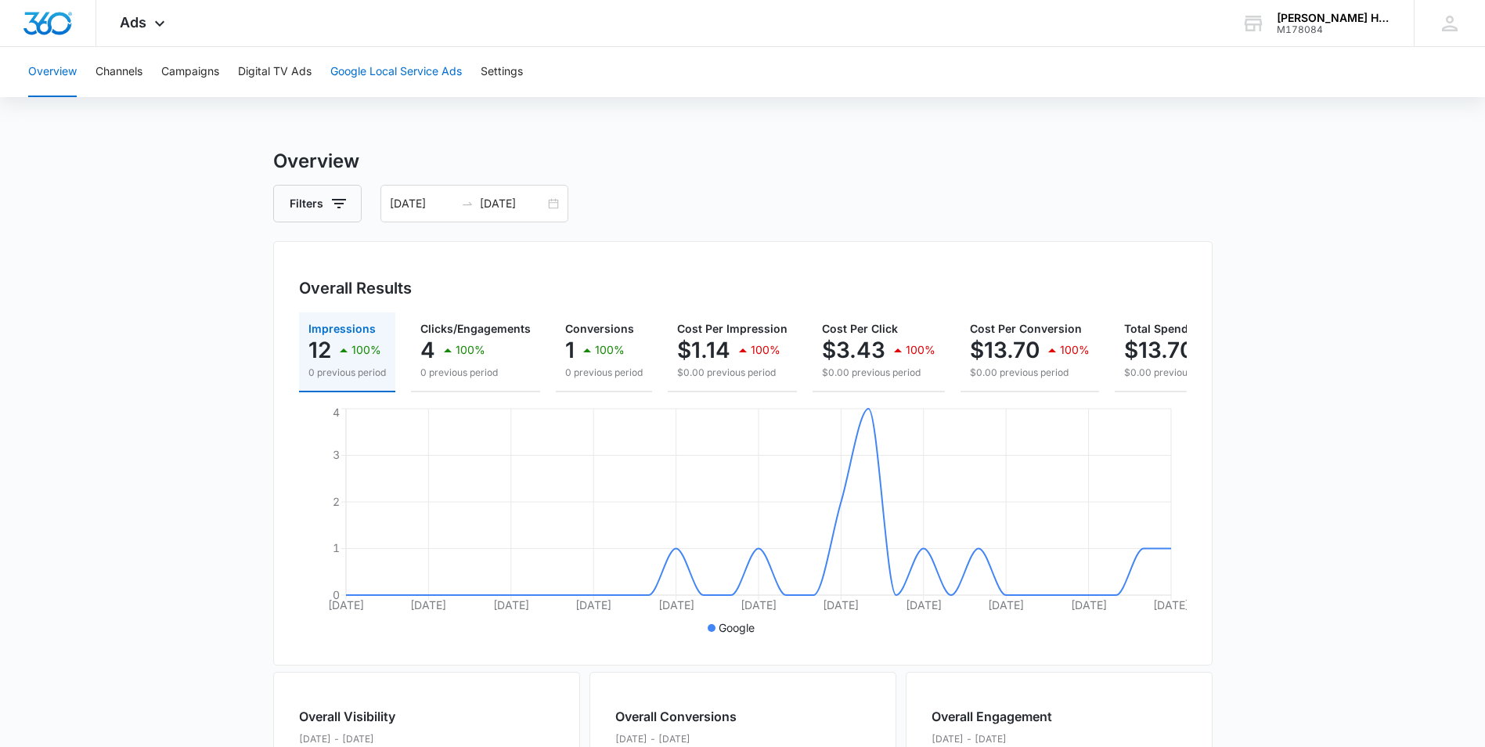
click at [405, 70] on button "Google Local Service Ads" at bounding box center [396, 72] width 132 height 50
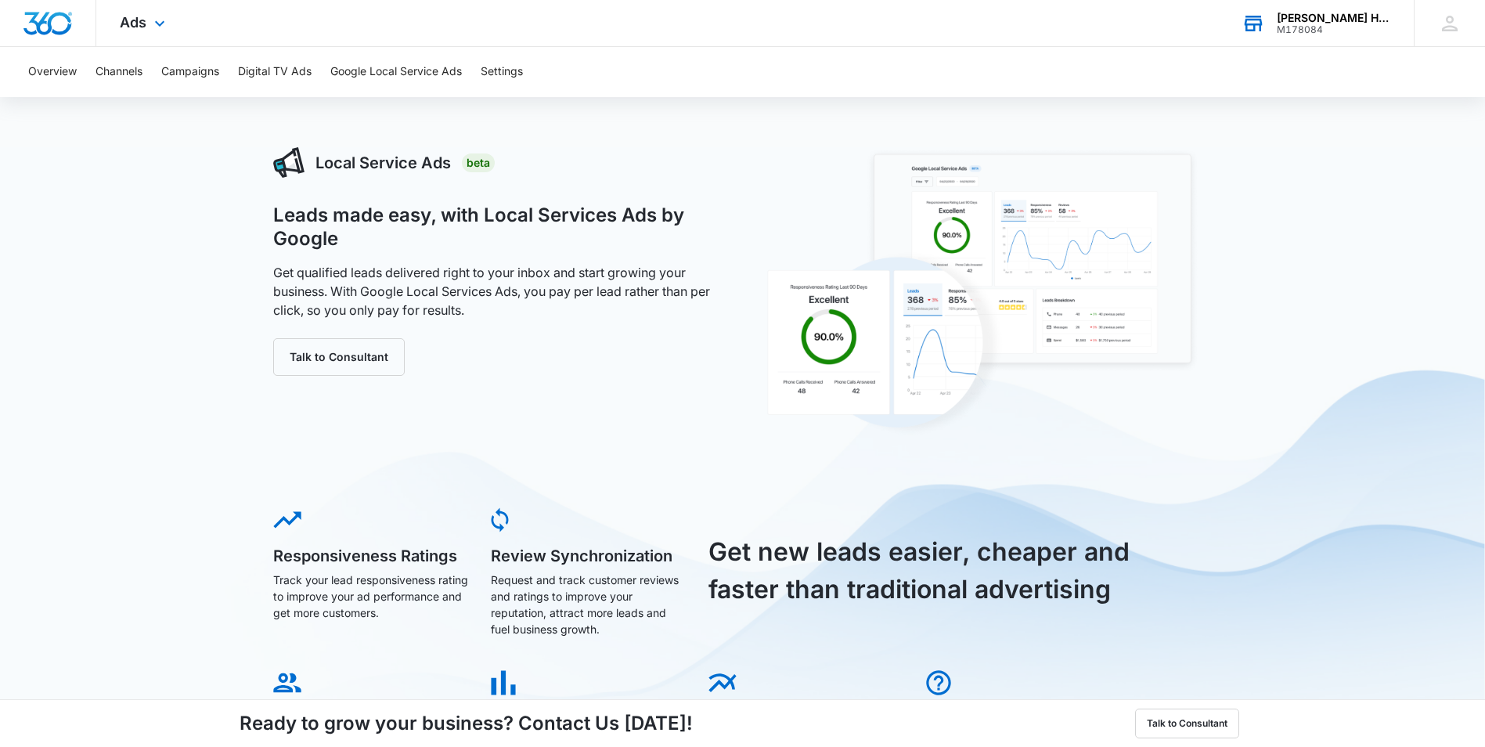
click at [1307, 21] on div "[PERSON_NAME] Home Services" at bounding box center [1334, 18] width 114 height 13
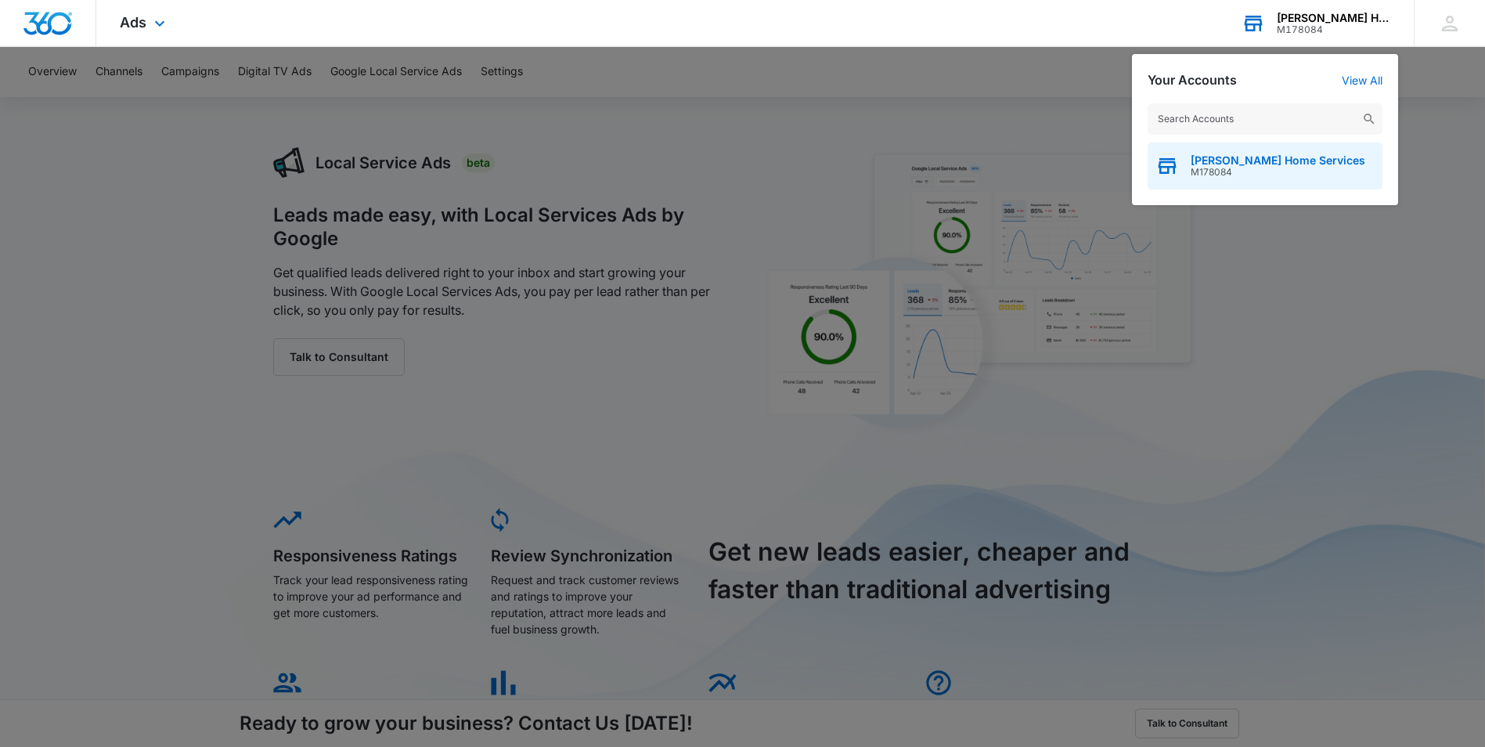
click at [1249, 167] on span "M178084" at bounding box center [1278, 172] width 175 height 11
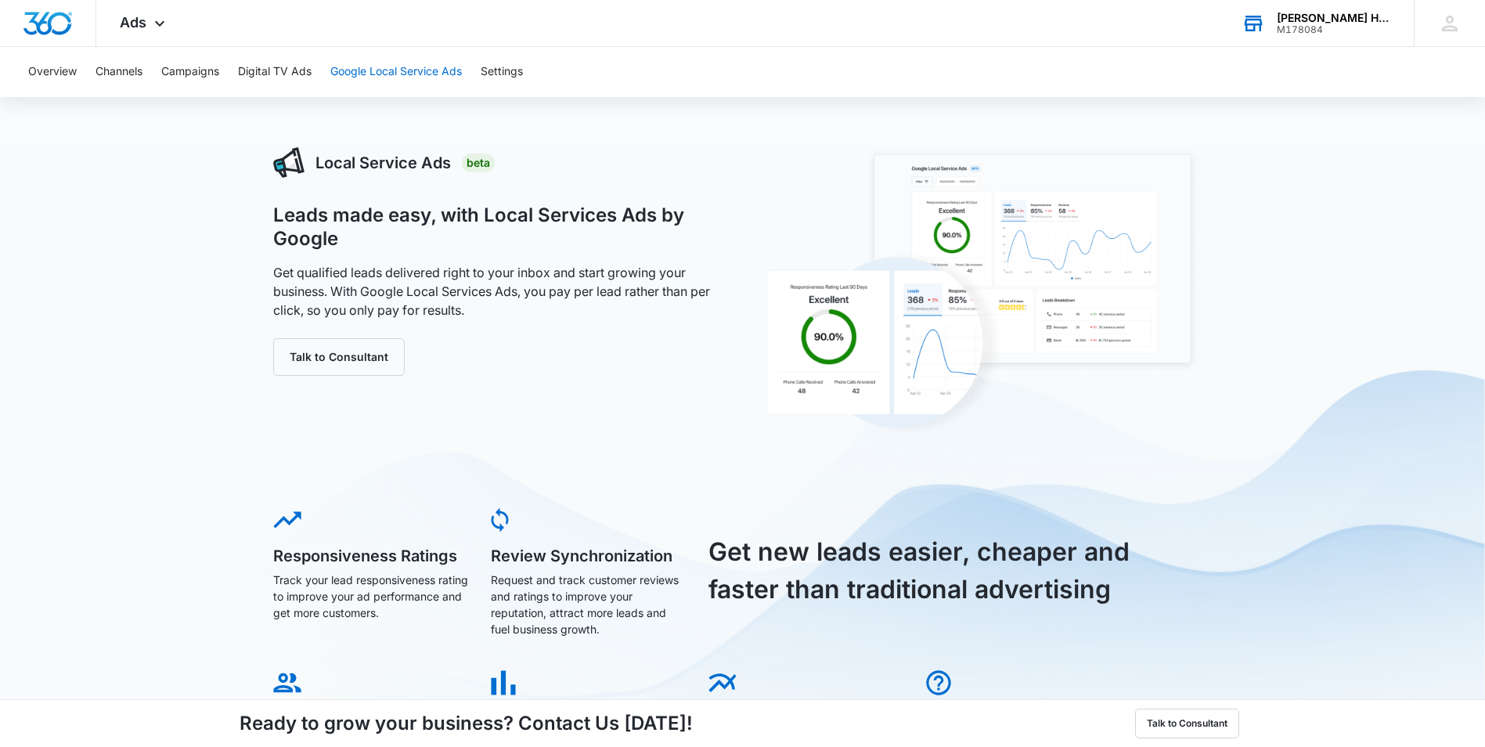
click at [362, 65] on button "Google Local Service Ads" at bounding box center [396, 72] width 132 height 50
click at [501, 70] on button "Settings" at bounding box center [502, 72] width 42 height 50
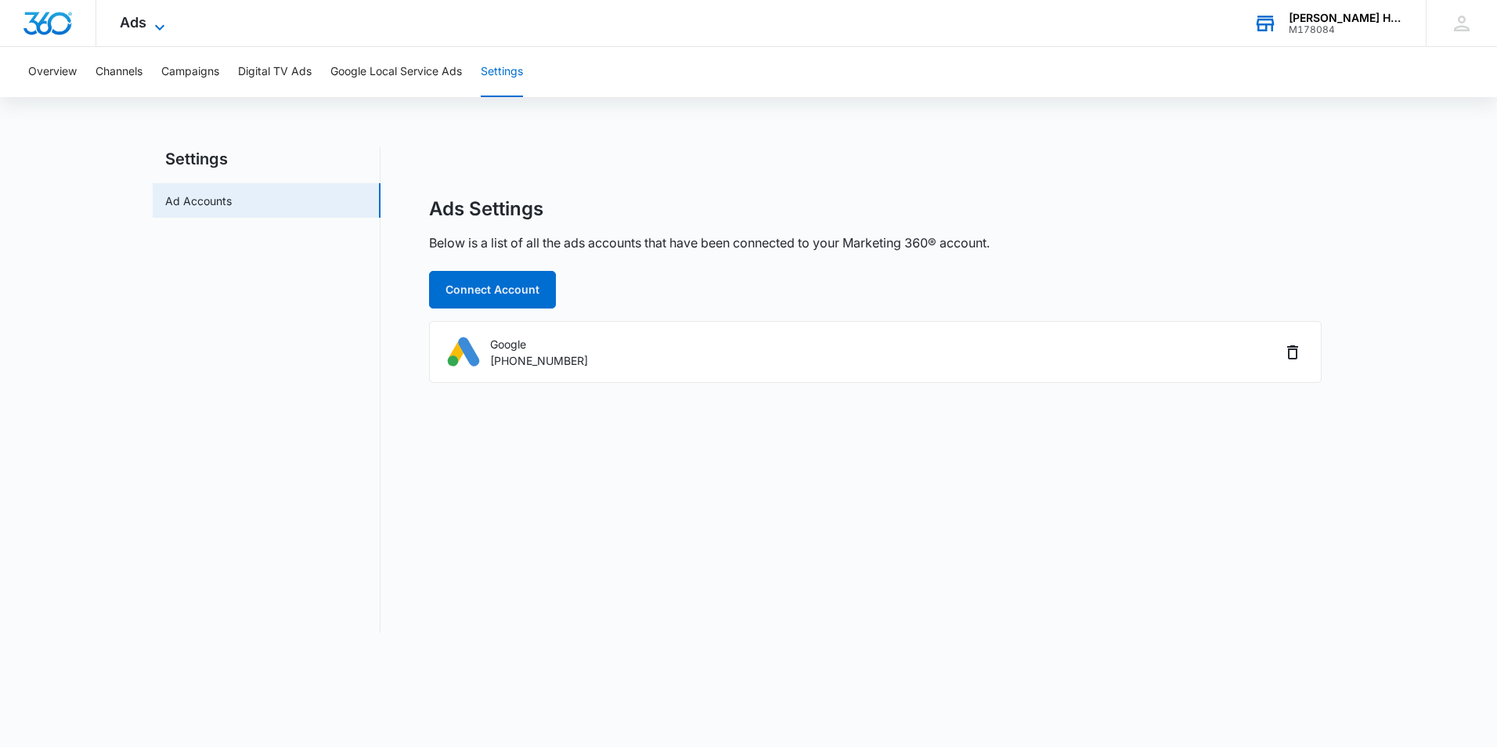
click at [132, 21] on span "Ads" at bounding box center [133, 22] width 27 height 16
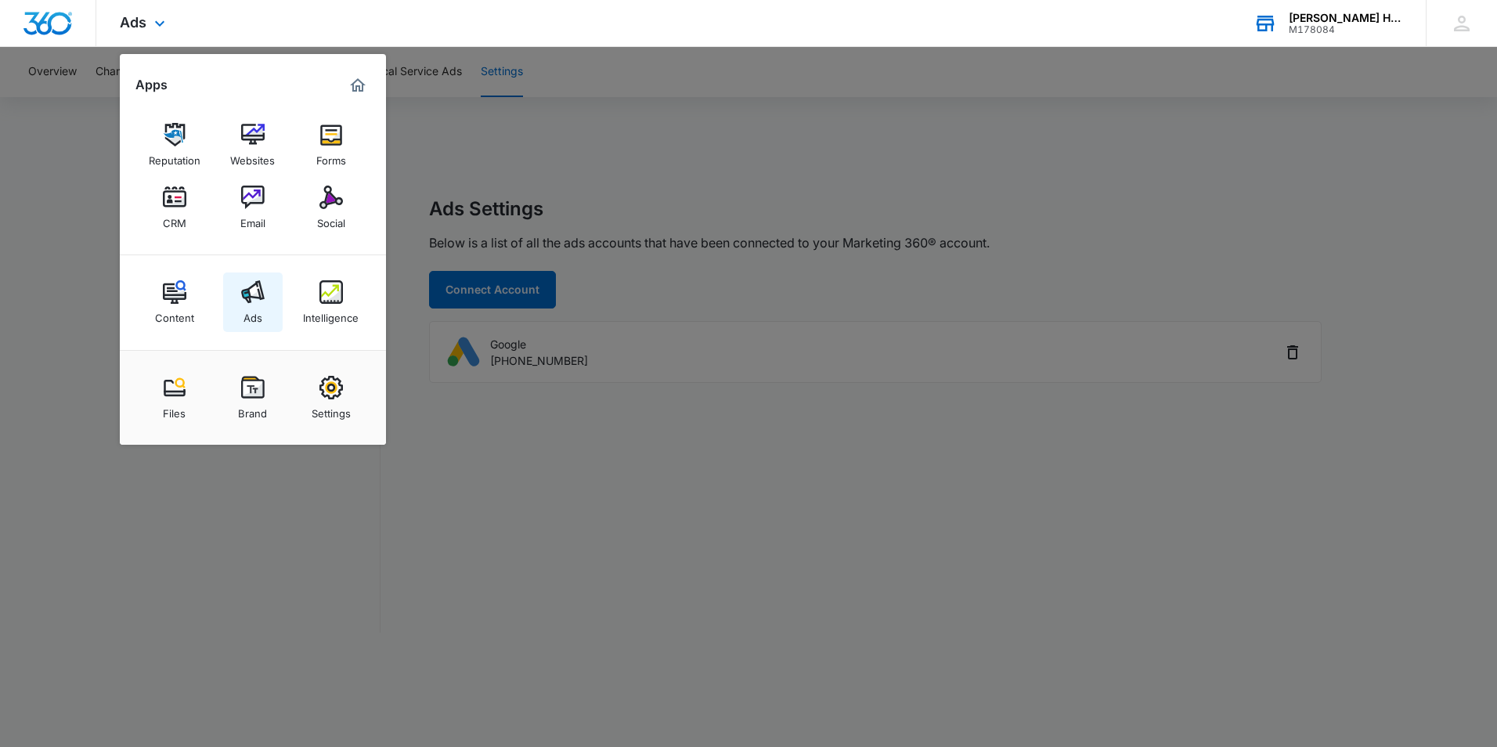
click at [251, 305] on div "Ads" at bounding box center [252, 314] width 19 height 20
